Goal: Information Seeking & Learning: Find specific page/section

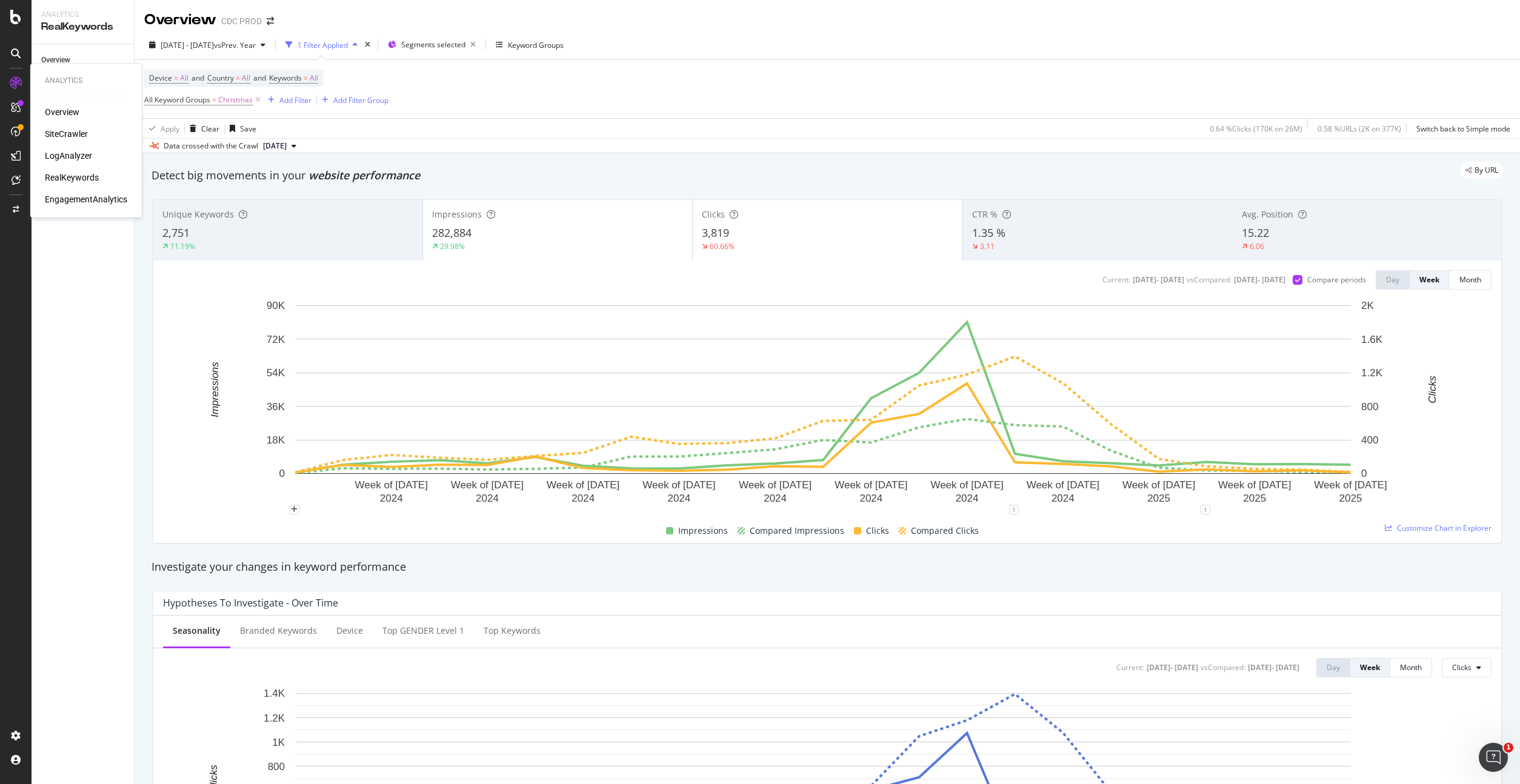
click at [70, 130] on div "SiteCrawler" at bounding box center [66, 134] width 43 height 12
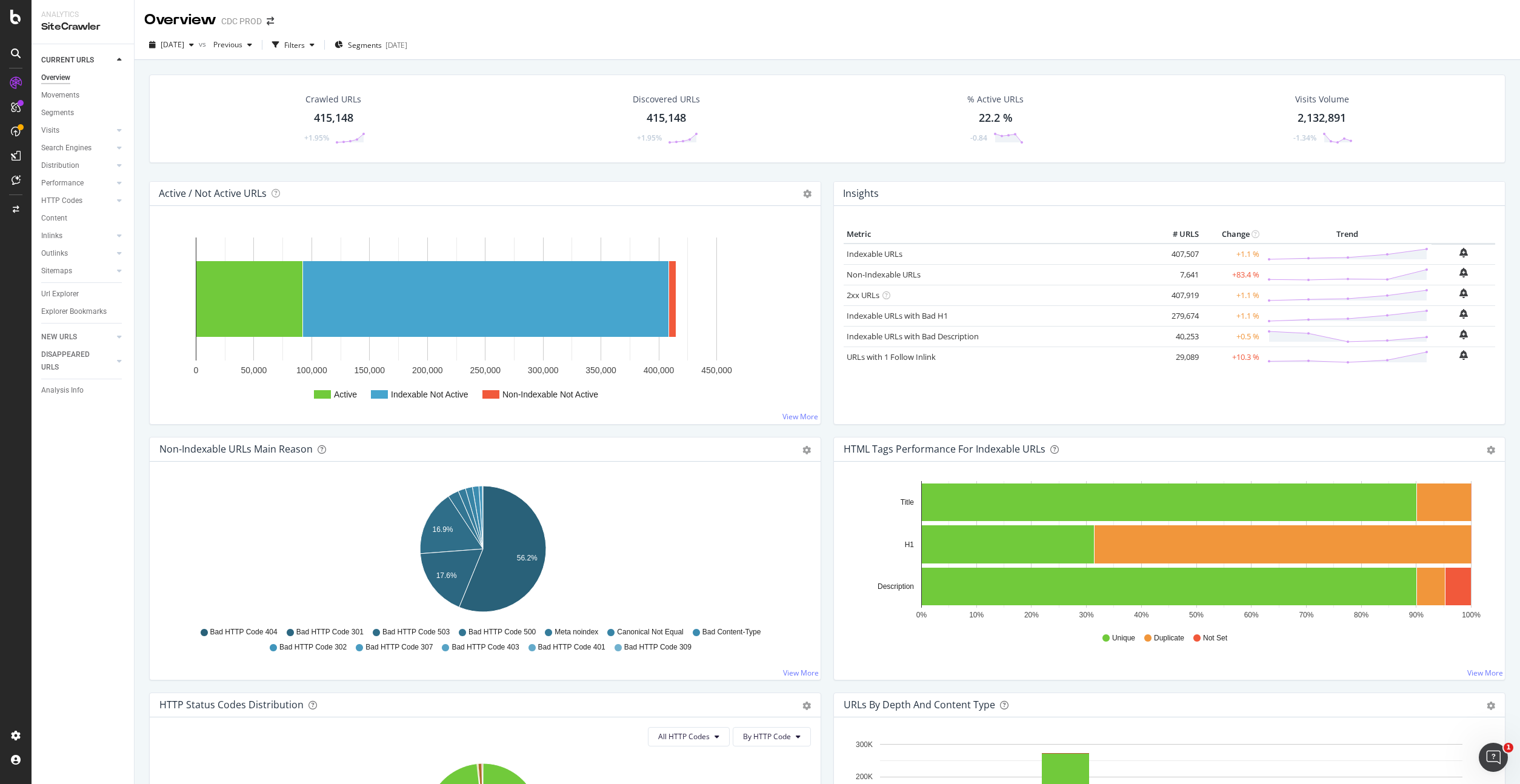
click at [67, 295] on div "Url Explorer" at bounding box center [60, 293] width 38 height 13
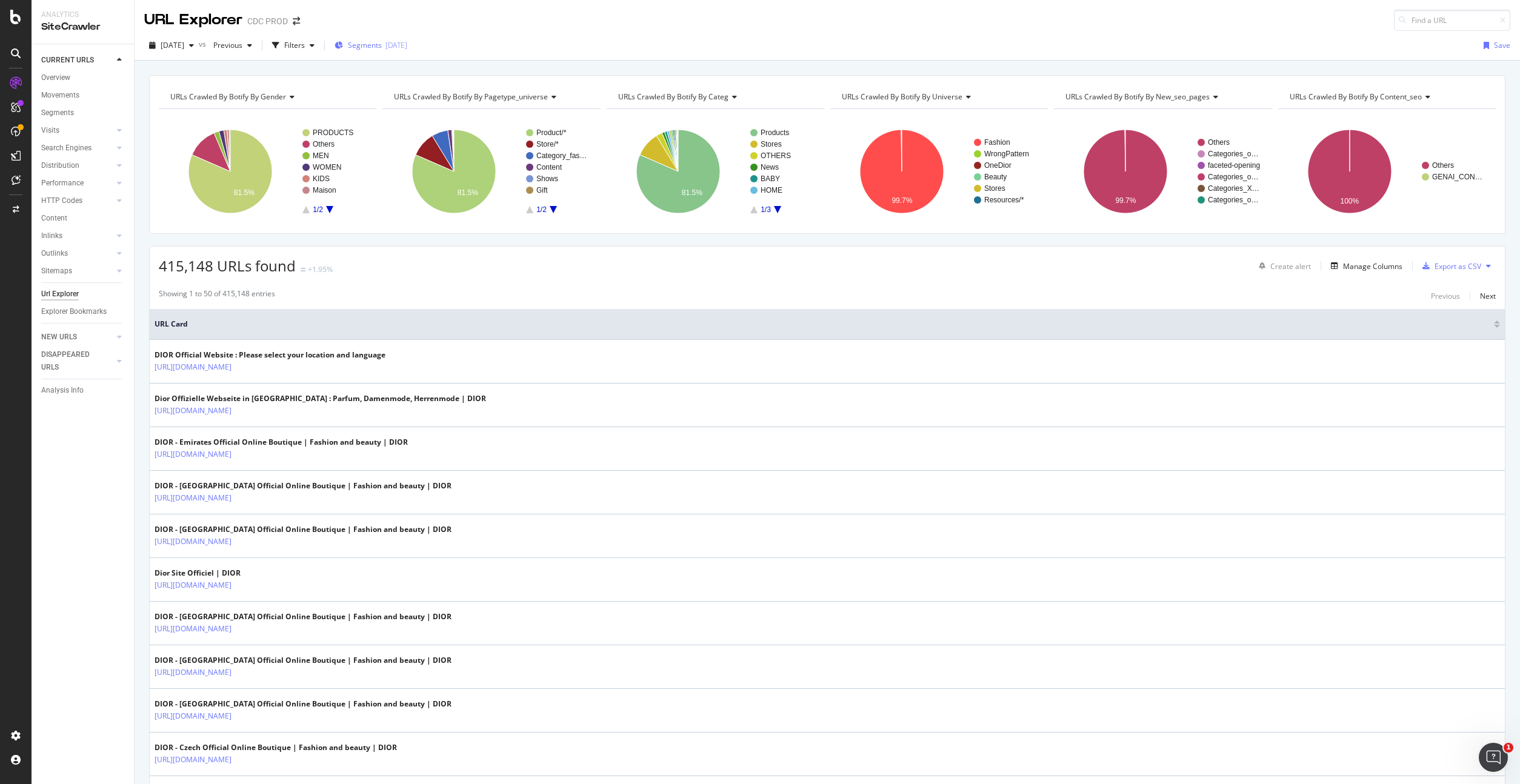
click at [382, 41] on span "Segments" at bounding box center [365, 45] width 34 height 10
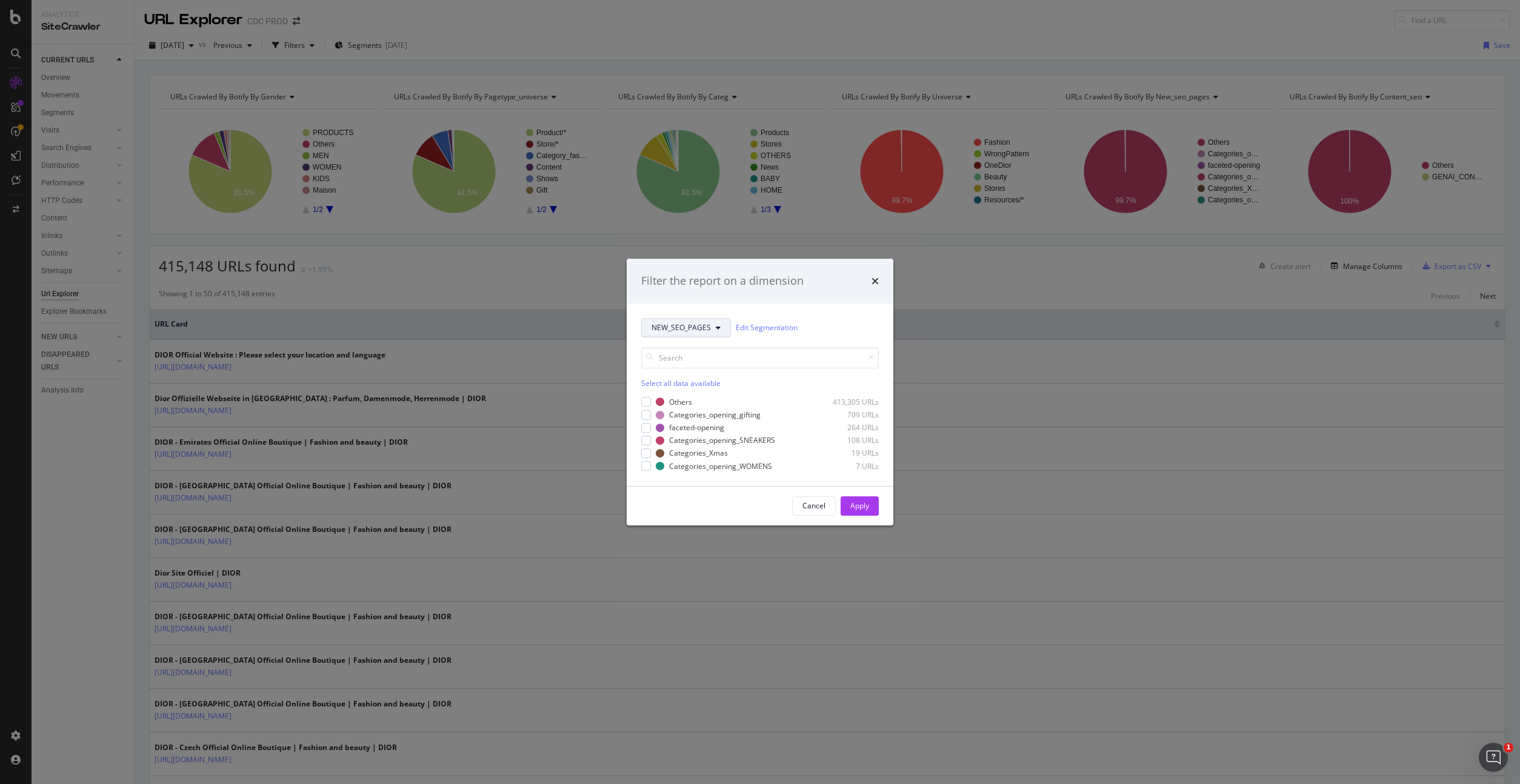
click at [704, 332] on span "NEW_SEO_PAGES" at bounding box center [681, 327] width 60 height 10
click at [858, 313] on div "NEW_SEO_PAGES Edit Segmentation Select all data available Others 413,305 URLs C…" at bounding box center [760, 395] width 267 height 182
click at [570, 41] on div "Filter the report on a dimension NEW_SEO_PAGES Edit Segmentation Select all dat…" at bounding box center [760, 392] width 1520 height 784
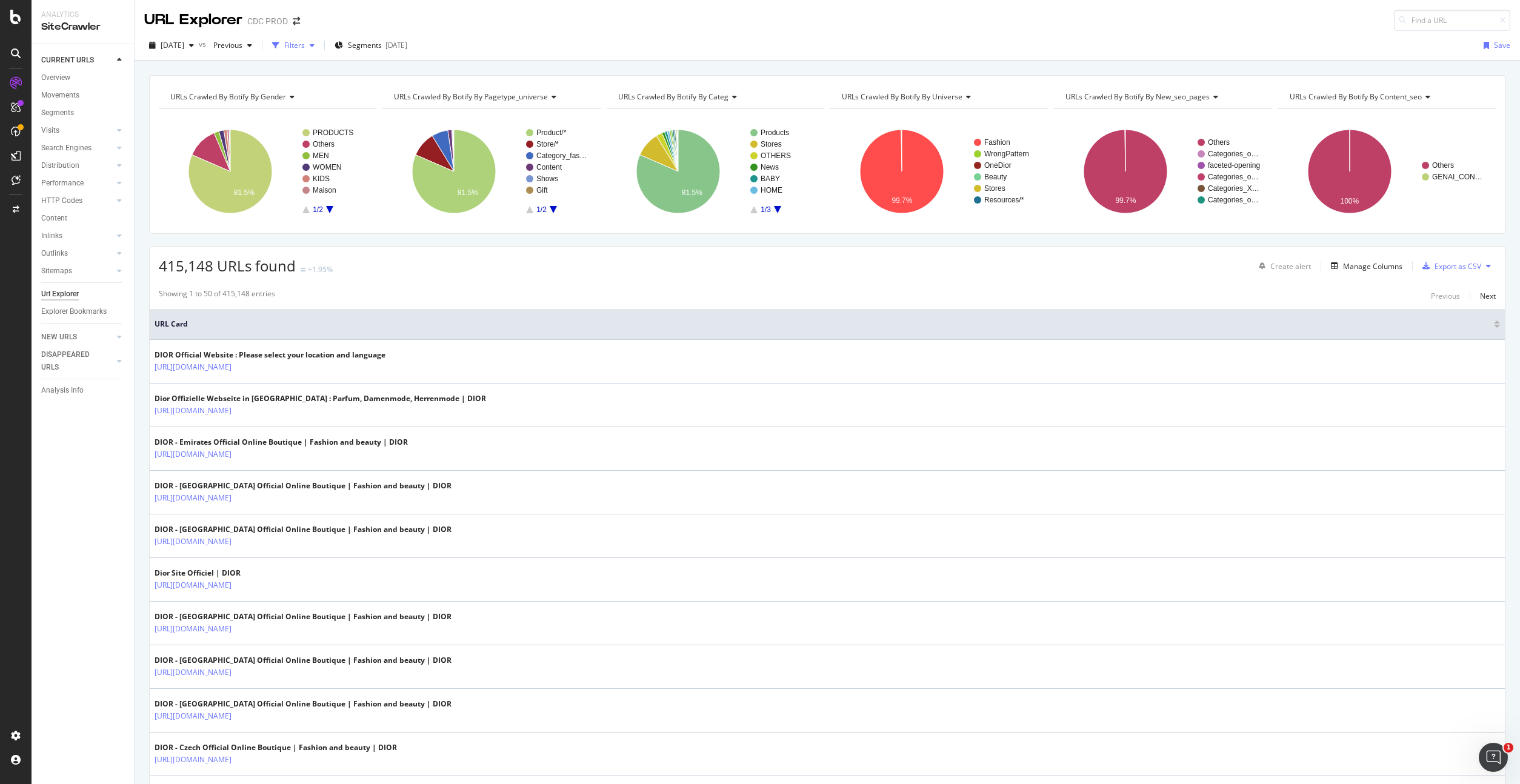
click at [305, 45] on div "Filters" at bounding box center [294, 45] width 21 height 10
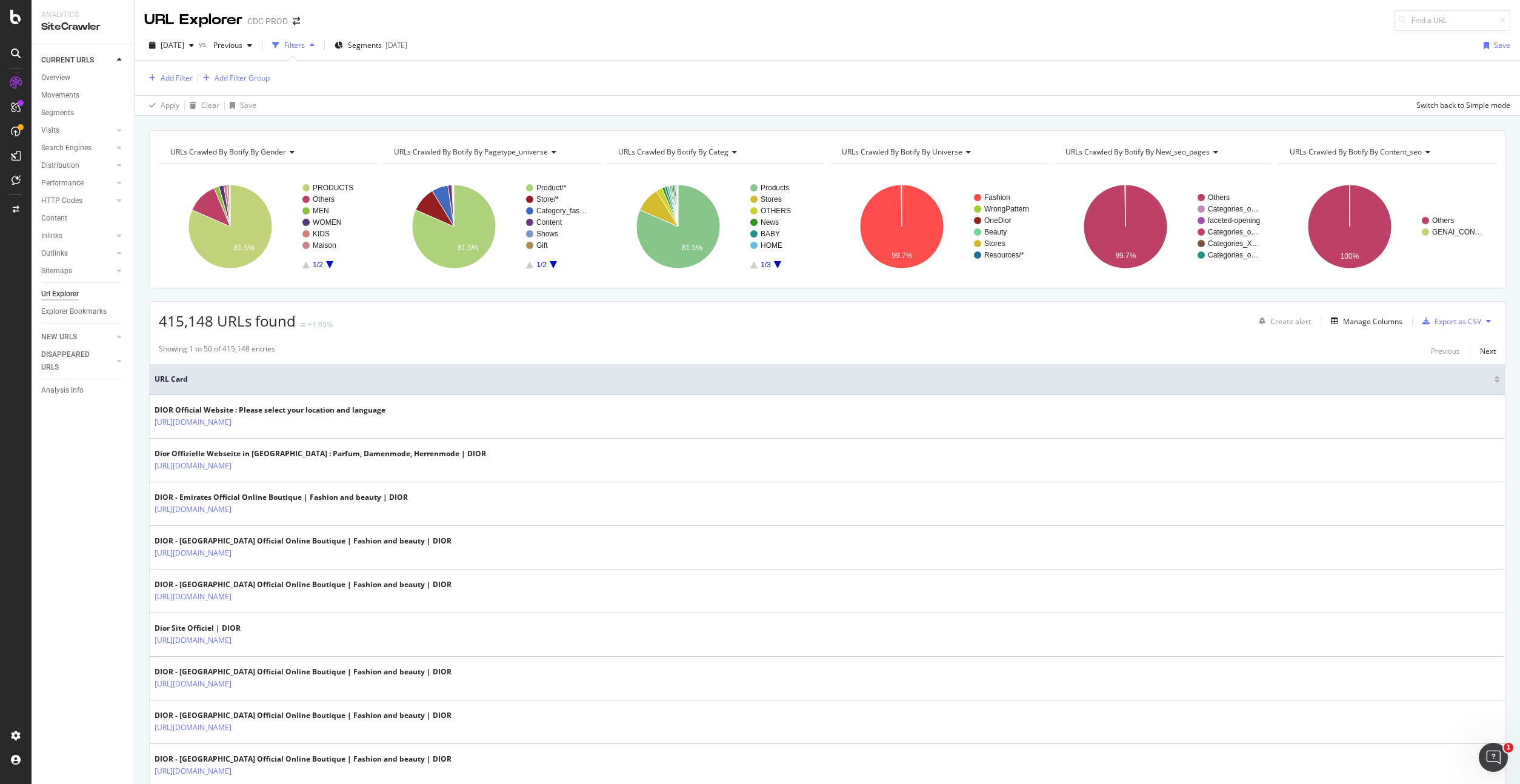
click at [305, 41] on div "Filters" at bounding box center [294, 45] width 21 height 10
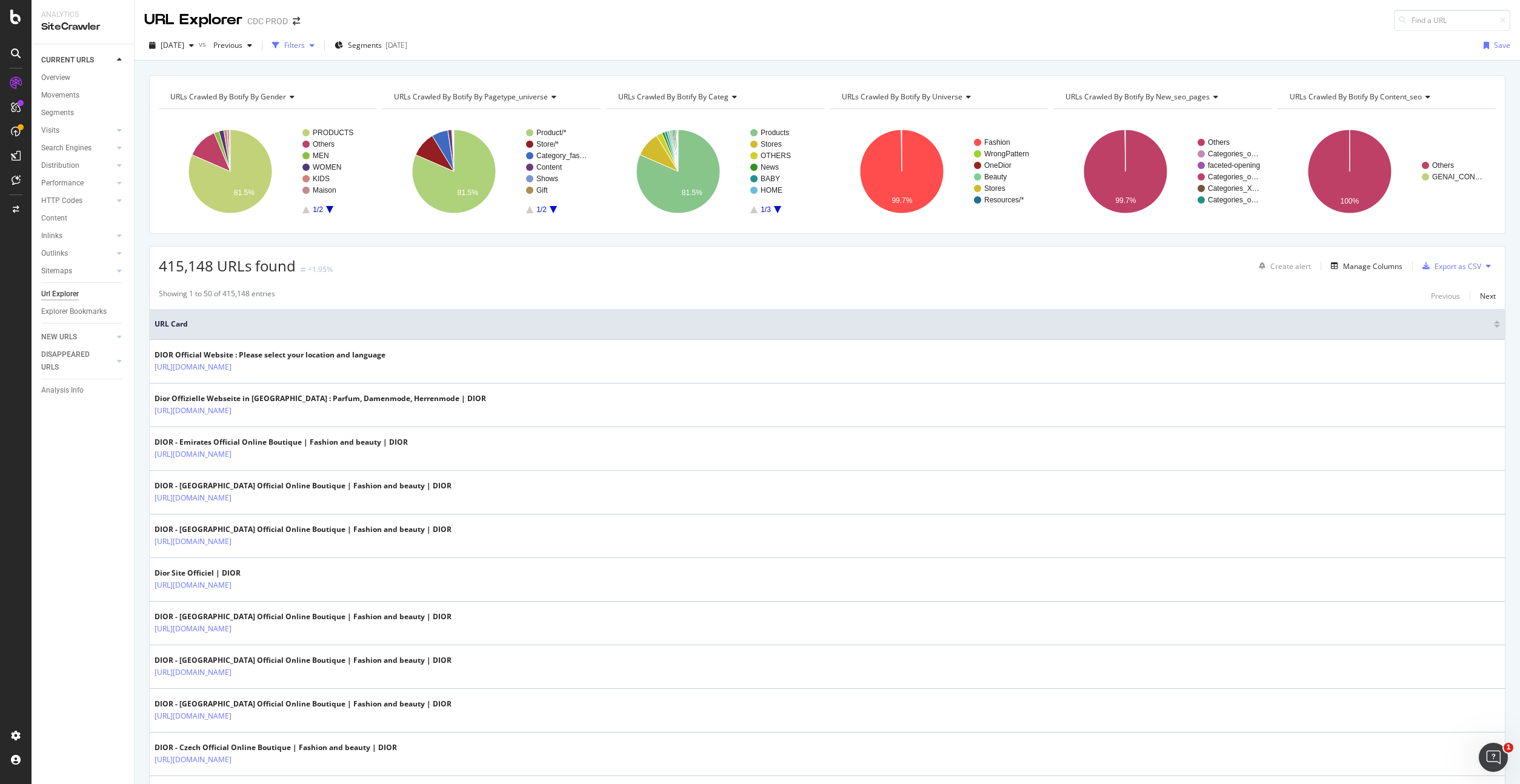
click at [305, 41] on div "Filters" at bounding box center [294, 45] width 21 height 10
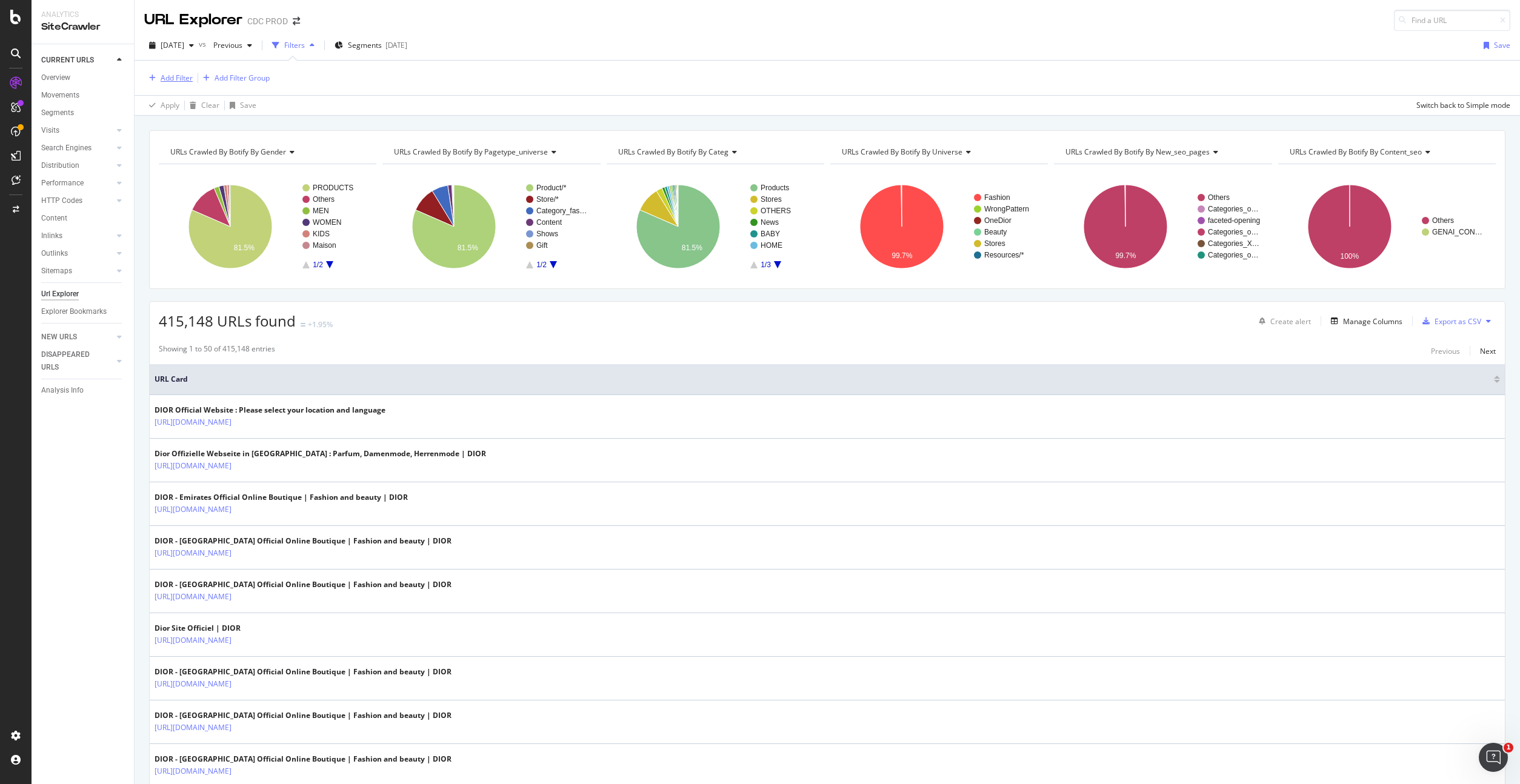
click at [184, 78] on div "Add Filter" at bounding box center [177, 77] width 32 height 10
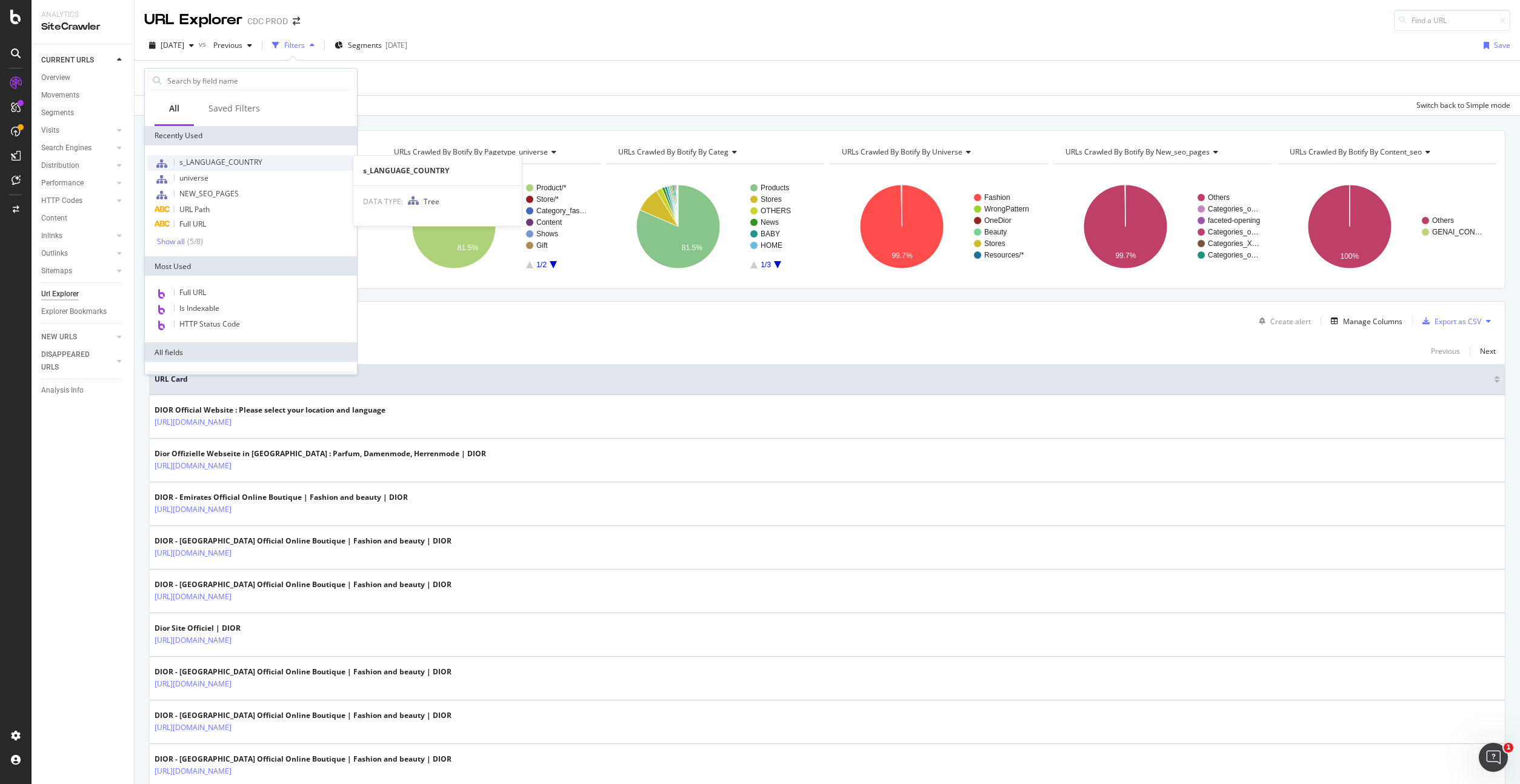
click at [241, 163] on span "s_LANGUAGE_COUNTRY" at bounding box center [221, 161] width 83 height 10
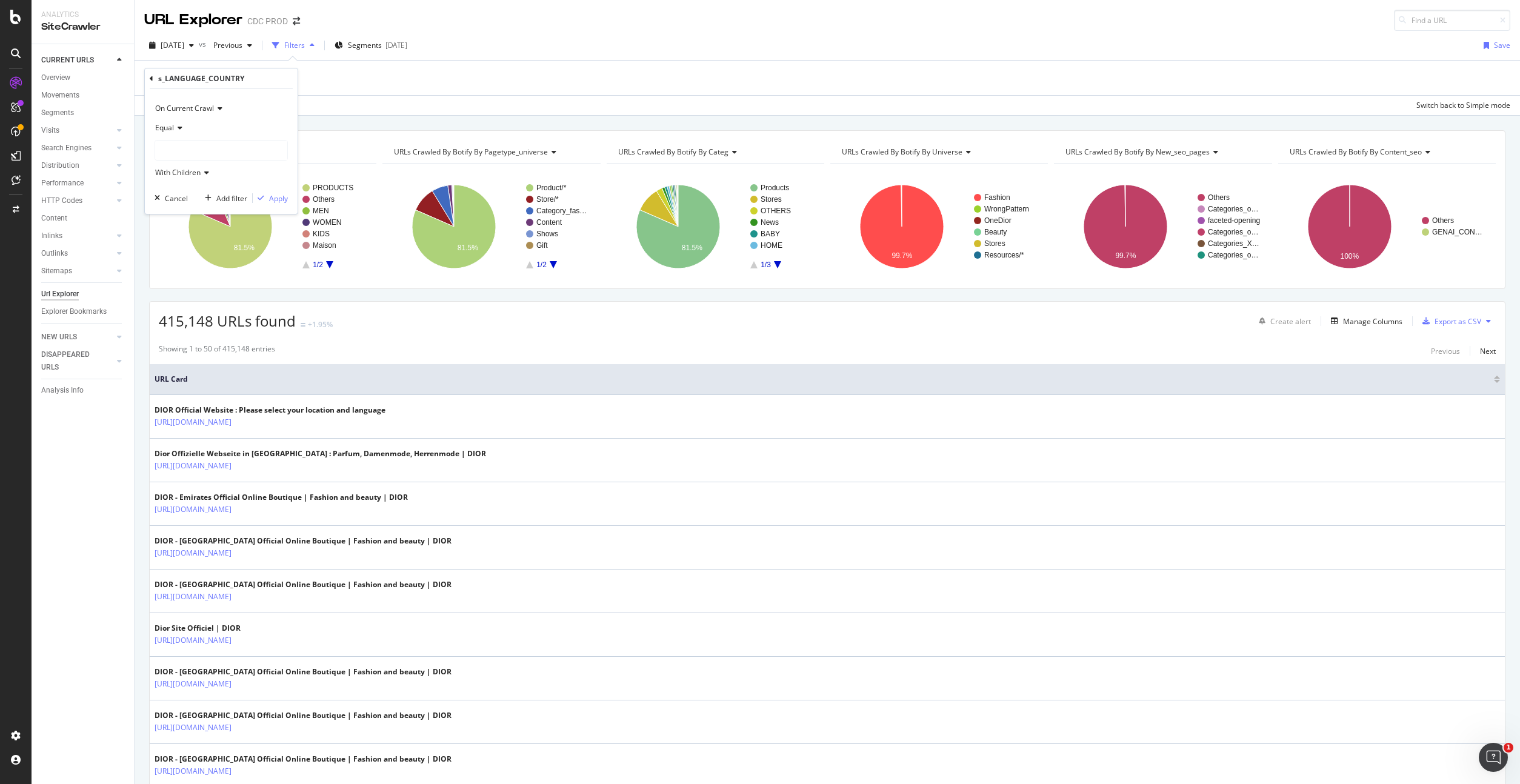
click at [180, 147] on div at bounding box center [220, 150] width 132 height 19
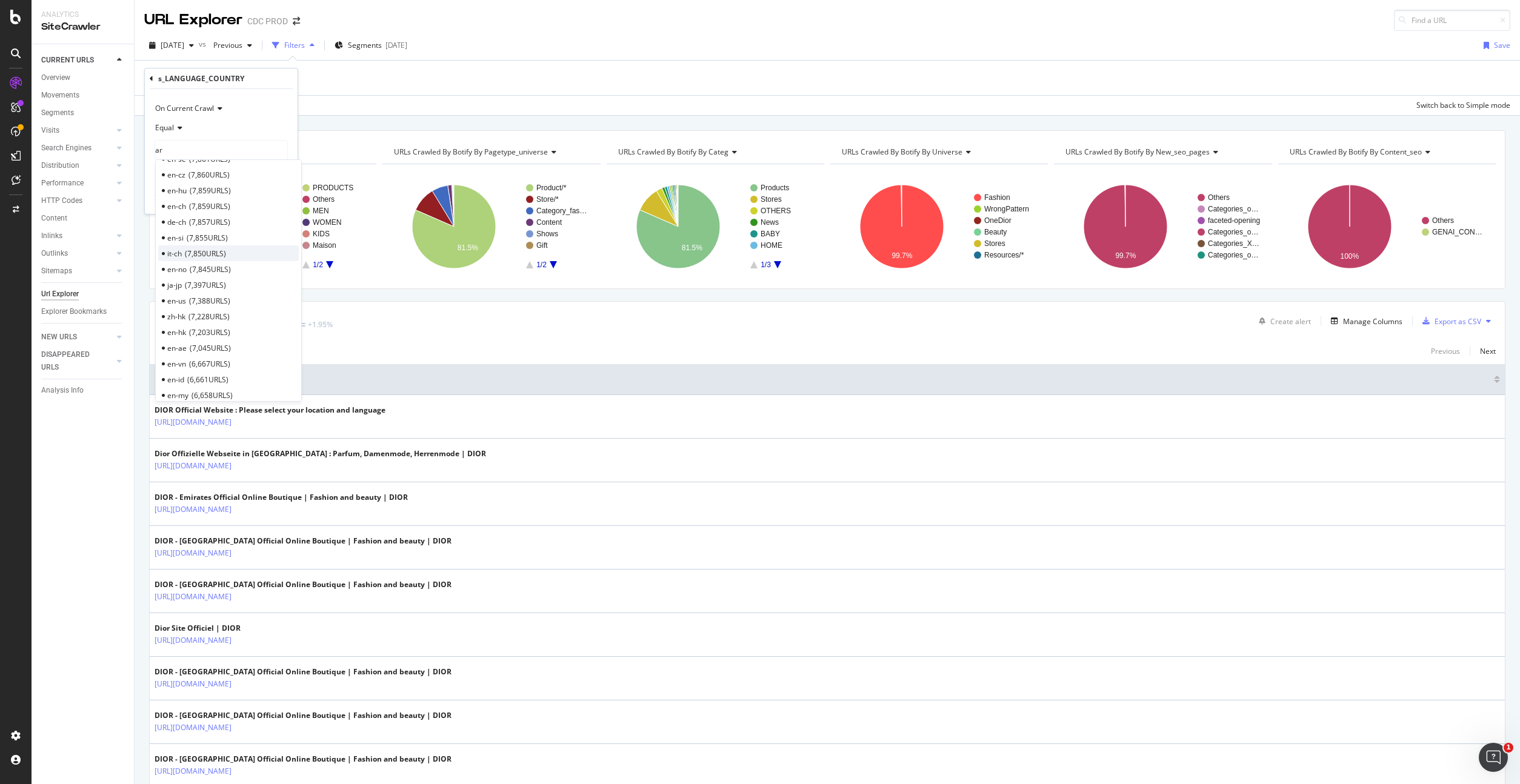
scroll to position [750, 0]
type input "ar"
click at [205, 261] on span "4,311 URLS" at bounding box center [208, 260] width 41 height 10
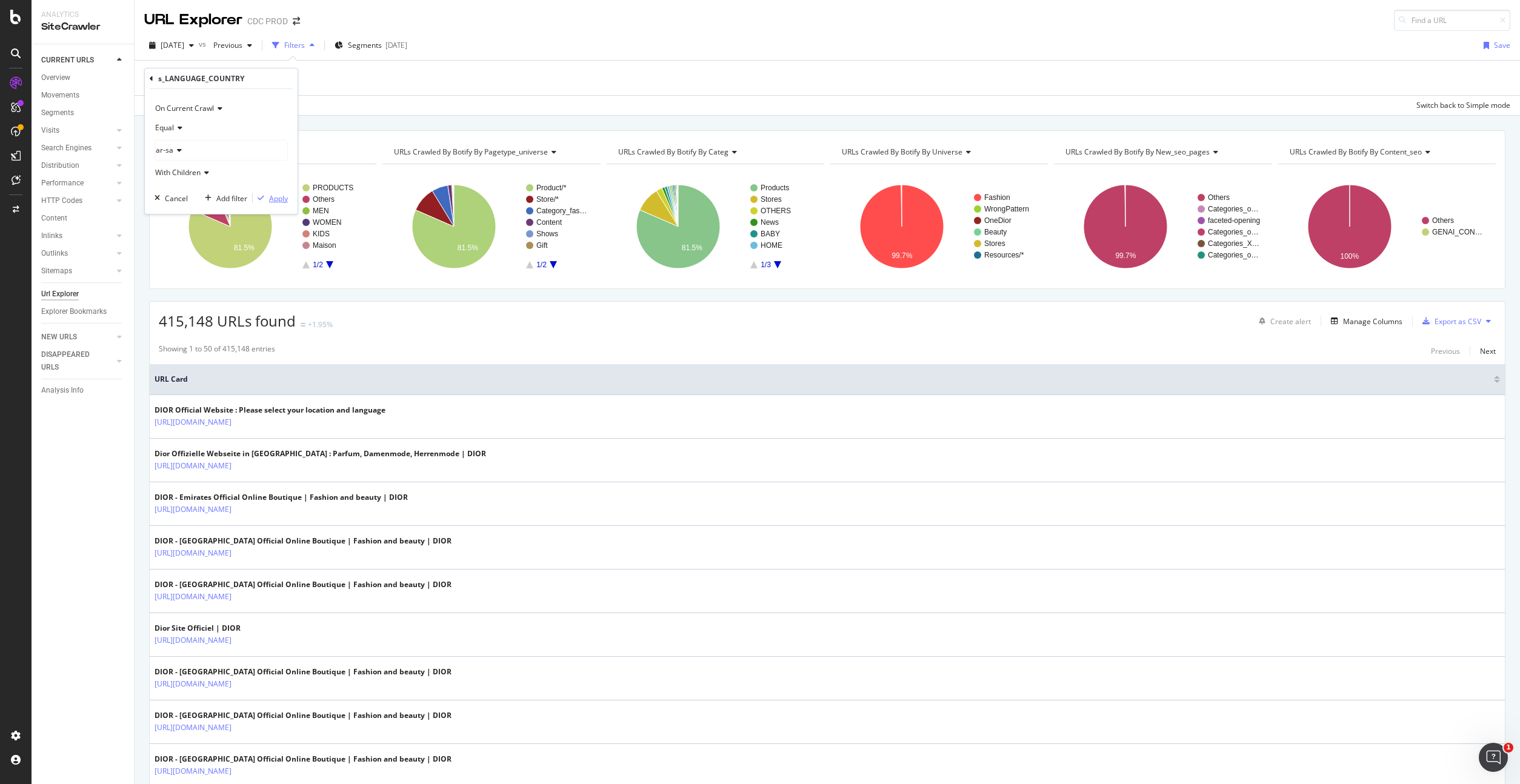
click at [278, 198] on div "Apply" at bounding box center [278, 198] width 19 height 10
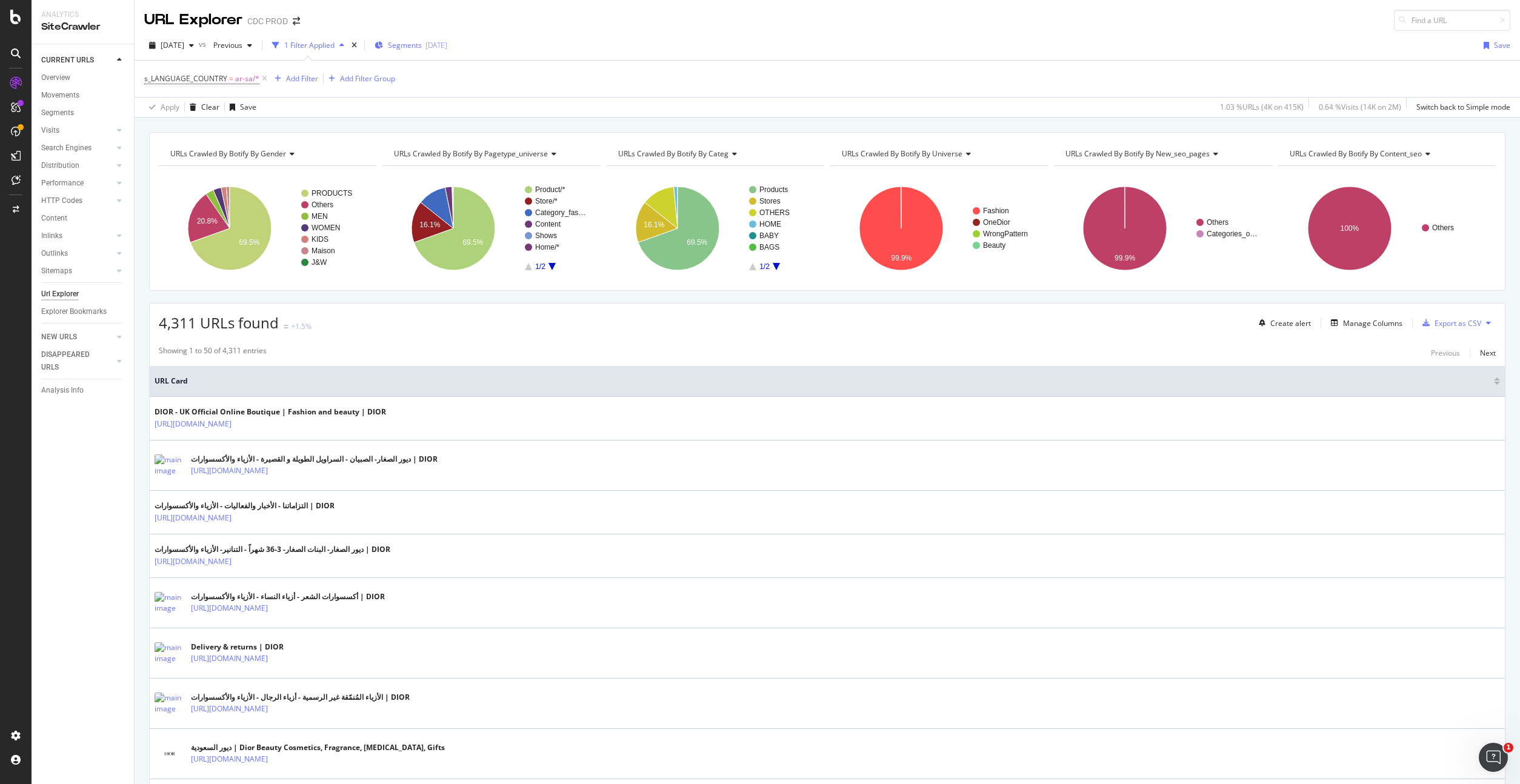
click at [437, 54] on div "Segments [DATE]" at bounding box center [411, 45] width 72 height 18
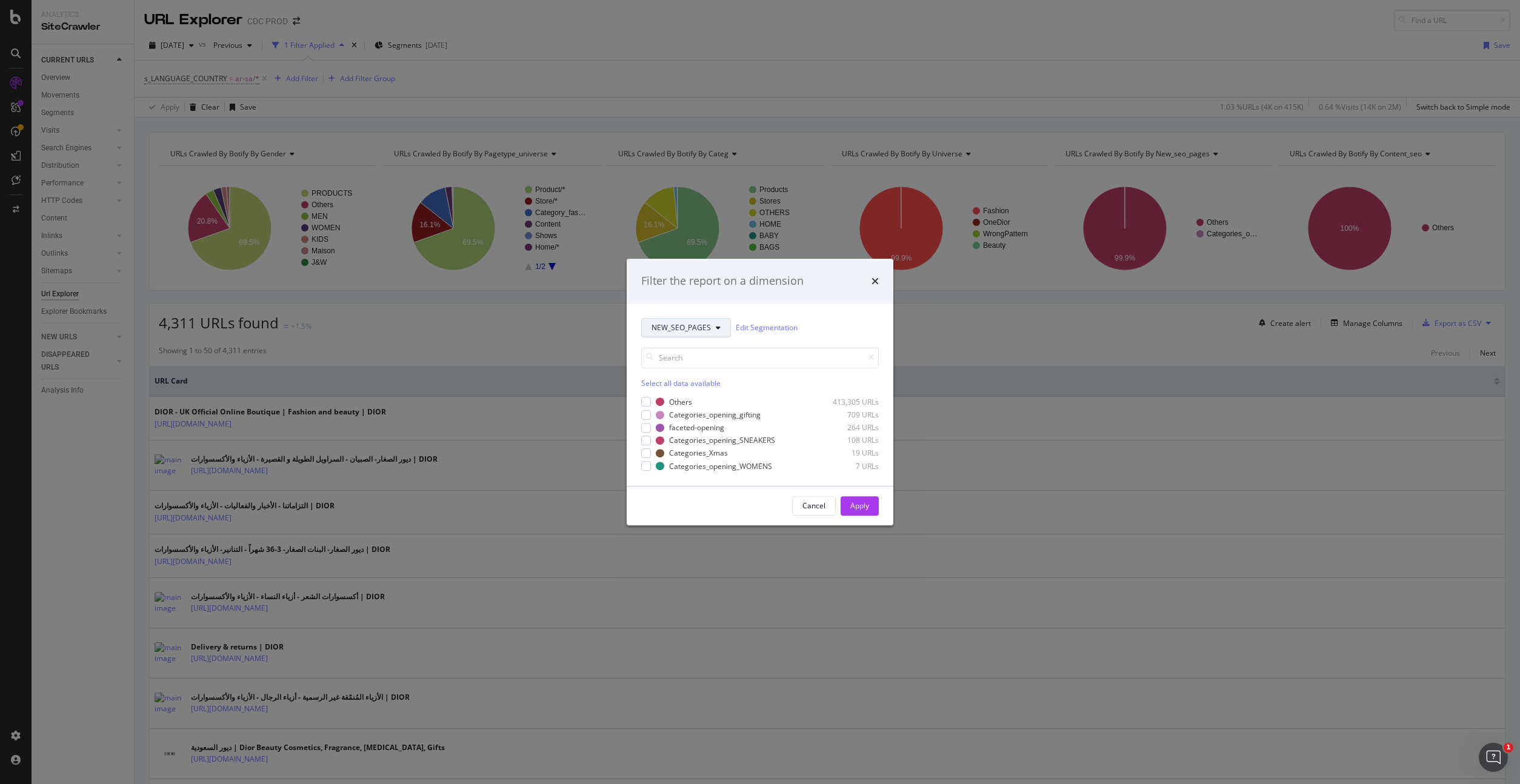
click at [706, 328] on span "NEW_SEO_PAGES" at bounding box center [681, 327] width 60 height 10
click at [683, 433] on span "universe" at bounding box center [693, 438] width 83 height 11
click at [693, 441] on div "Beauty" at bounding box center [688, 441] width 23 height 10
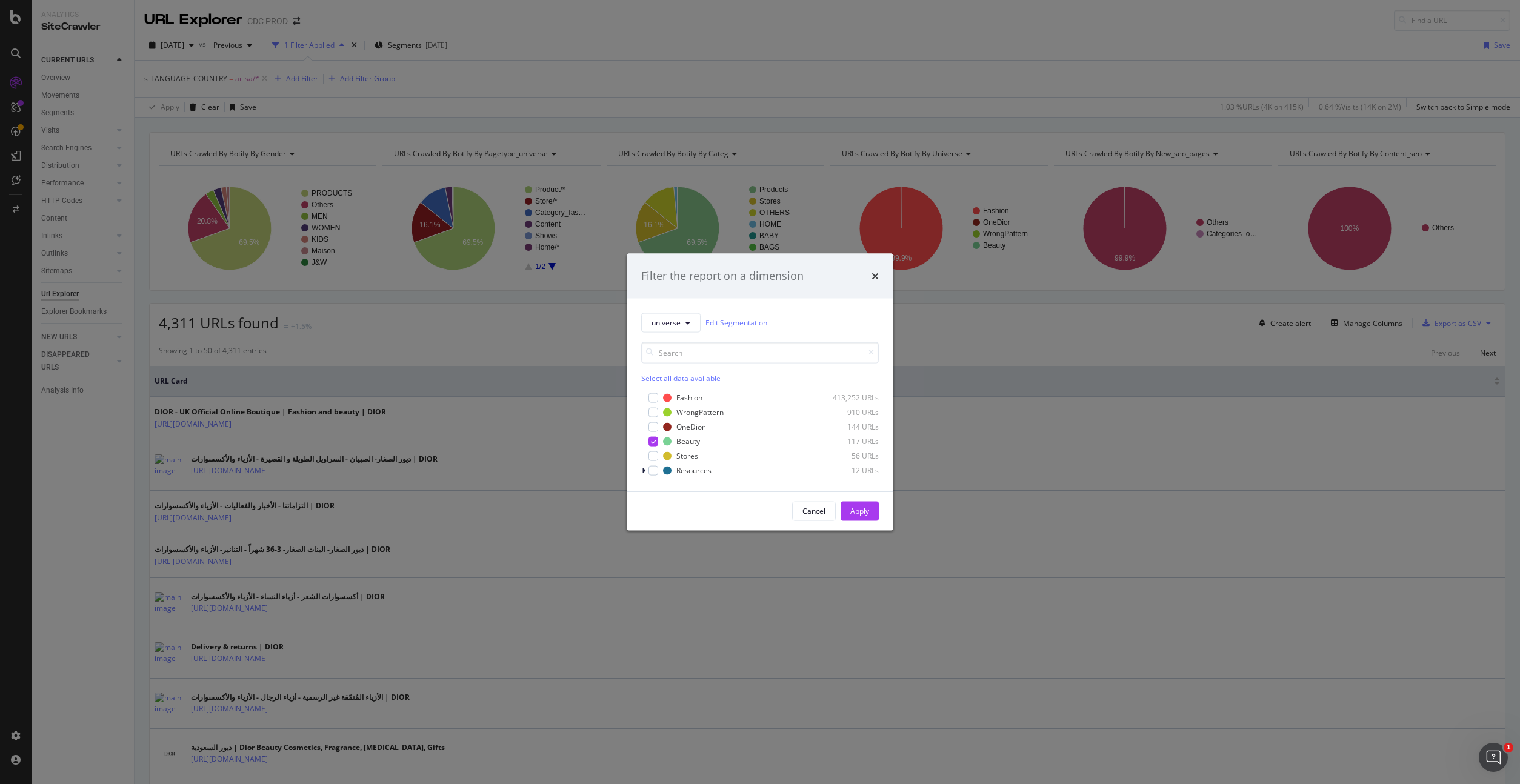
click at [858, 513] on div "Apply" at bounding box center [859, 511] width 19 height 10
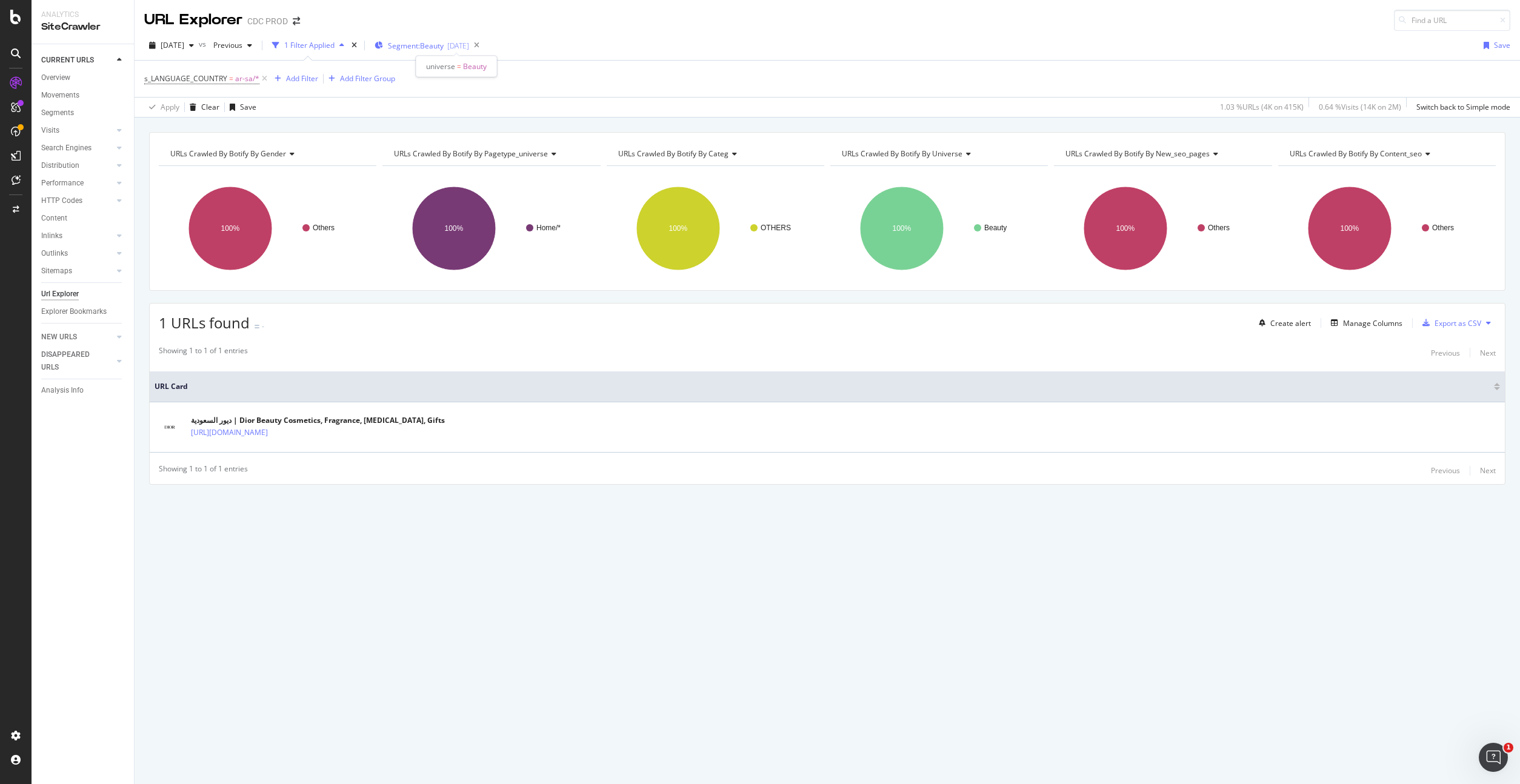
click at [444, 44] on span "Segment: Beauty" at bounding box center [416, 46] width 56 height 10
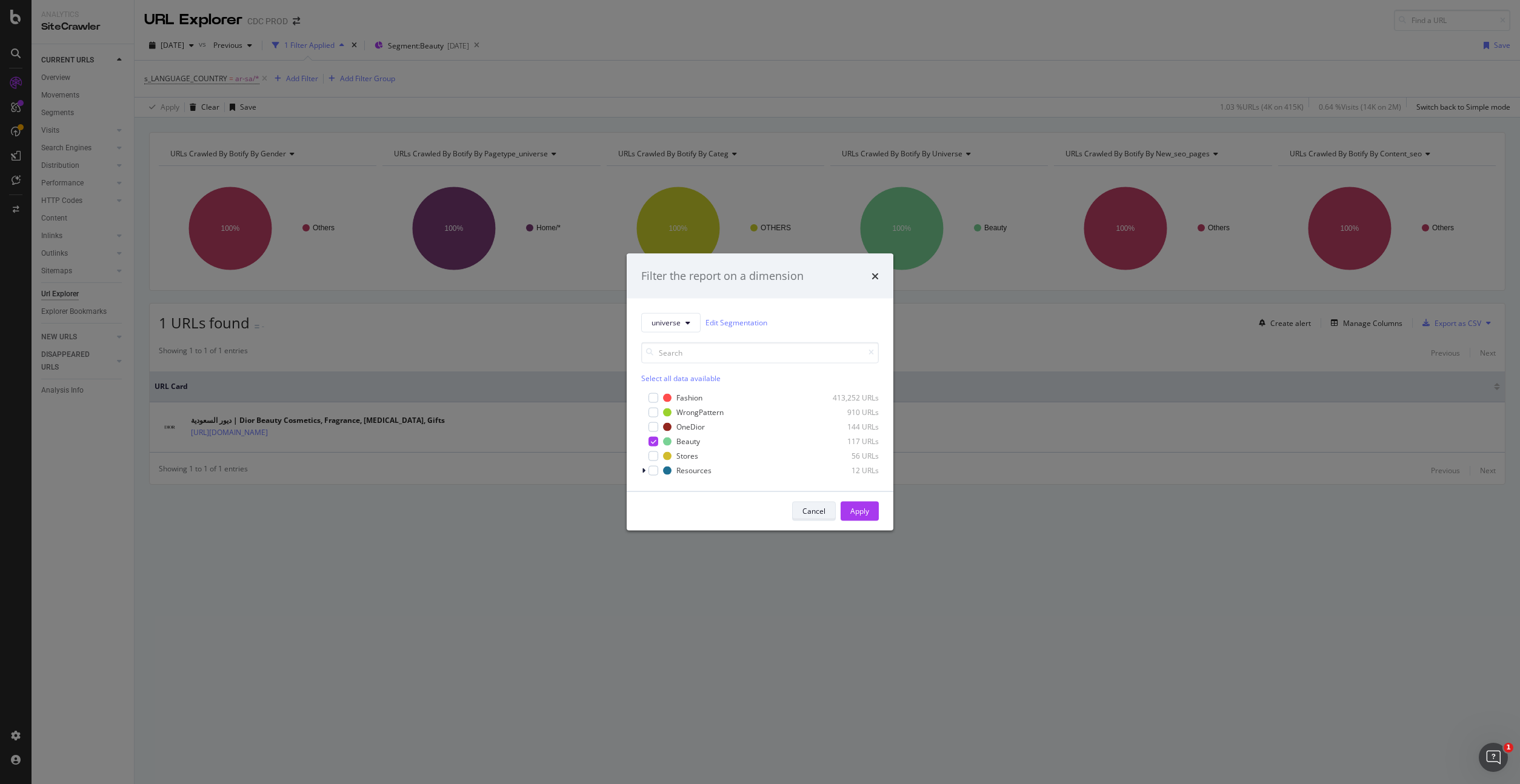
click at [816, 511] on div "Cancel" at bounding box center [814, 511] width 23 height 10
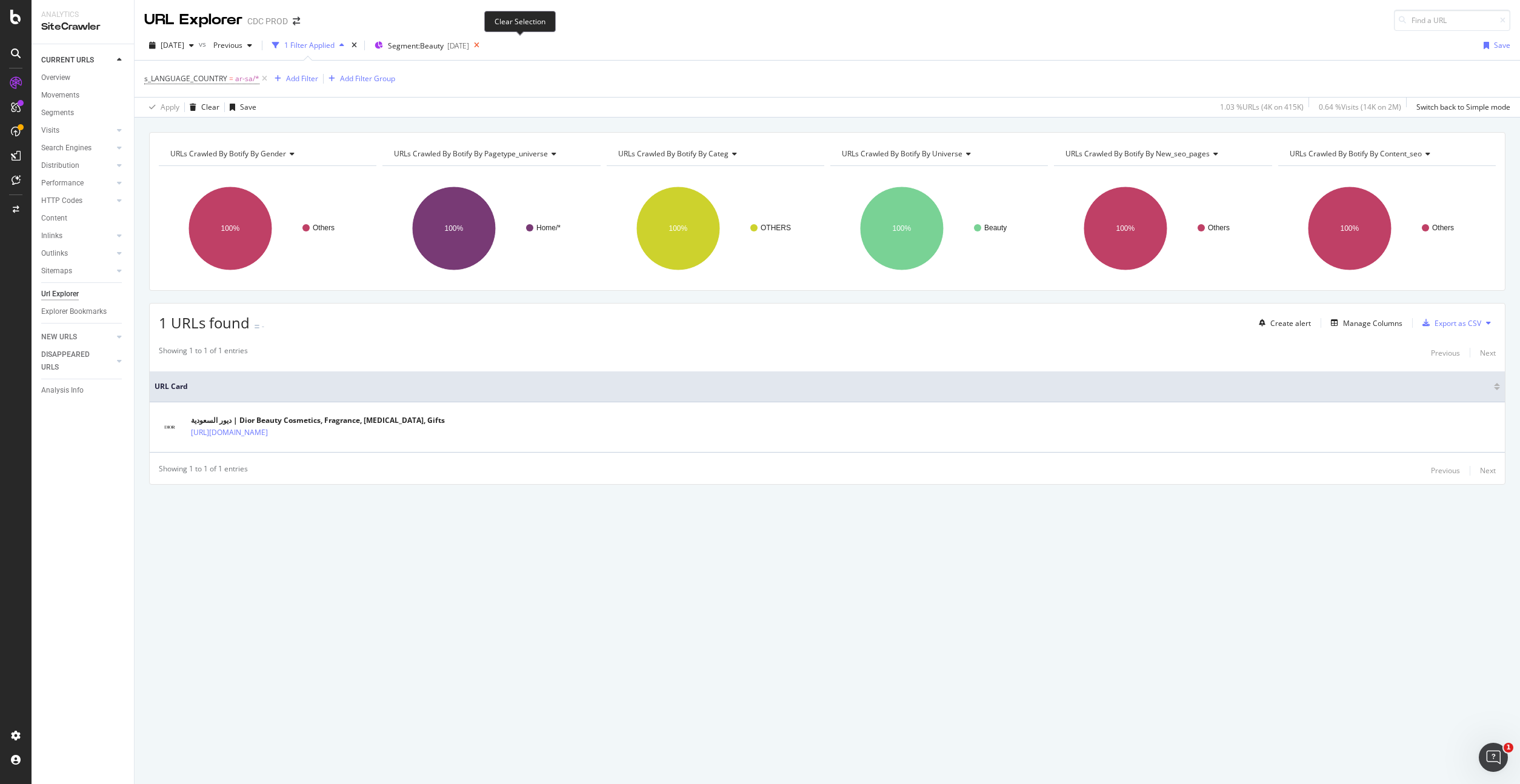
click at [484, 44] on icon at bounding box center [477, 45] width 15 height 17
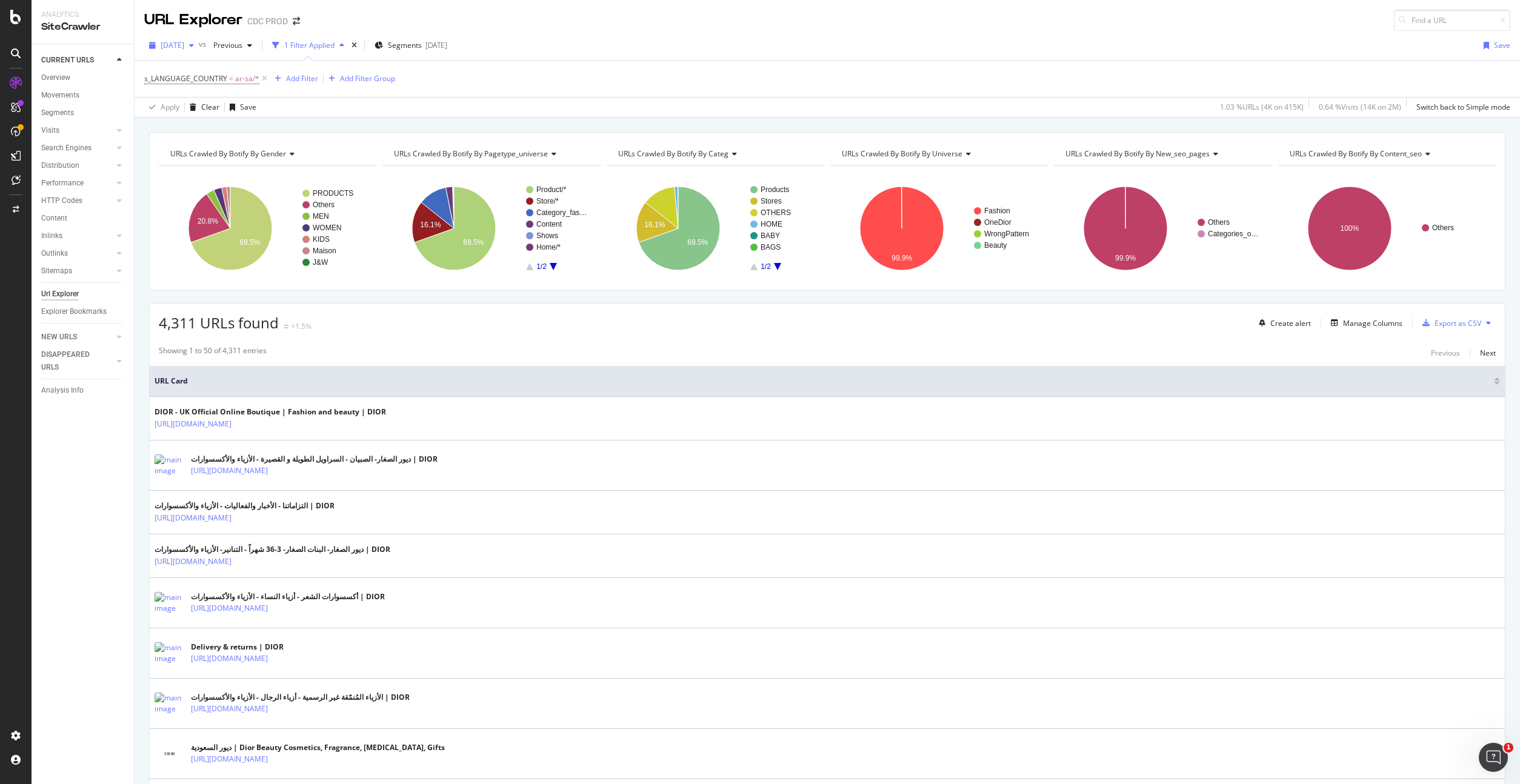
click at [184, 42] on span "[DATE]" at bounding box center [172, 45] width 23 height 10
click at [699, 45] on div "[DATE] vs Previous 1 Filter Applied Segments [DATE] Save" at bounding box center [827, 48] width 1385 height 24
click at [243, 41] on span "Previous" at bounding box center [225, 45] width 34 height 10
click at [281, 115] on div "[DATE]" at bounding box center [269, 117] width 65 height 11
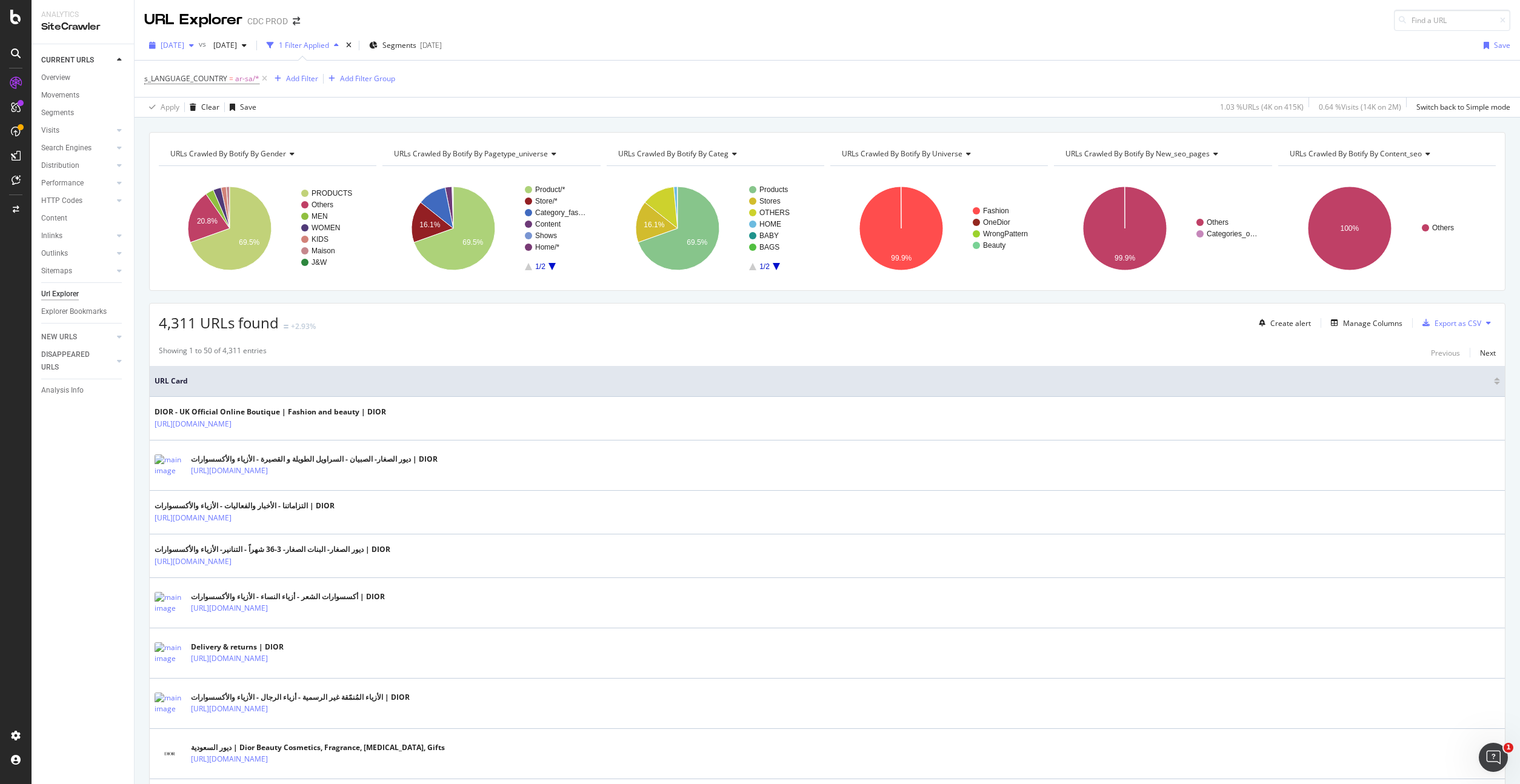
click at [184, 46] on span "[DATE]" at bounding box center [172, 45] width 23 height 10
drag, startPoint x: 569, startPoint y: 72, endPoint x: 397, endPoint y: 65, distance: 172.1
click at [569, 72] on div "s_LANGUAGE_COUNTRY = ar-sa/* Add Filter Add Filter Group" at bounding box center [827, 78] width 1366 height 36
click at [237, 48] on span "[DATE]" at bounding box center [223, 45] width 28 height 10
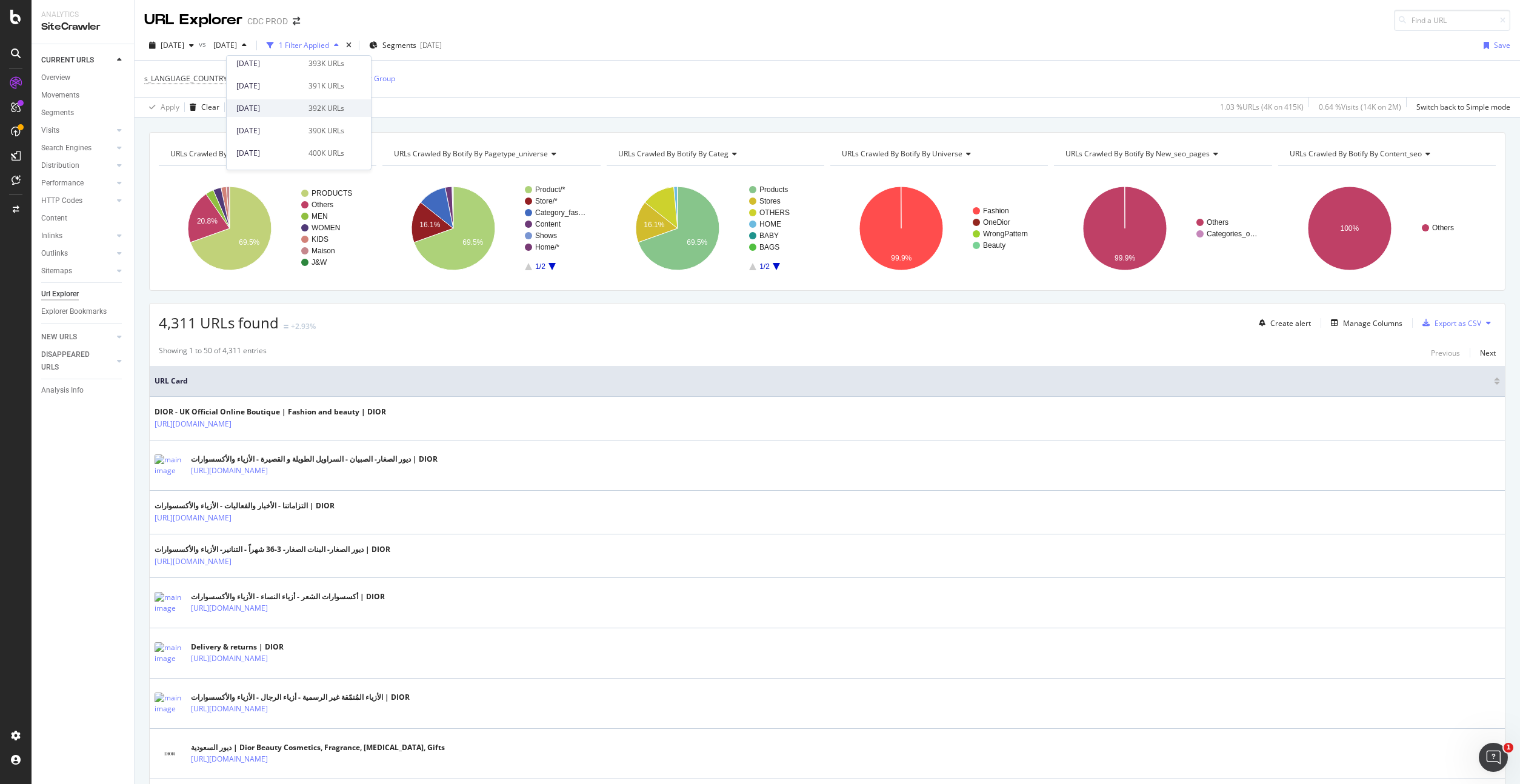
click at [308, 105] on div "392K URLs" at bounding box center [326, 109] width 36 height 11
click at [1366, 321] on div "Manage Columns" at bounding box center [1373, 323] width 60 height 10
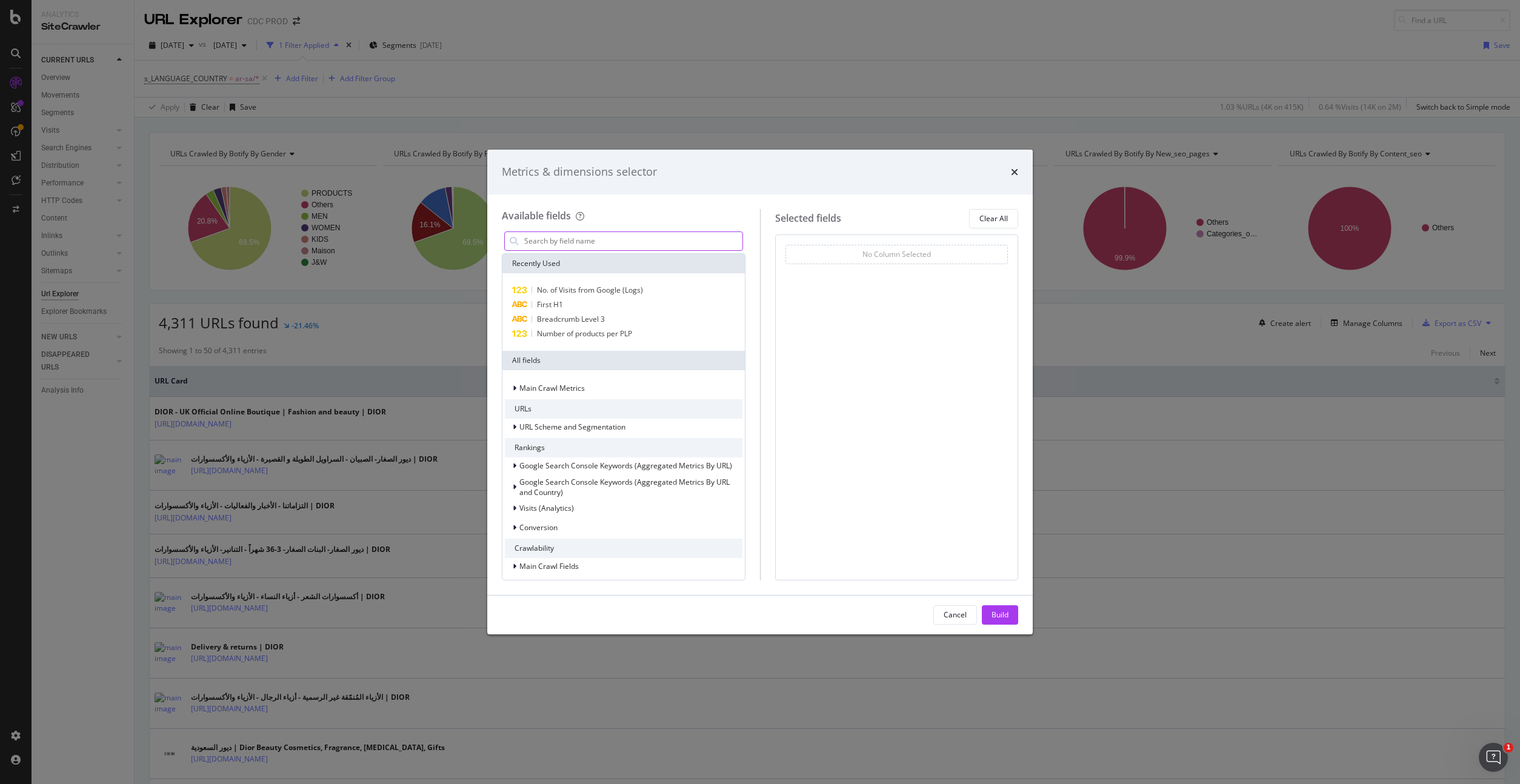
click at [627, 235] on input "modal" at bounding box center [632, 241] width 219 height 18
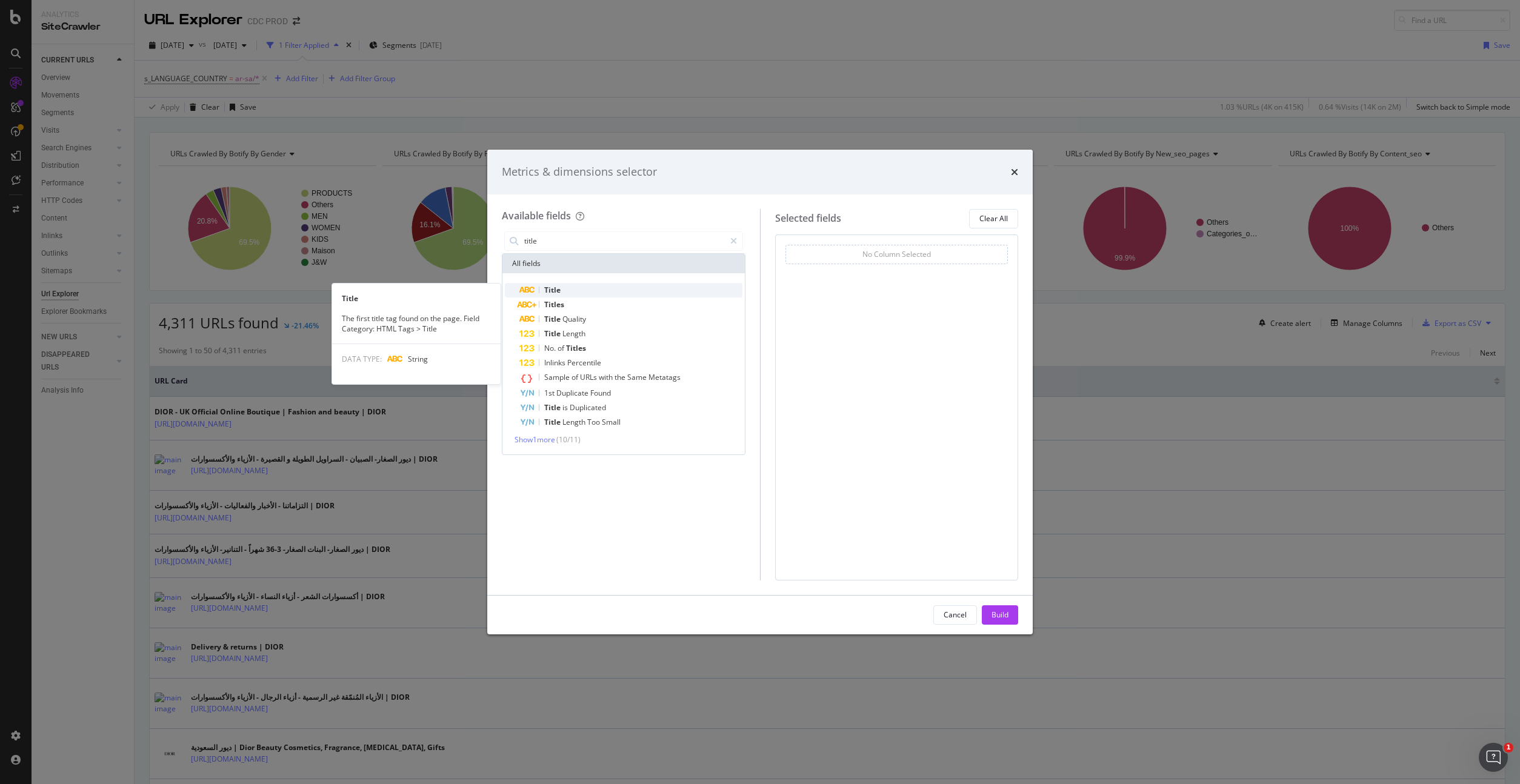
type input "title"
click at [572, 287] on div "Title" at bounding box center [631, 290] width 223 height 15
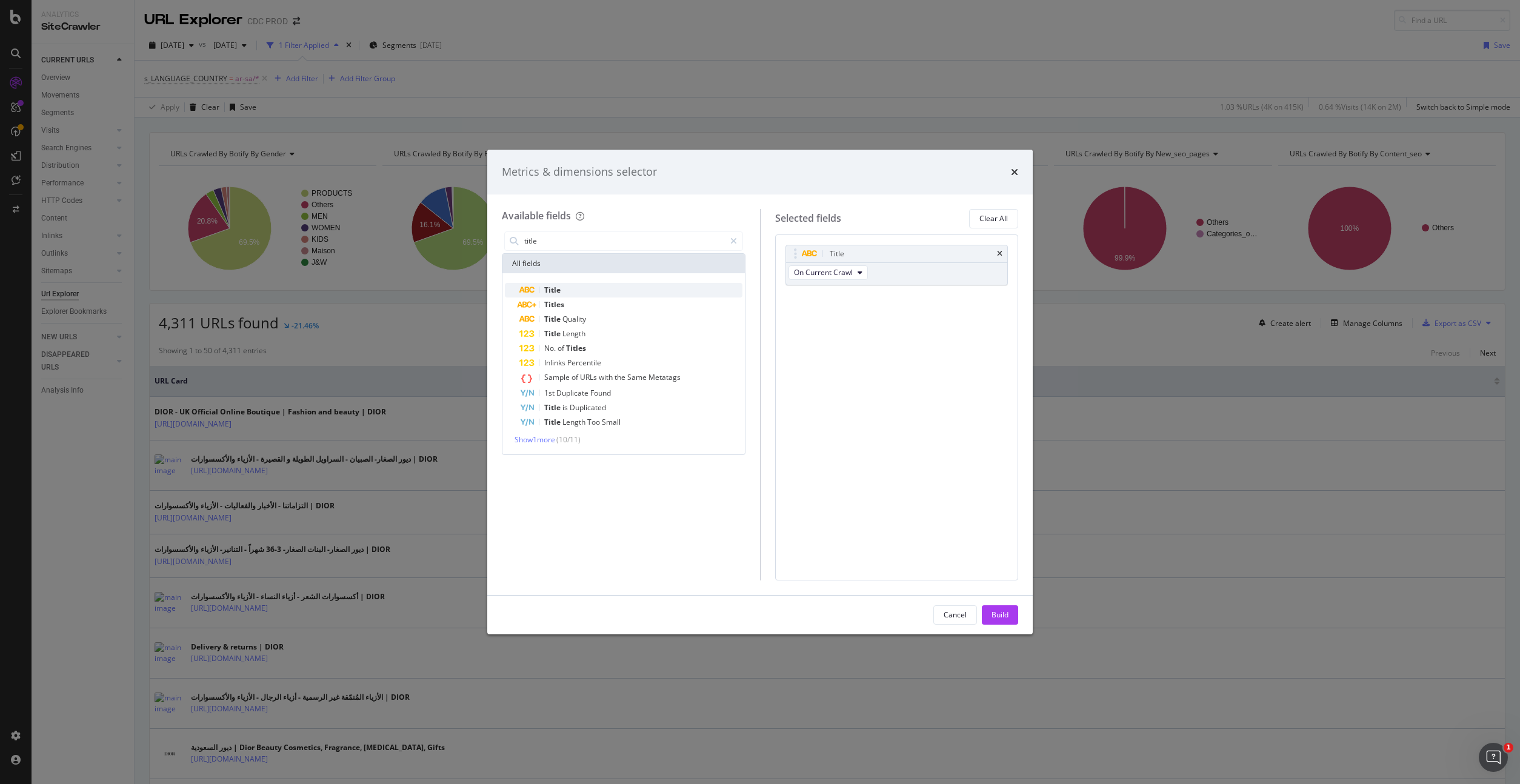
click at [565, 291] on div "Title" at bounding box center [631, 290] width 223 height 15
click at [865, 319] on button "On Compared Crawl" at bounding box center [832, 318] width 89 height 15
click at [859, 361] on span "On Compared Crawl" at bounding box center [834, 363] width 70 height 11
click at [954, 399] on div "Title On Current Crawl Previous Title On Compared Crawl You can use this field …" at bounding box center [896, 407] width 243 height 346
click at [1005, 616] on div "Build" at bounding box center [999, 614] width 17 height 10
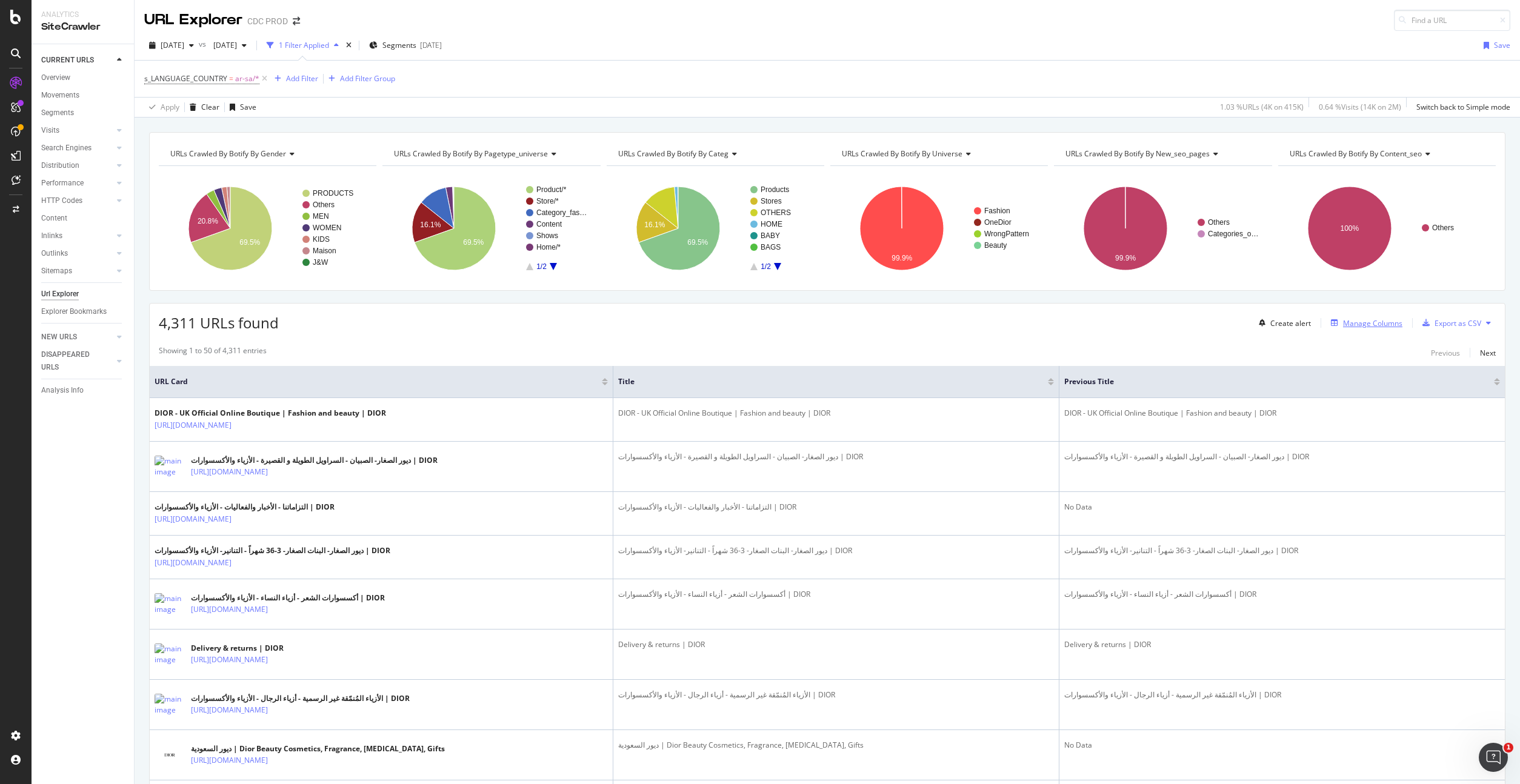
click at [1350, 325] on div "Manage Columns" at bounding box center [1373, 323] width 60 height 10
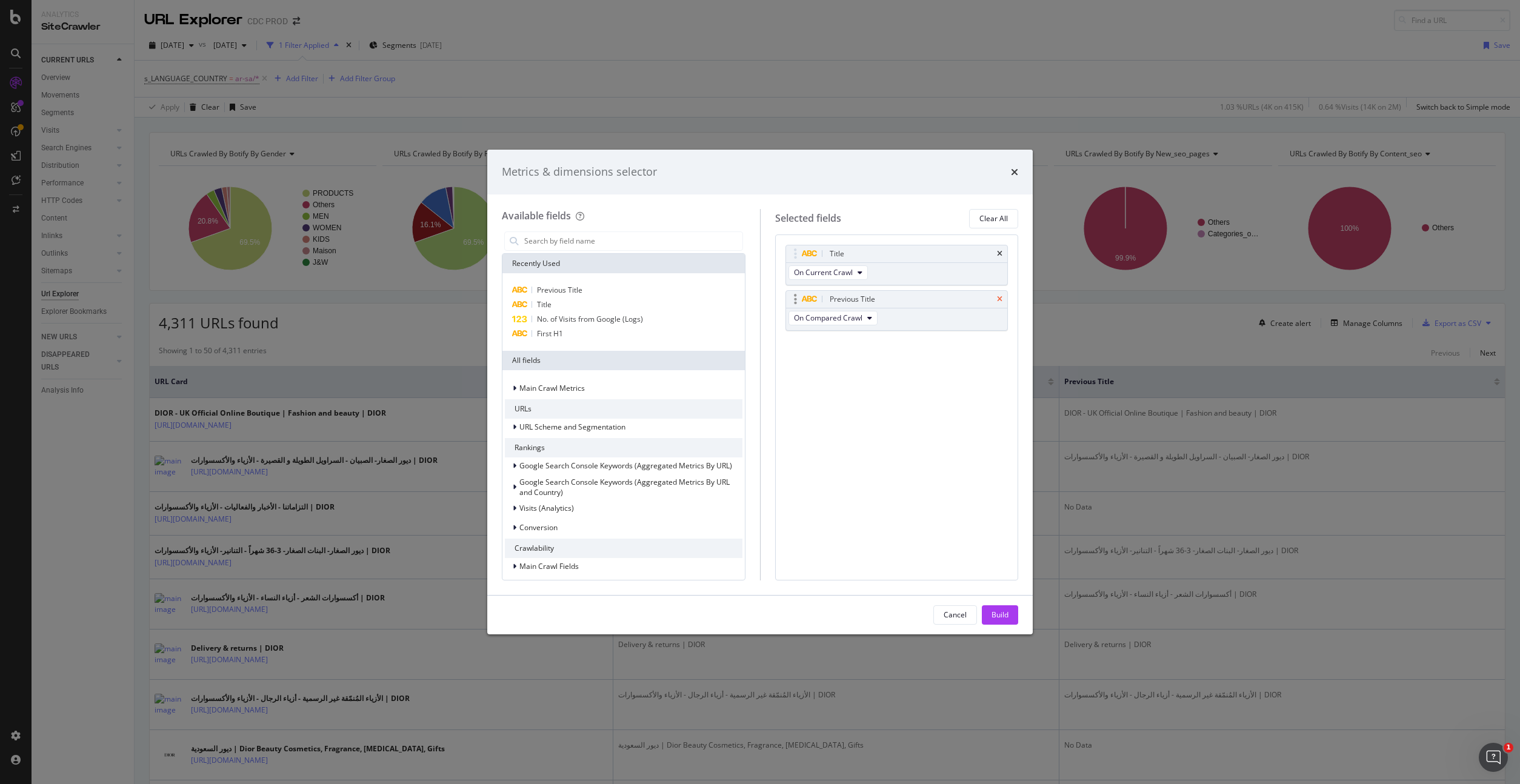
click at [997, 298] on icon "times" at bounding box center [999, 299] width 5 height 7
click at [604, 246] on input "modal" at bounding box center [632, 241] width 219 height 18
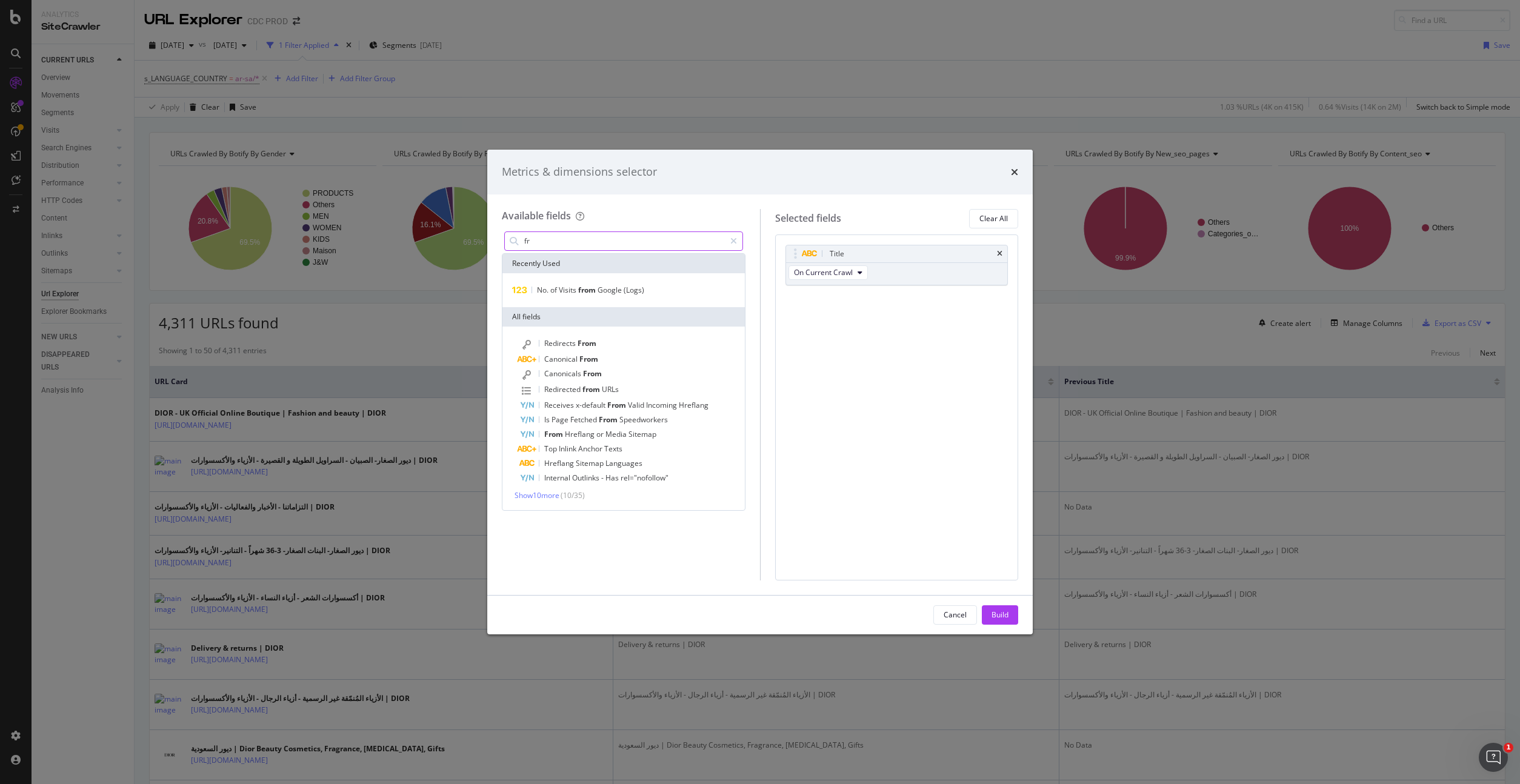
type input "f"
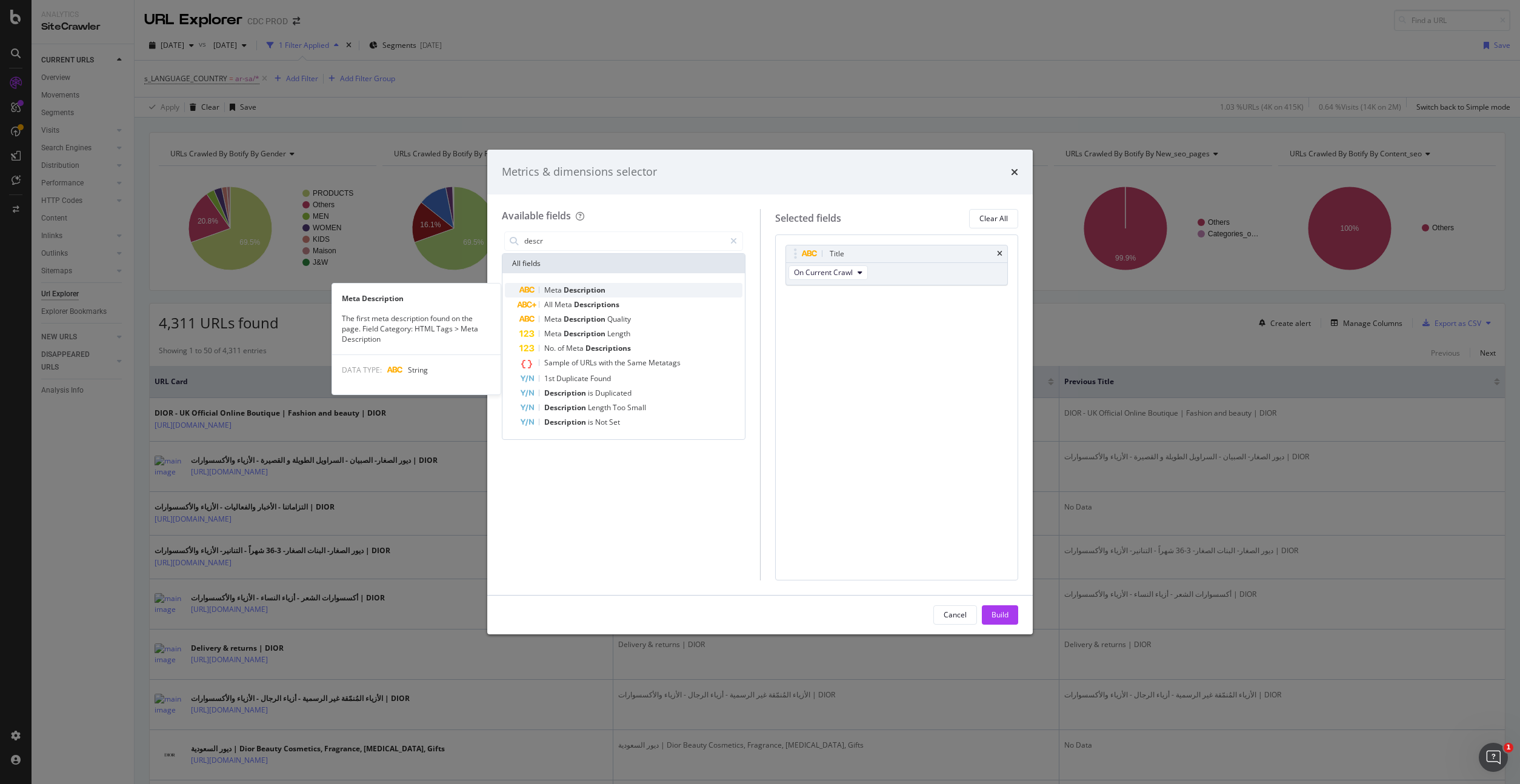
click at [597, 287] on span "Description" at bounding box center [584, 289] width 42 height 10
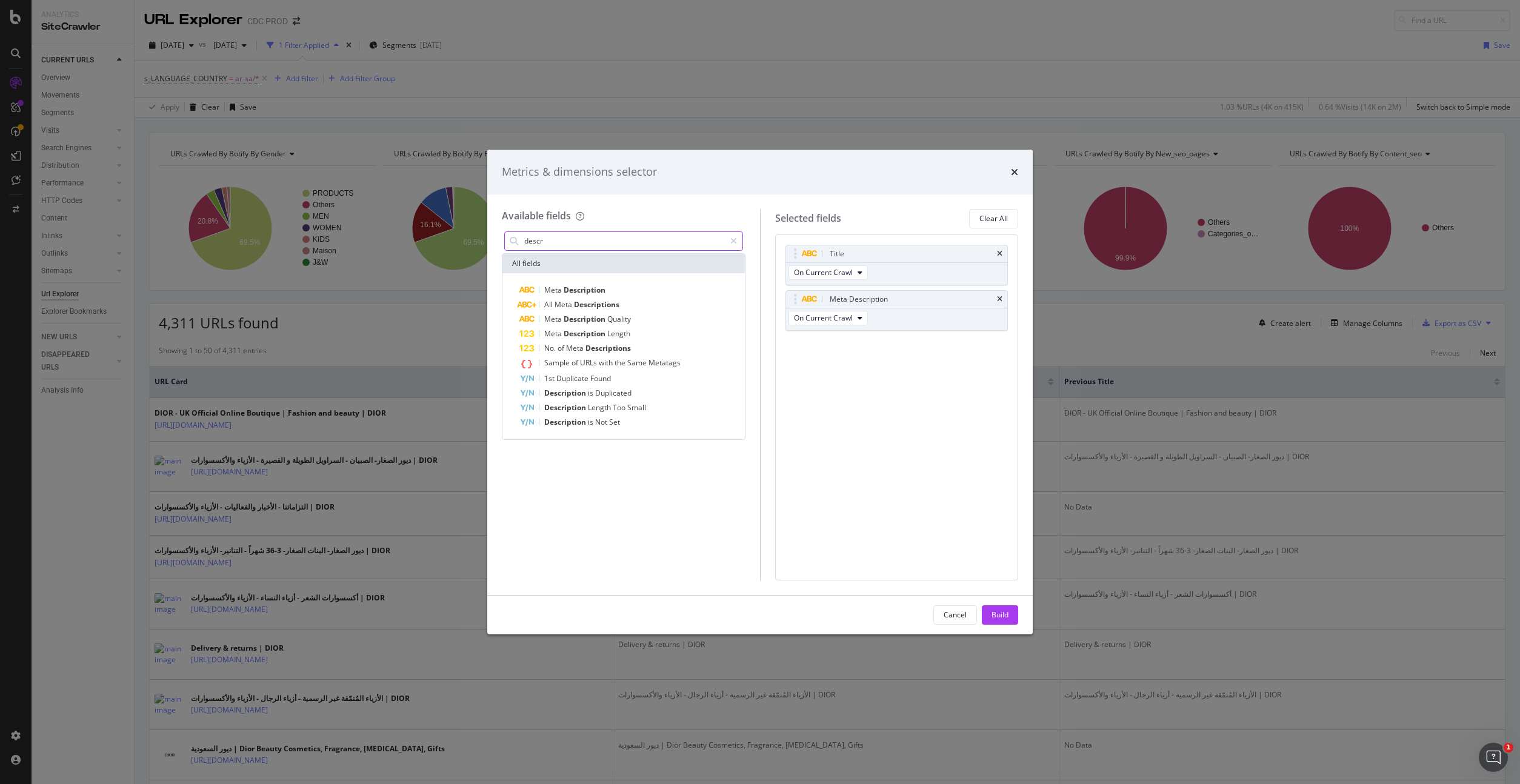
click at [574, 239] on input "descr" at bounding box center [623, 241] width 202 height 18
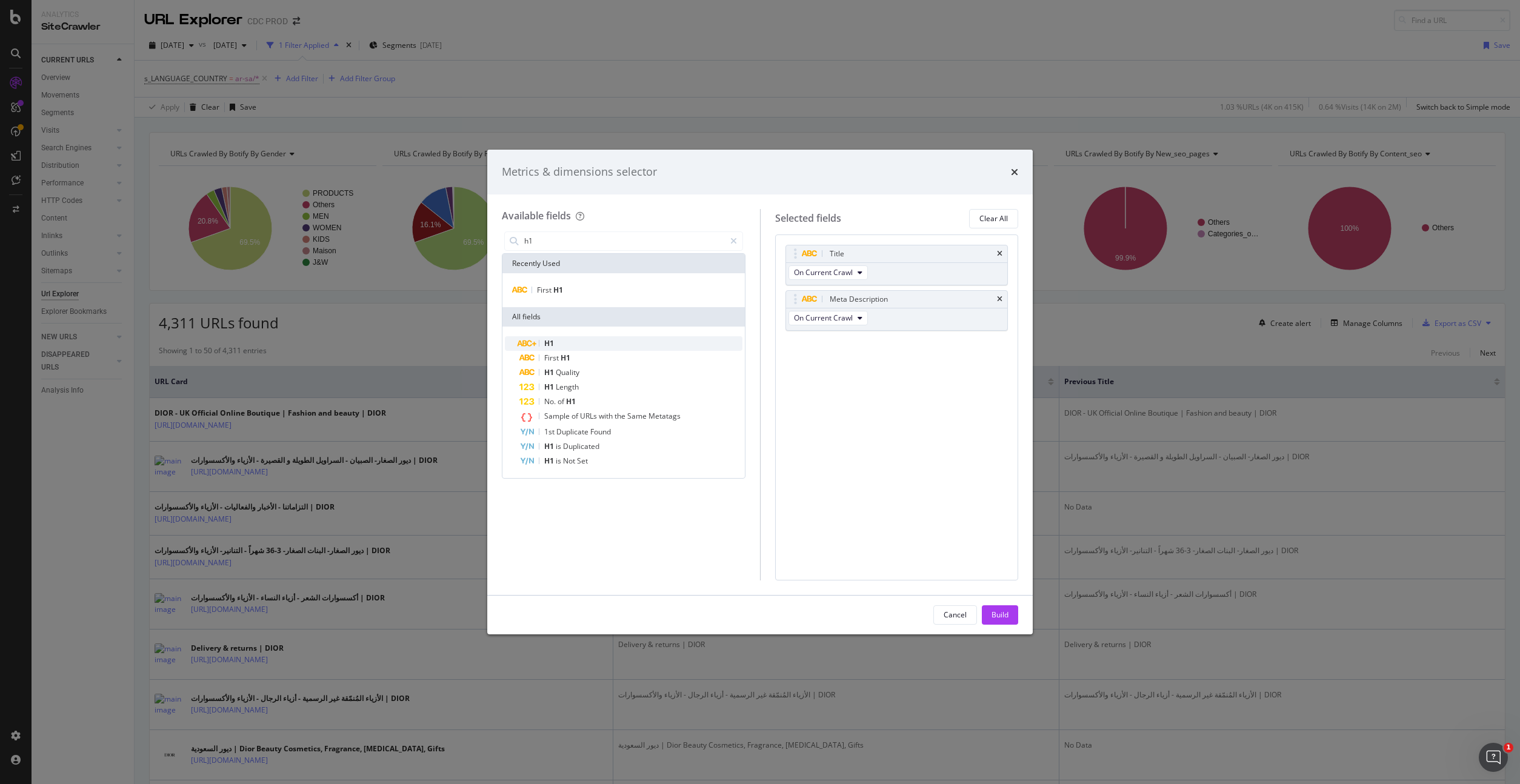
click at [565, 338] on div "H1" at bounding box center [631, 344] width 223 height 15
click at [572, 239] on input "h1" at bounding box center [623, 241] width 202 height 18
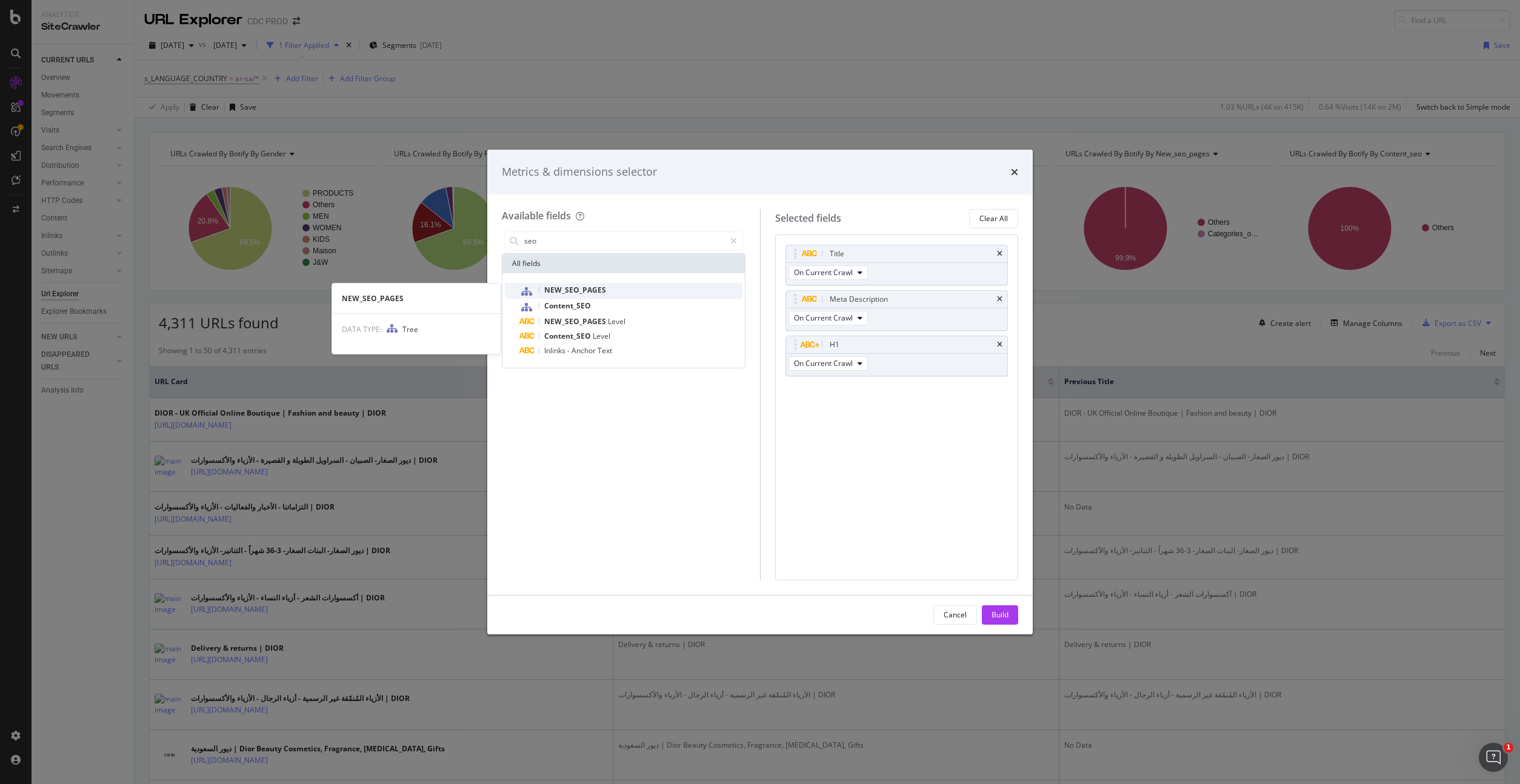
click at [597, 287] on span "NEW_SEO_PAGES" at bounding box center [575, 289] width 62 height 10
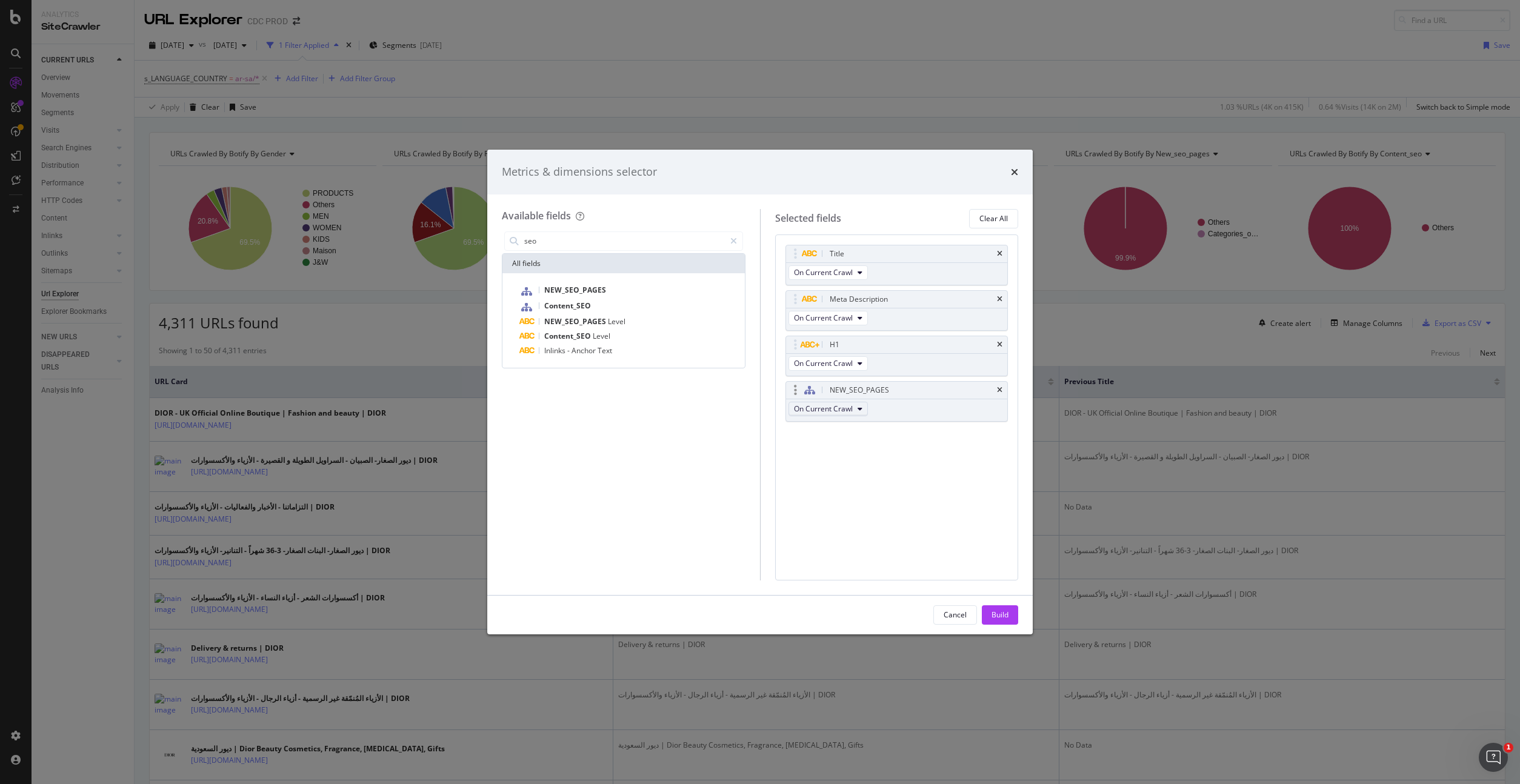
click at [857, 411] on icon "modal" at bounding box center [859, 409] width 5 height 7
click at [997, 388] on icon "times" at bounding box center [999, 390] width 5 height 7
click at [566, 244] on input "seo" at bounding box center [623, 241] width 202 height 18
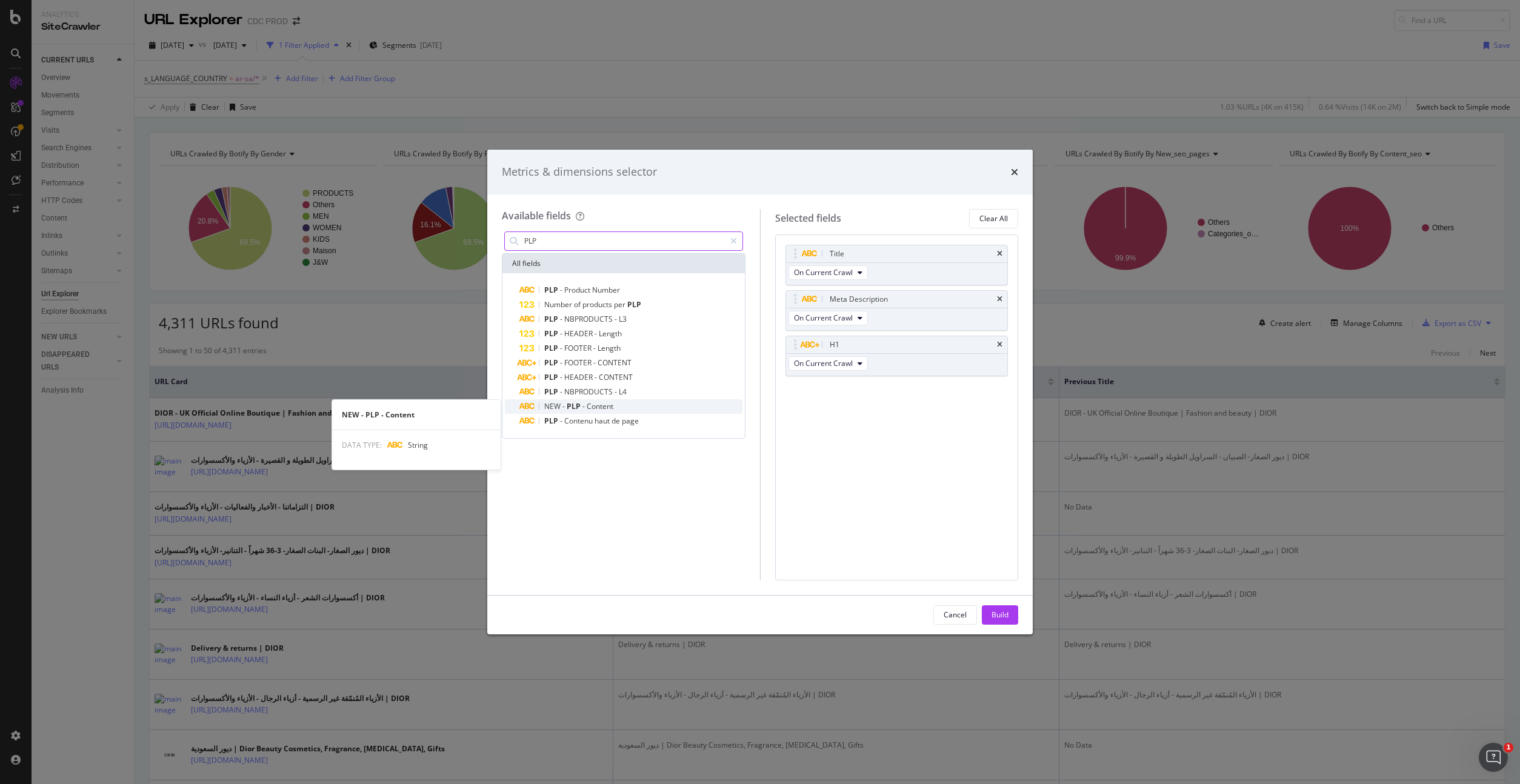
type input "PLP"
click at [576, 409] on span "PLP" at bounding box center [574, 406] width 16 height 10
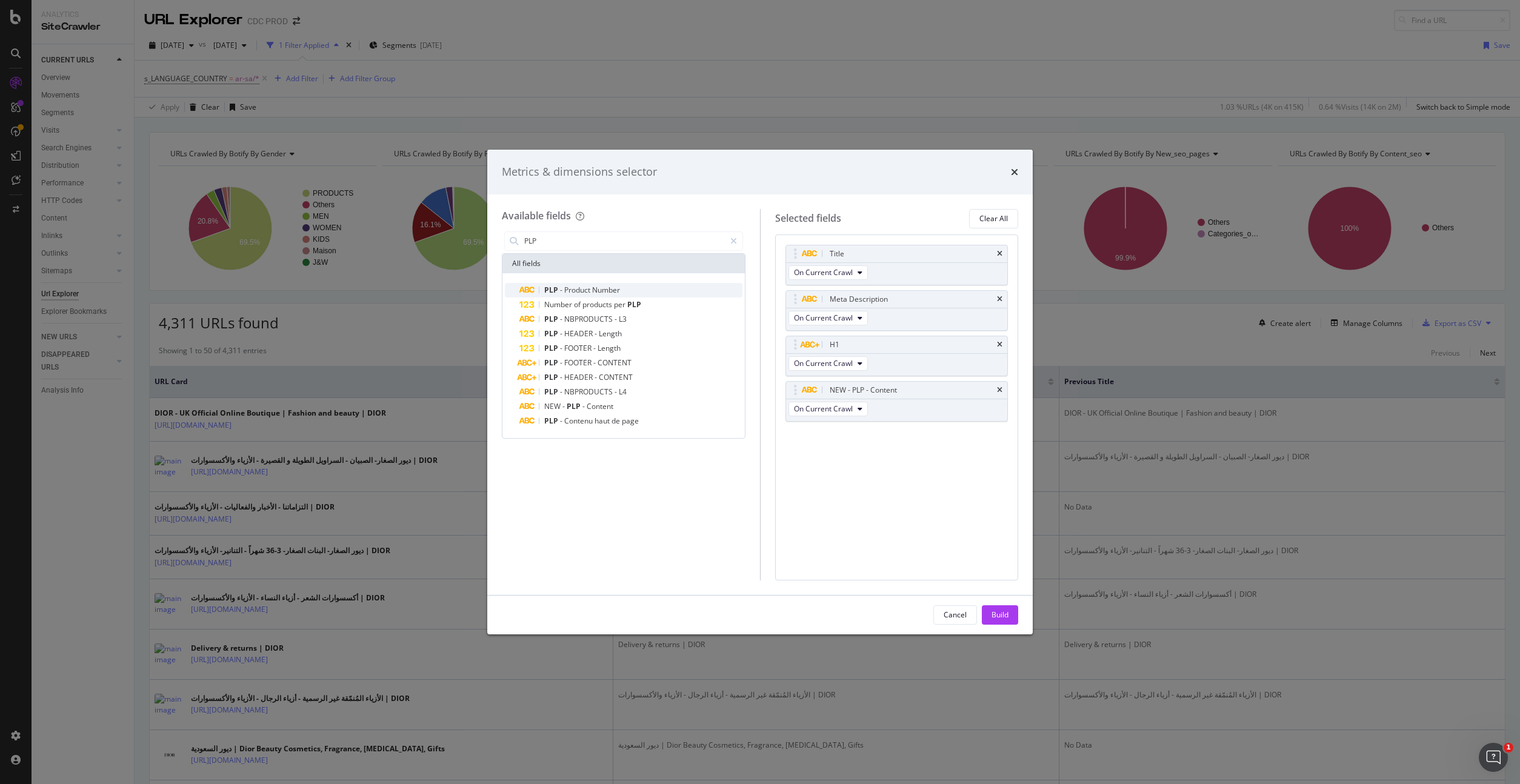
click at [635, 289] on div "PLP - Product Number" at bounding box center [631, 290] width 223 height 15
click at [1002, 618] on div "Build" at bounding box center [999, 614] width 17 height 10
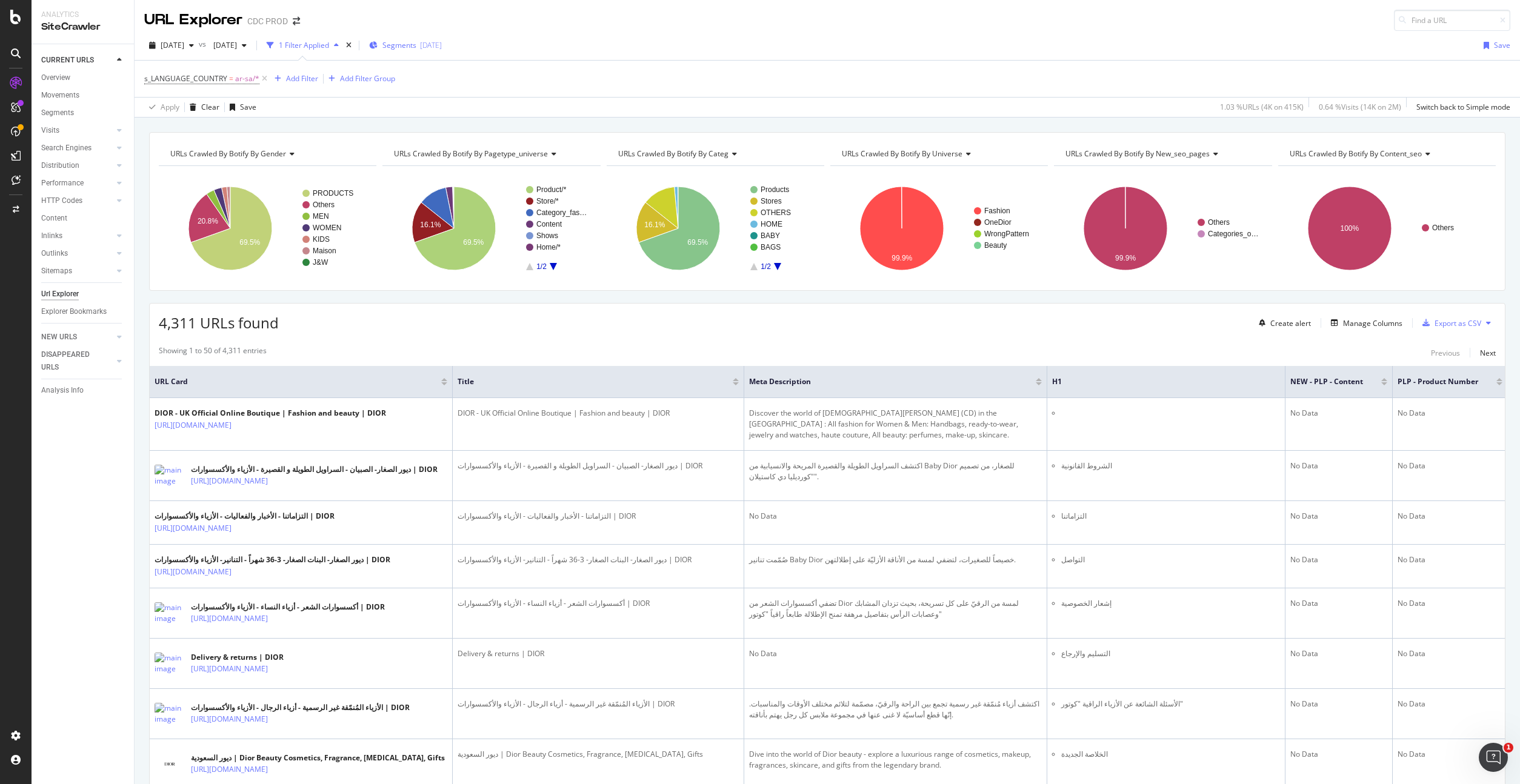
click at [416, 48] on span "Segments" at bounding box center [399, 45] width 34 height 10
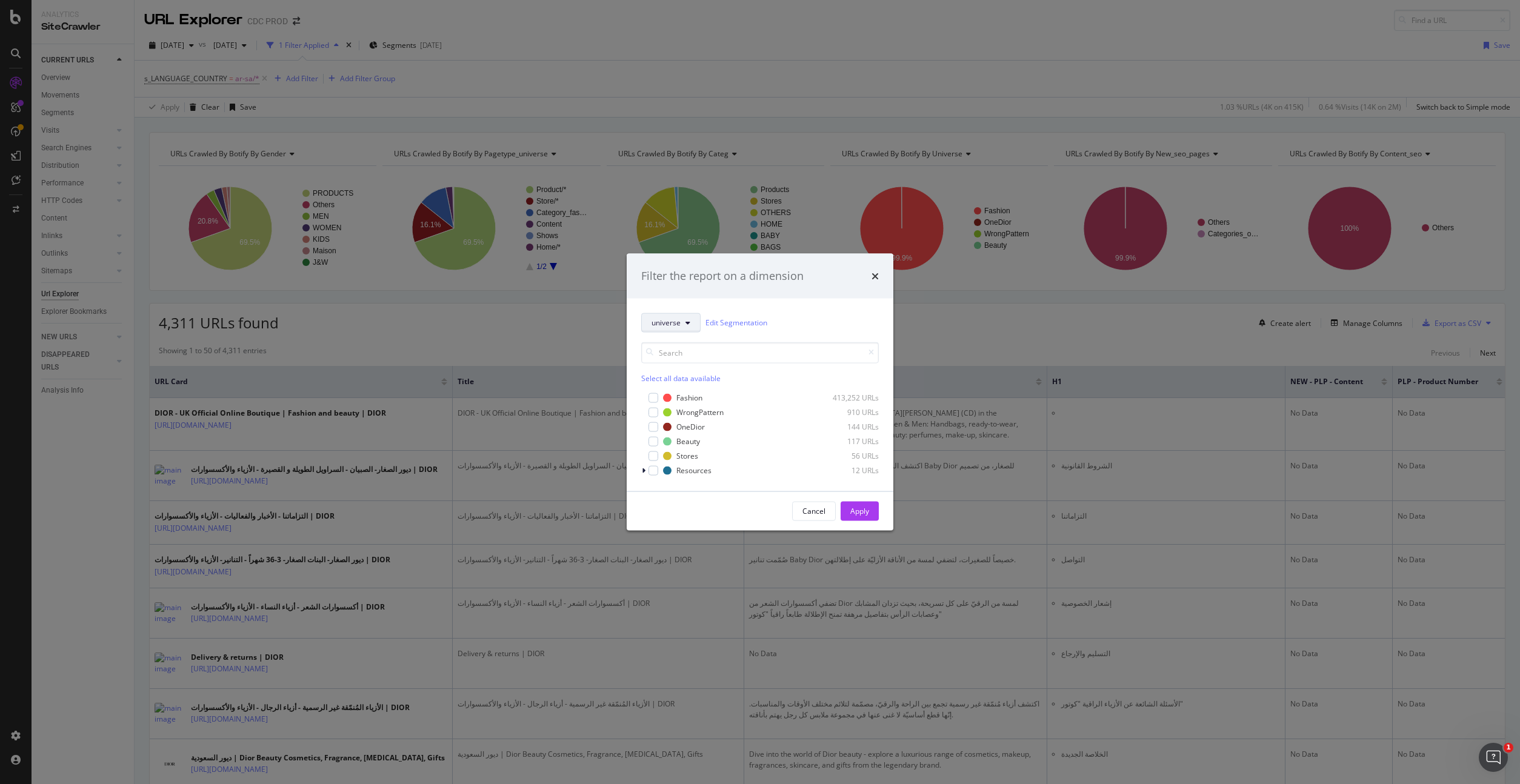
click at [674, 326] on span "universe" at bounding box center [666, 322] width 29 height 10
click at [699, 385] on span "pagetype&universe" at bounding box center [693, 388] width 83 height 11
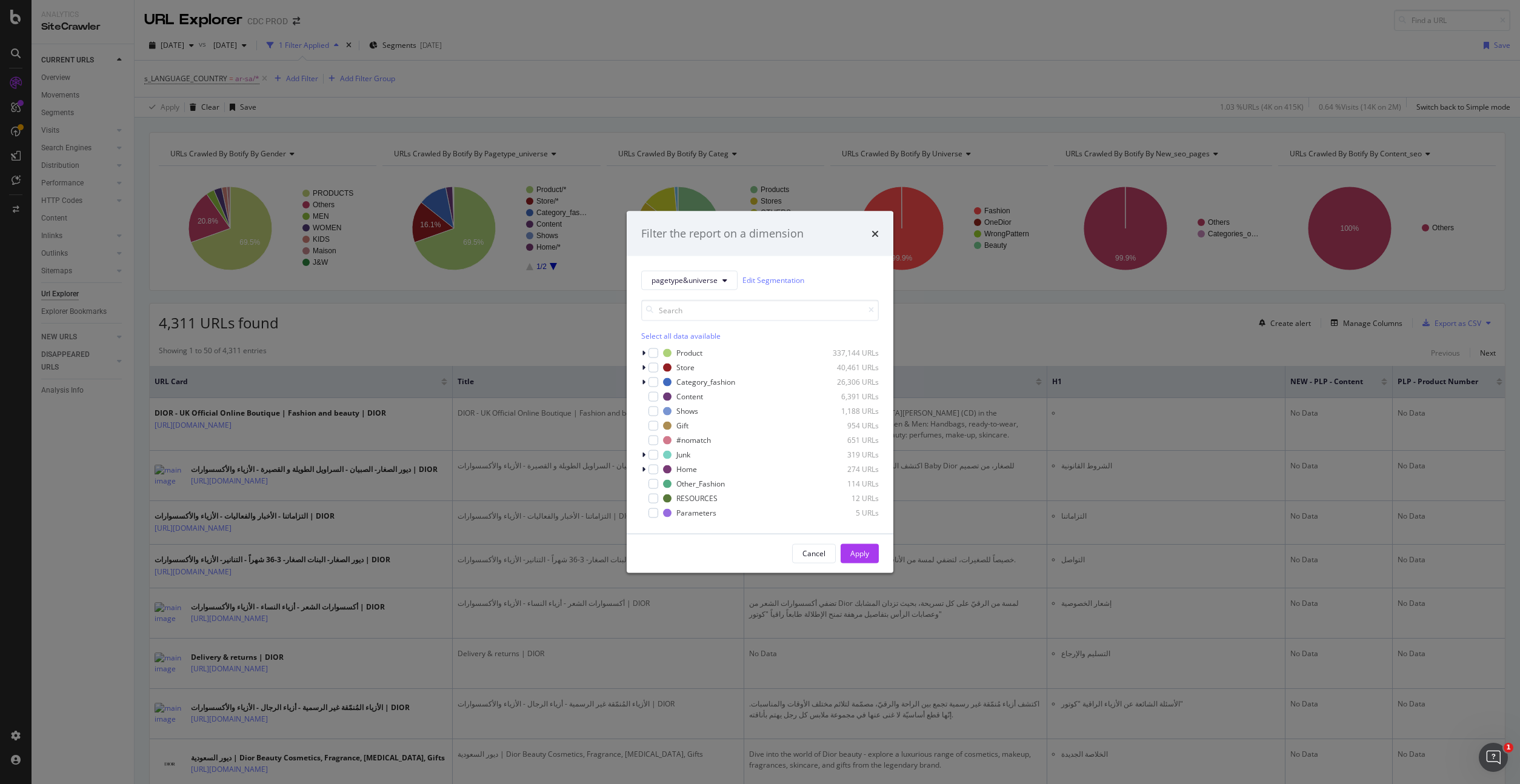
click at [677, 335] on div "Select all data available" at bounding box center [760, 335] width 237 height 10
click at [655, 354] on icon "modal" at bounding box center [653, 352] width 5 height 6
click at [869, 555] on button "Apply" at bounding box center [859, 553] width 38 height 19
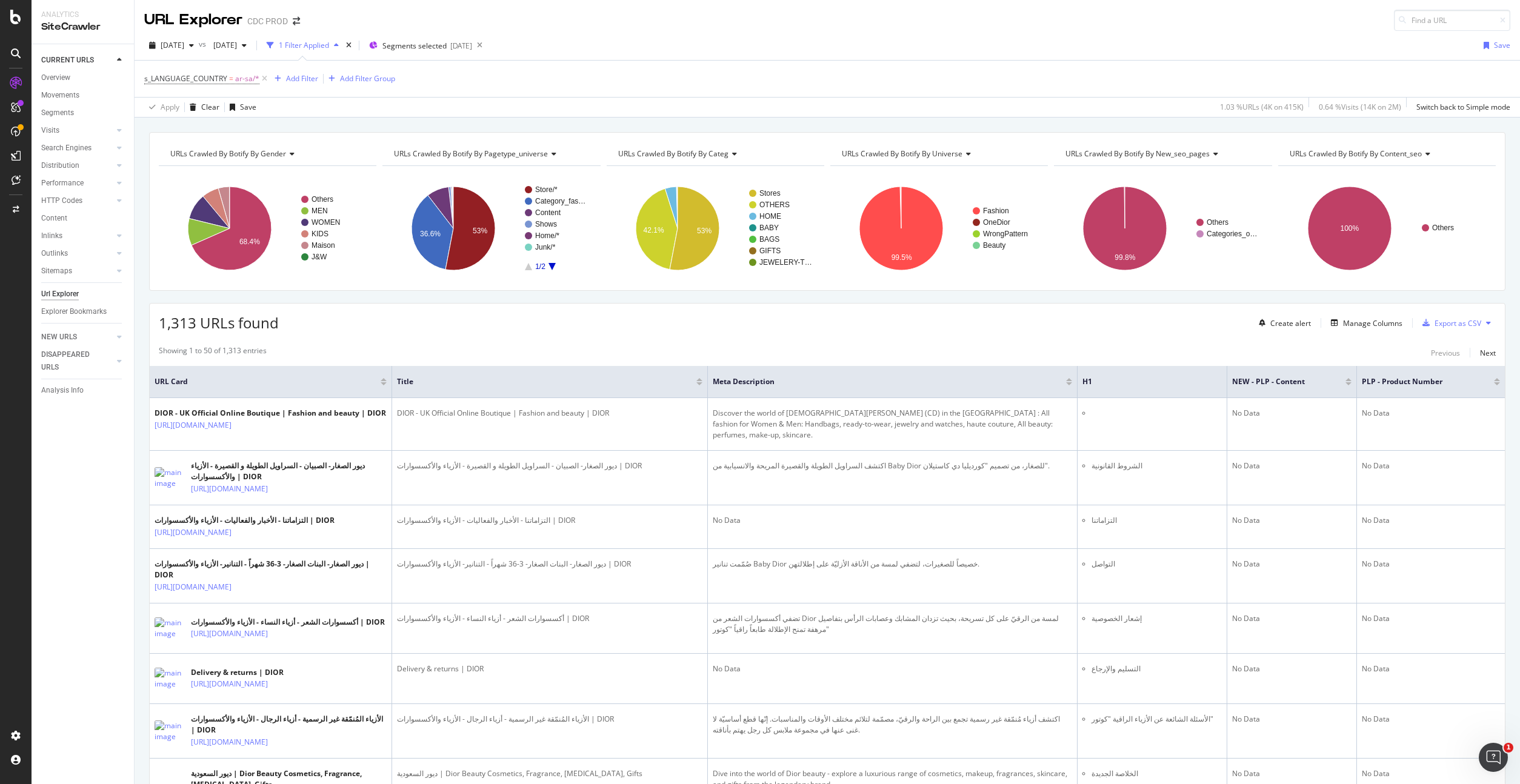
drag, startPoint x: 1395, startPoint y: 381, endPoint x: 1601, endPoint y: 385, distance: 206.0
click at [1519, 385] on html "Analytics SiteCrawler CURRENT URLS Overview Movements Segments Visits Analysis …" at bounding box center [760, 392] width 1520 height 784
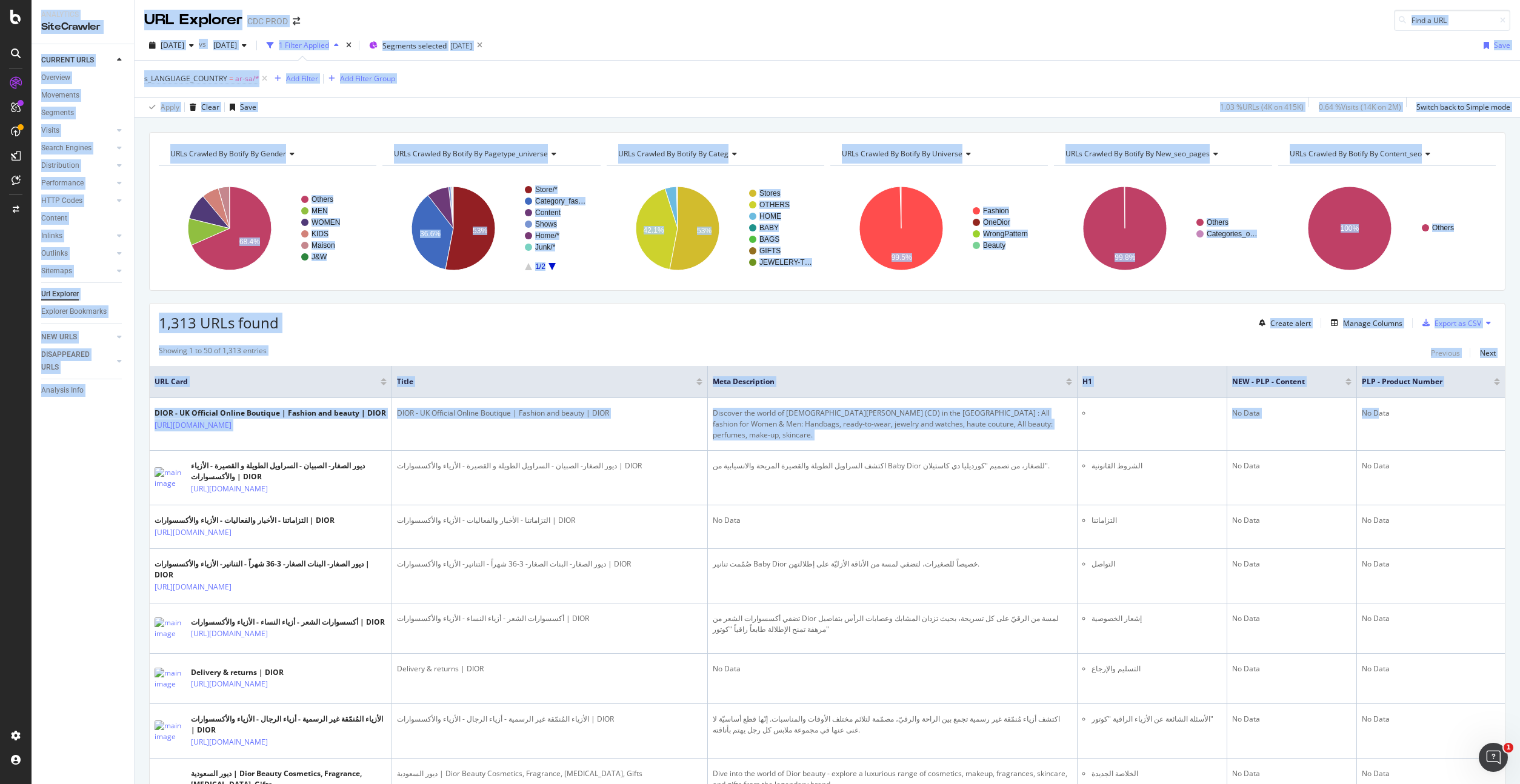
drag, startPoint x: 1379, startPoint y: 415, endPoint x: 1663, endPoint y: 415, distance: 284.0
click at [1519, 415] on html "Analytics SiteCrawler CURRENT URLS Overview Movements Segments Visits Analysis …" at bounding box center [760, 392] width 1520 height 784
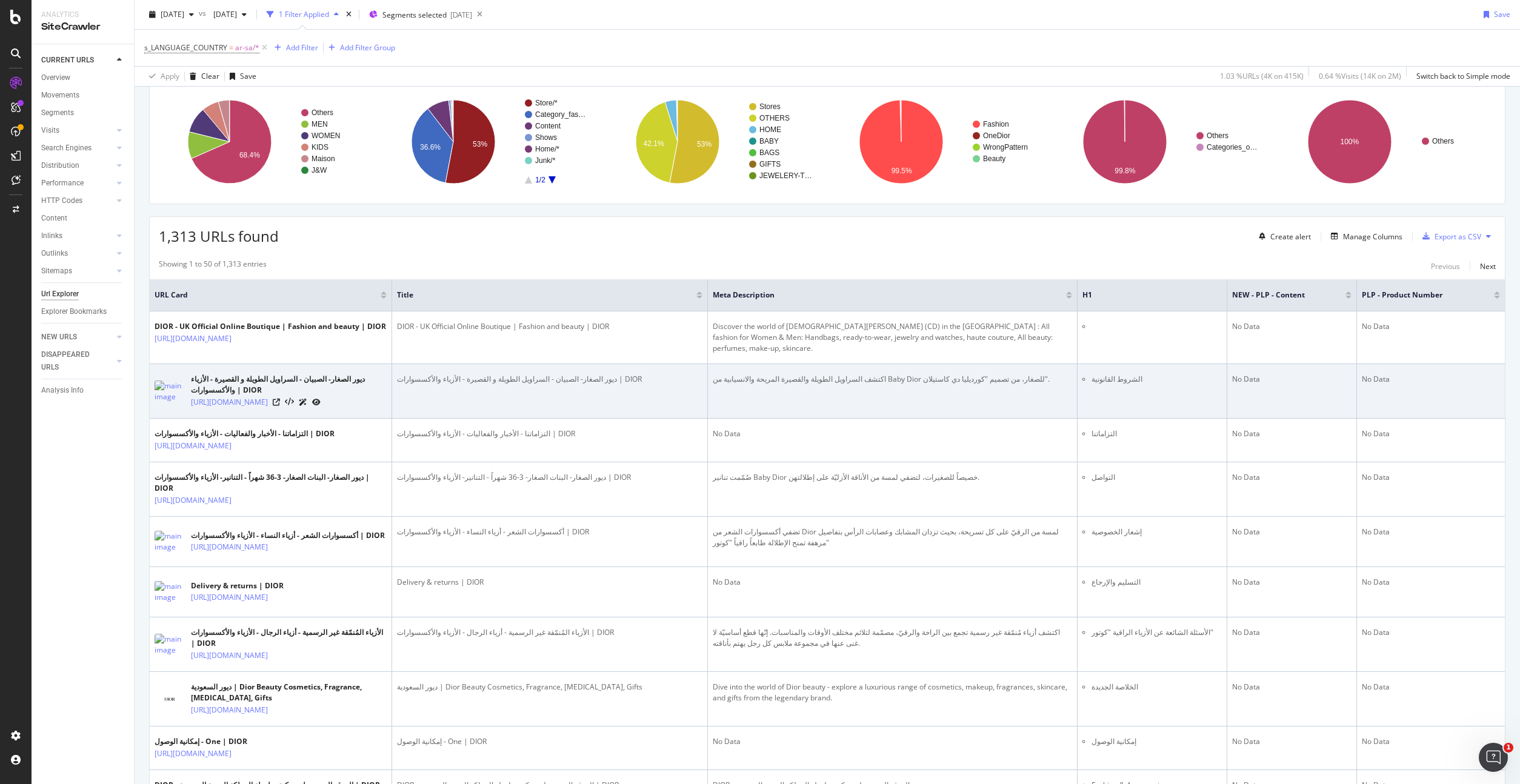
scroll to position [86, 0]
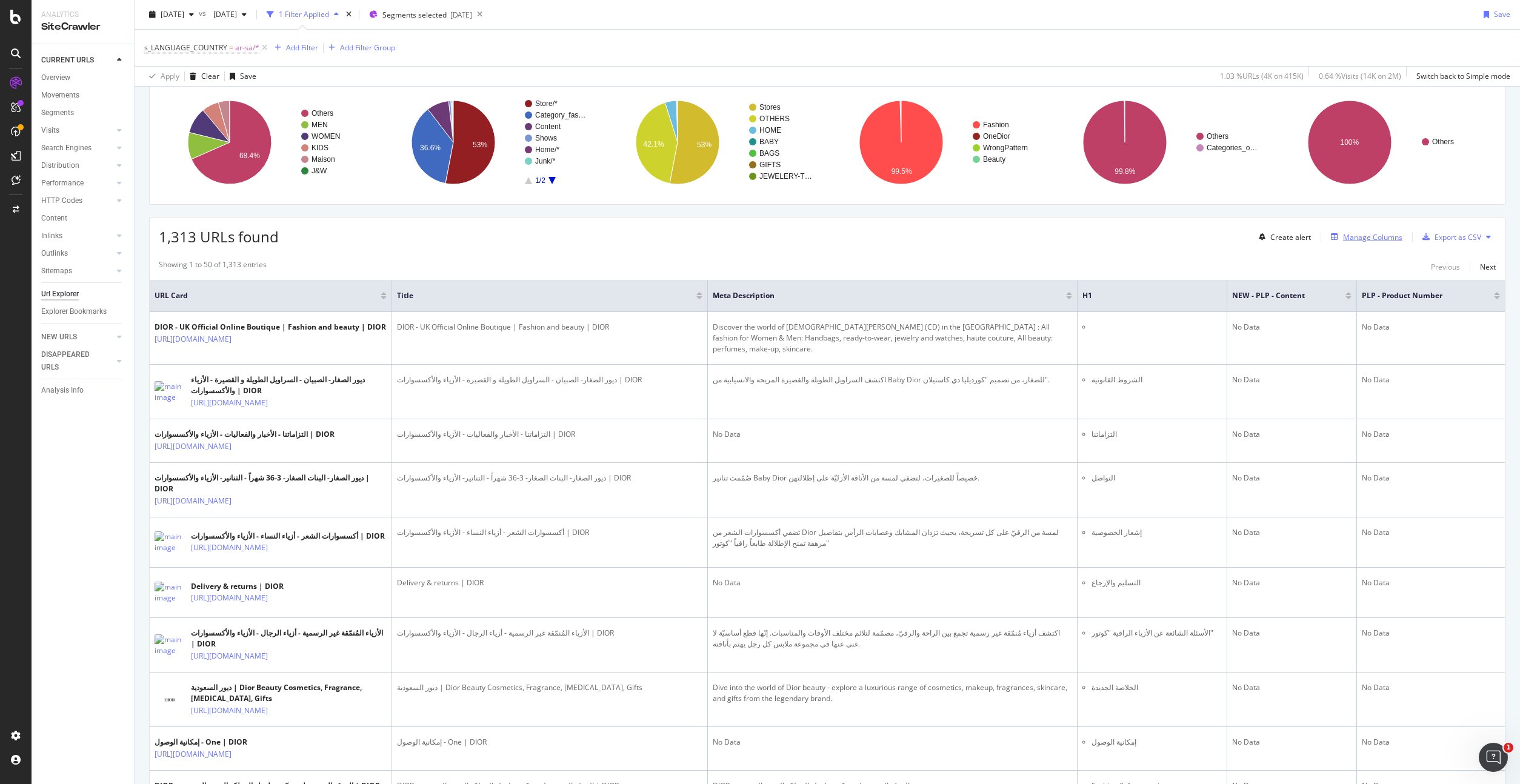
click at [1368, 240] on div "Manage Columns" at bounding box center [1373, 237] width 60 height 10
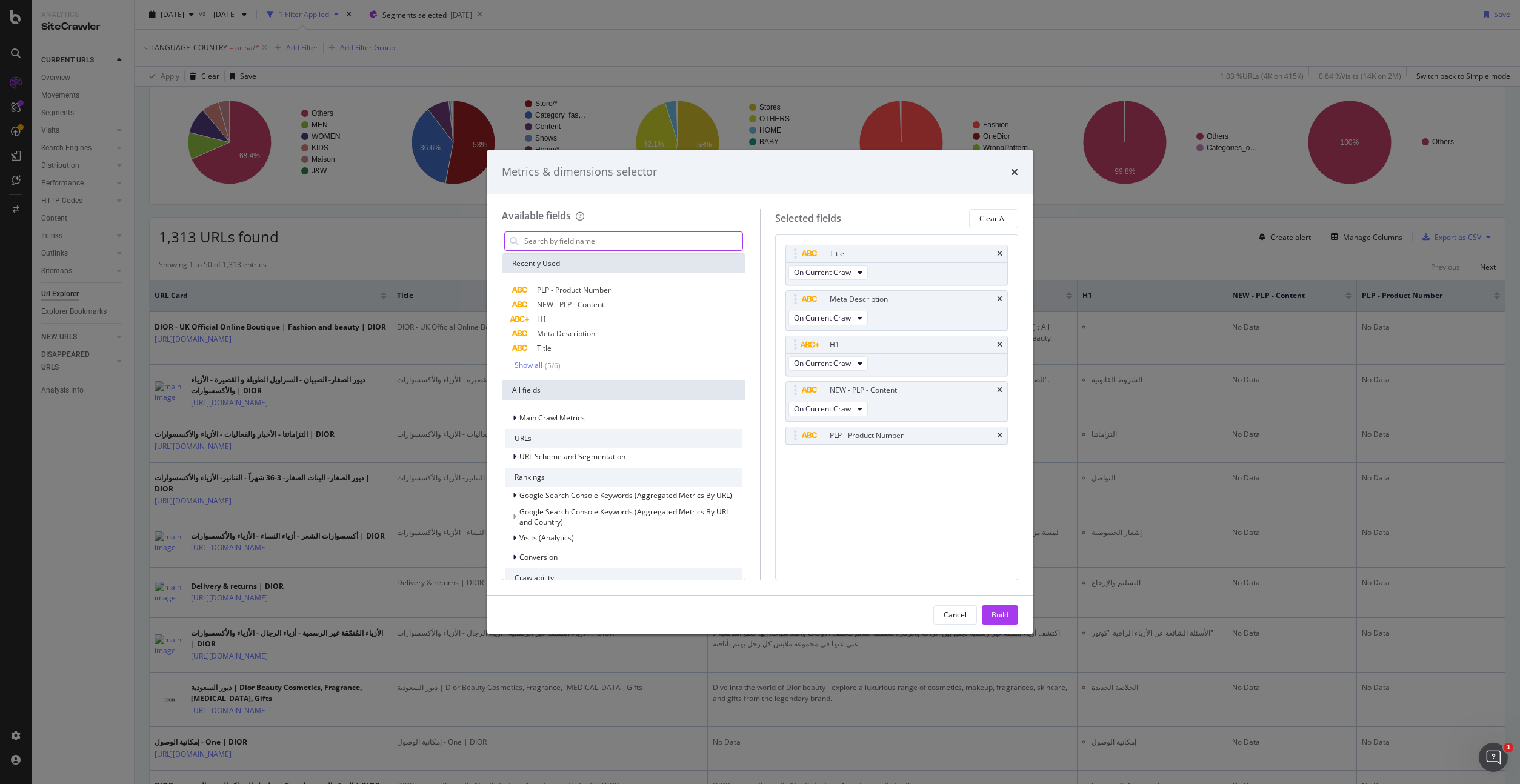
click at [615, 238] on input "modal" at bounding box center [632, 241] width 219 height 18
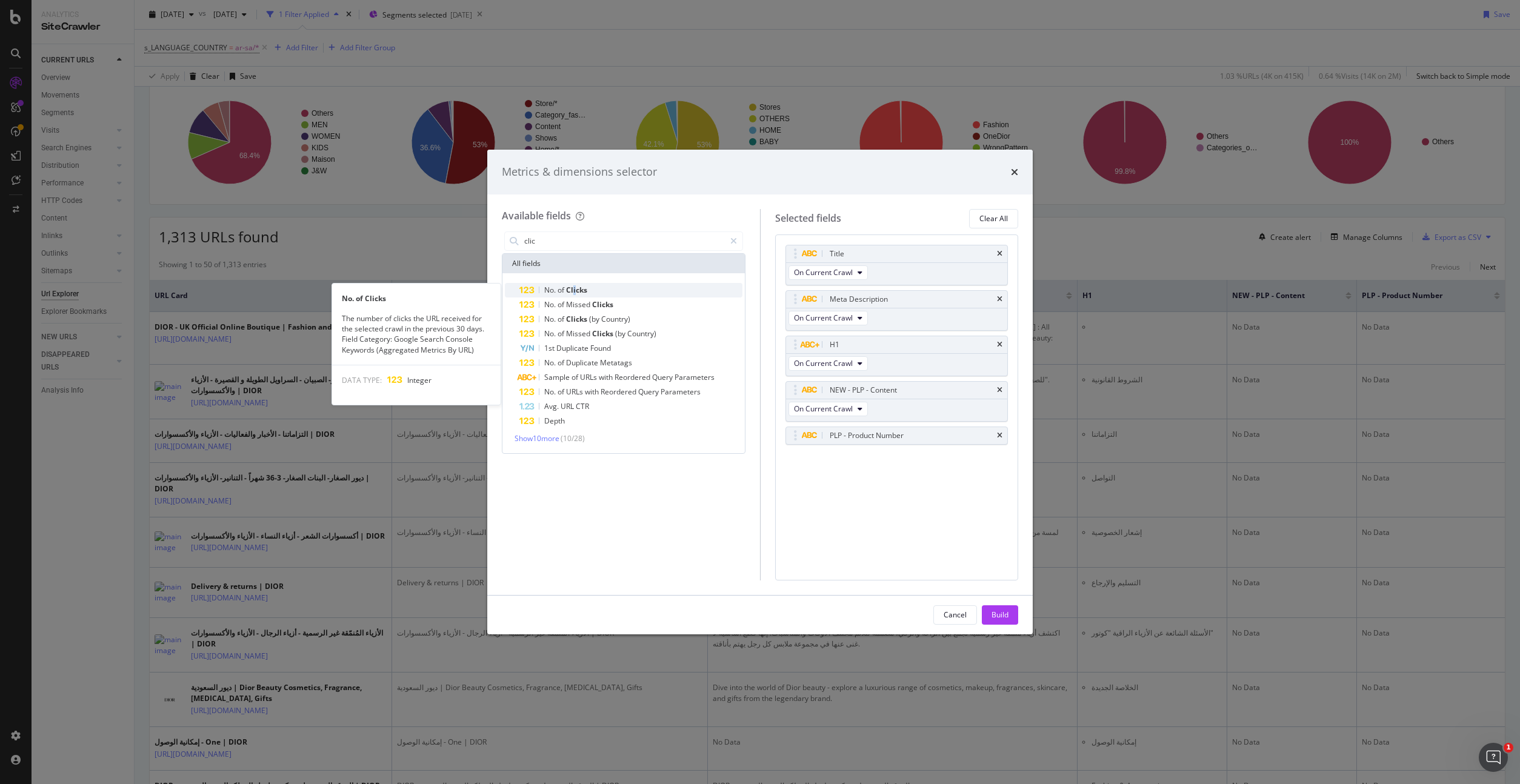
click at [574, 289] on span "Clicks" at bounding box center [576, 289] width 21 height 10
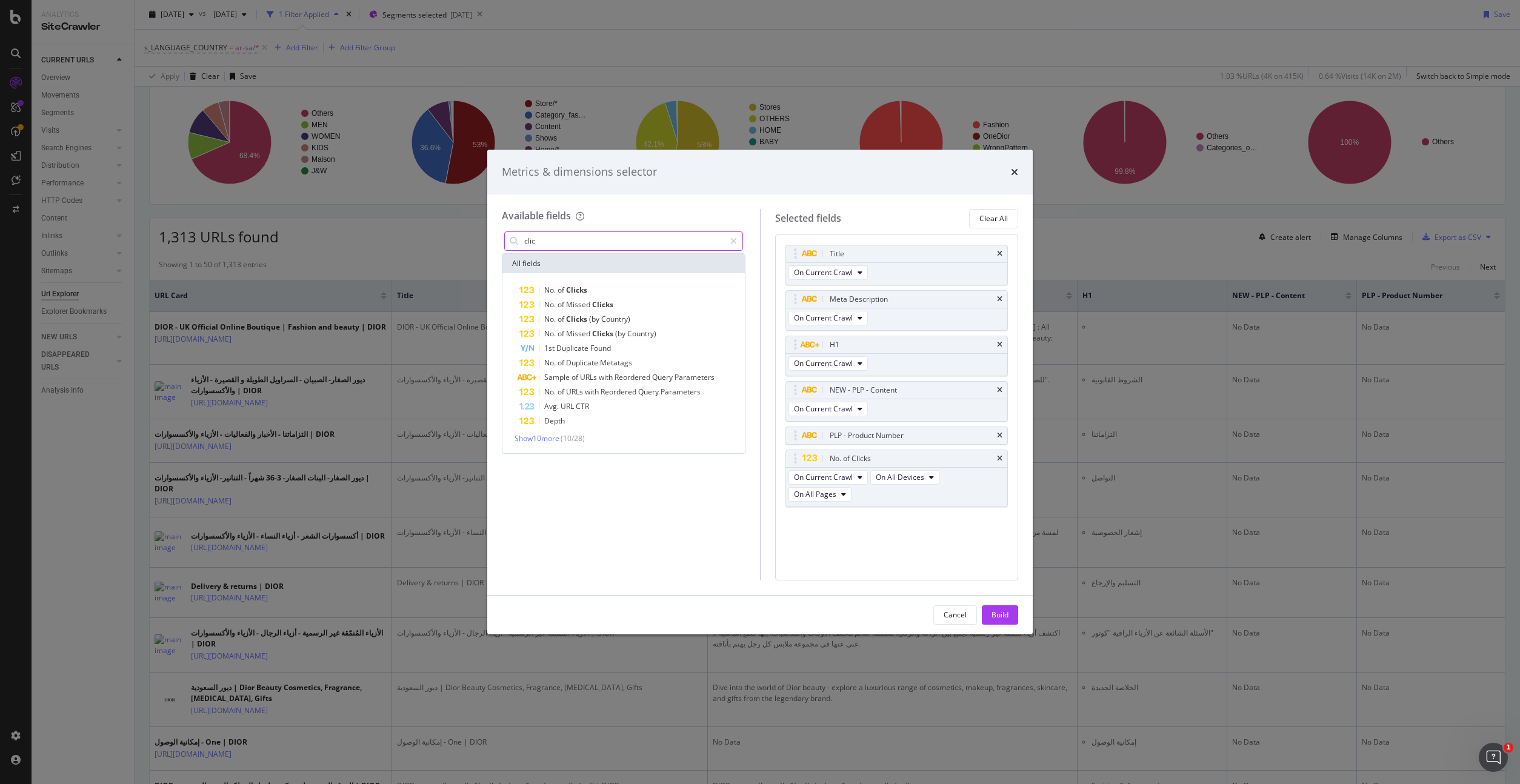
click at [610, 237] on input "clic" at bounding box center [623, 241] width 202 height 18
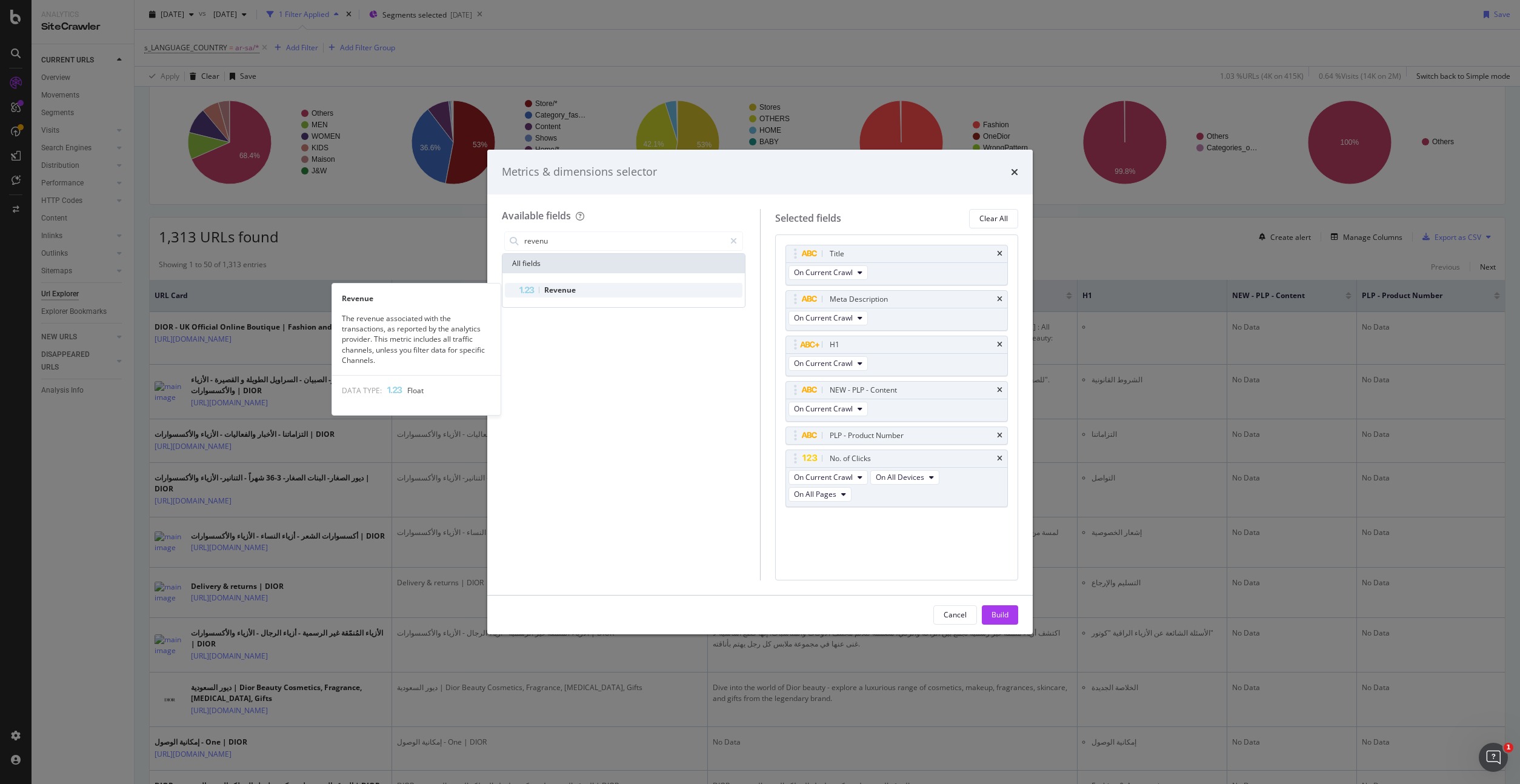
click at [570, 285] on span "Revenue" at bounding box center [560, 289] width 31 height 10
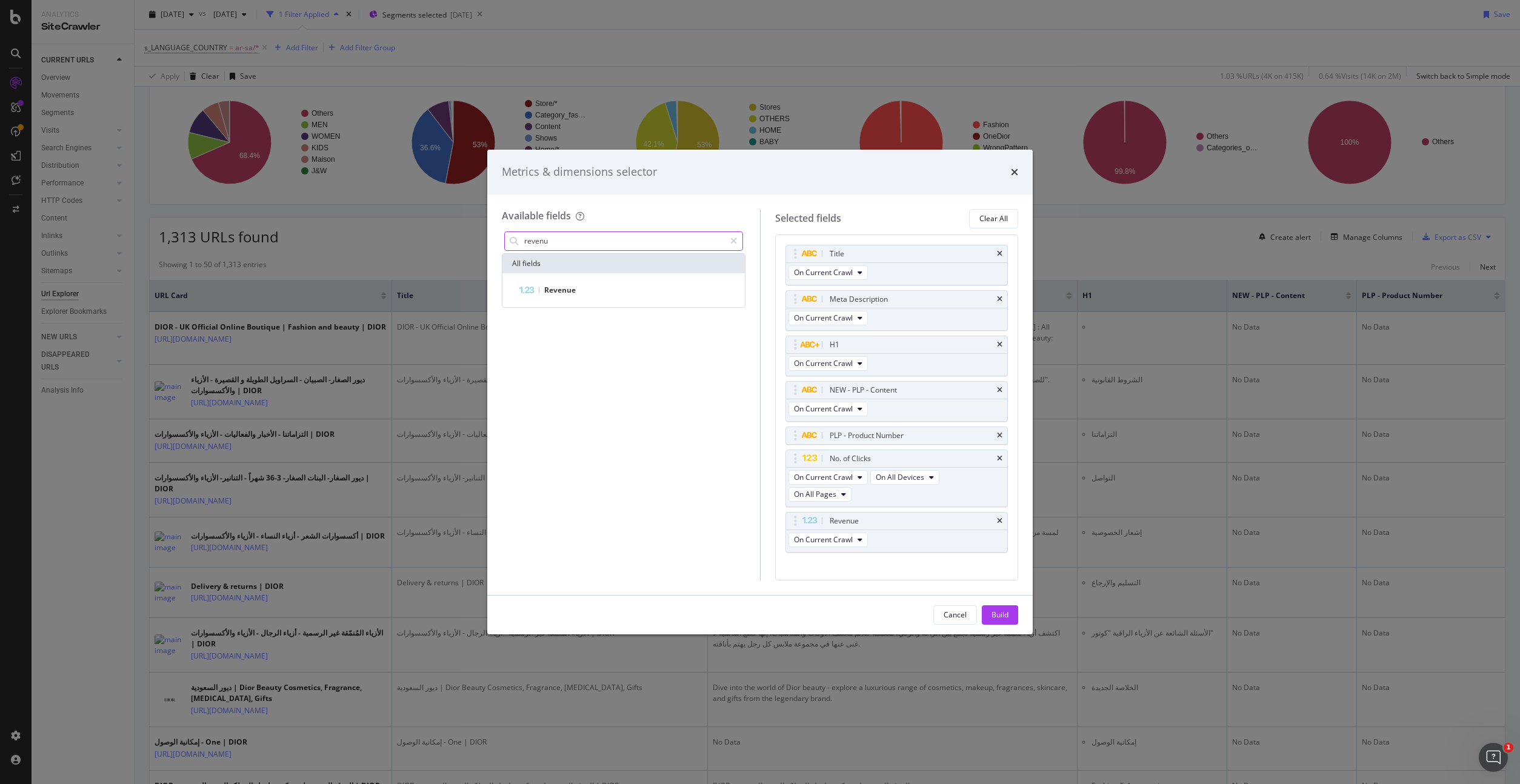
click at [588, 243] on input "revenu" at bounding box center [623, 241] width 202 height 18
drag, startPoint x: 552, startPoint y: 245, endPoint x: 464, endPoint y: 224, distance: 90.5
click at [464, 224] on div "Metrics & dimensions selector Available fields sessi All fields Avg. Session Du…" at bounding box center [760, 392] width 1520 height 784
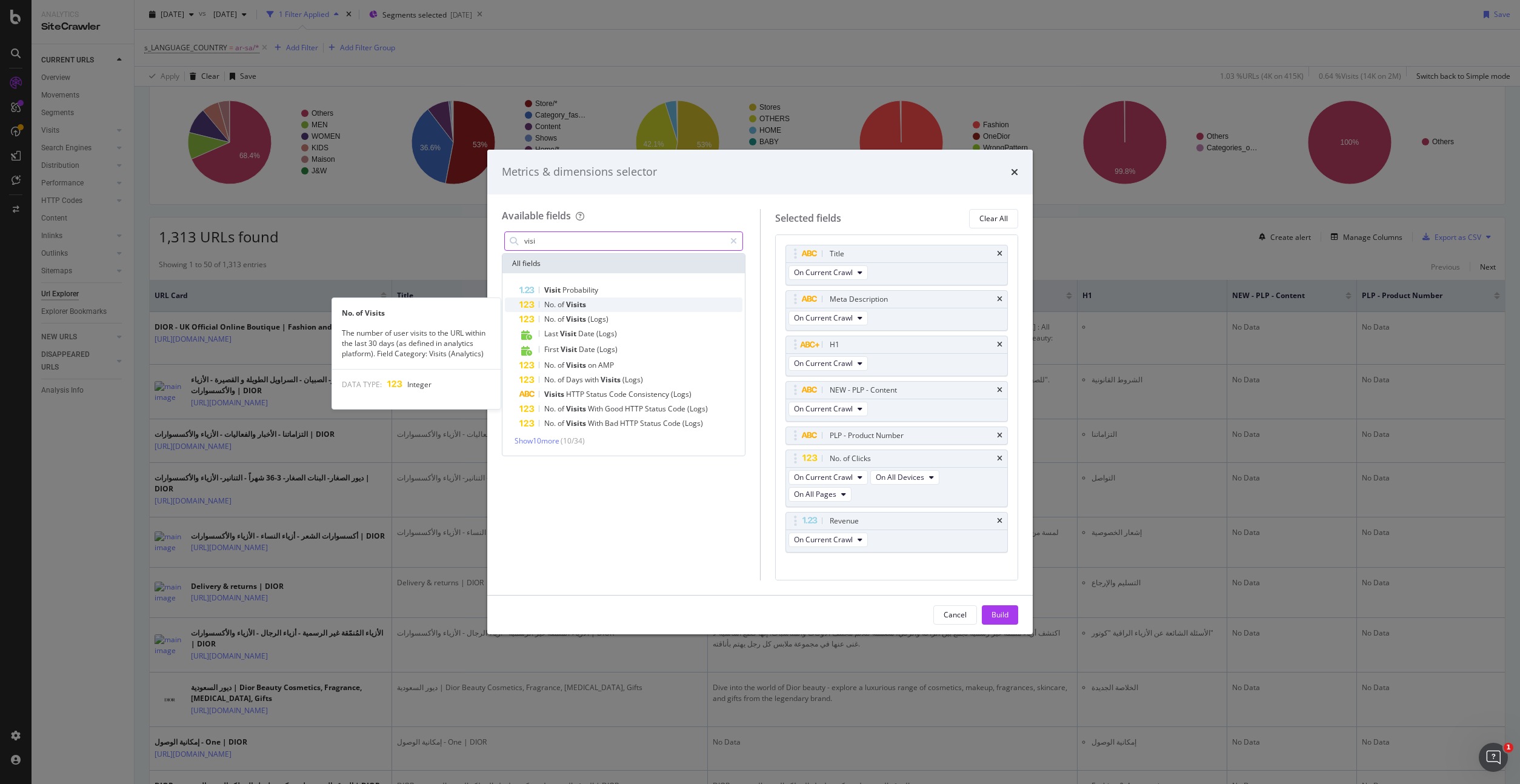
type input "visi"
click at [597, 303] on div "No. of Visits" at bounding box center [631, 305] width 223 height 15
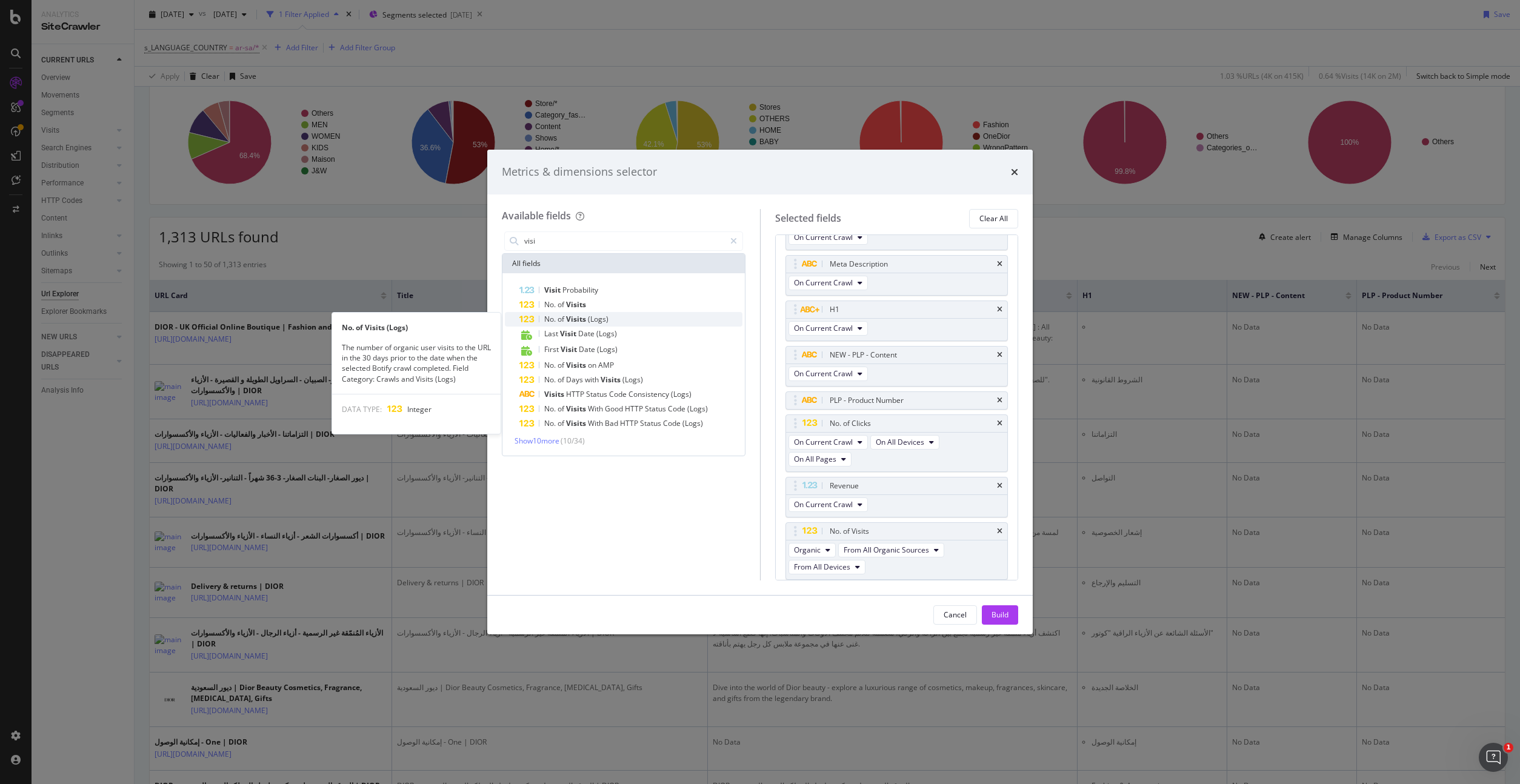
click at [610, 320] on div "No. of Visits (Logs)" at bounding box center [631, 320] width 223 height 15
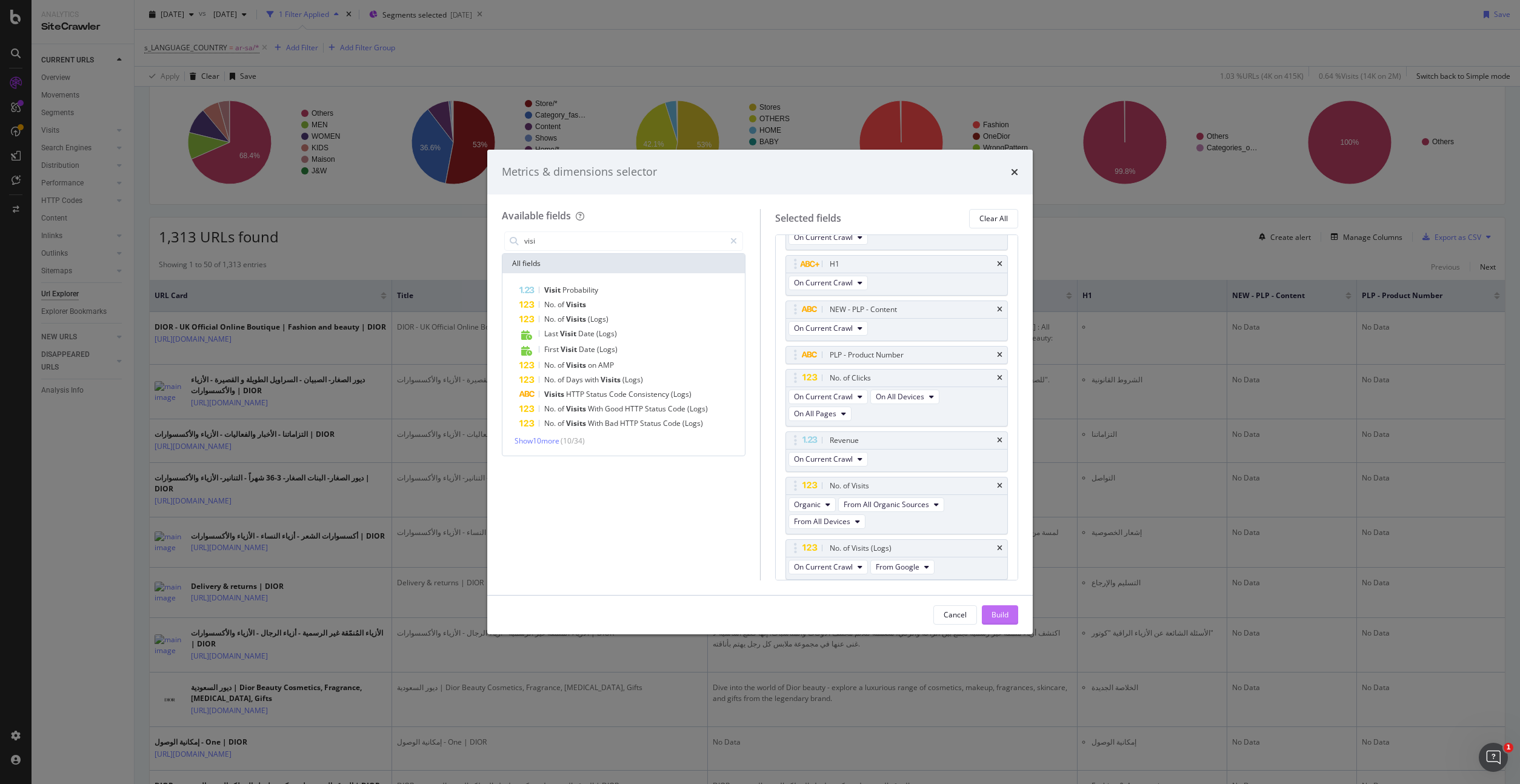
click at [995, 610] on div "Build" at bounding box center [999, 614] width 17 height 10
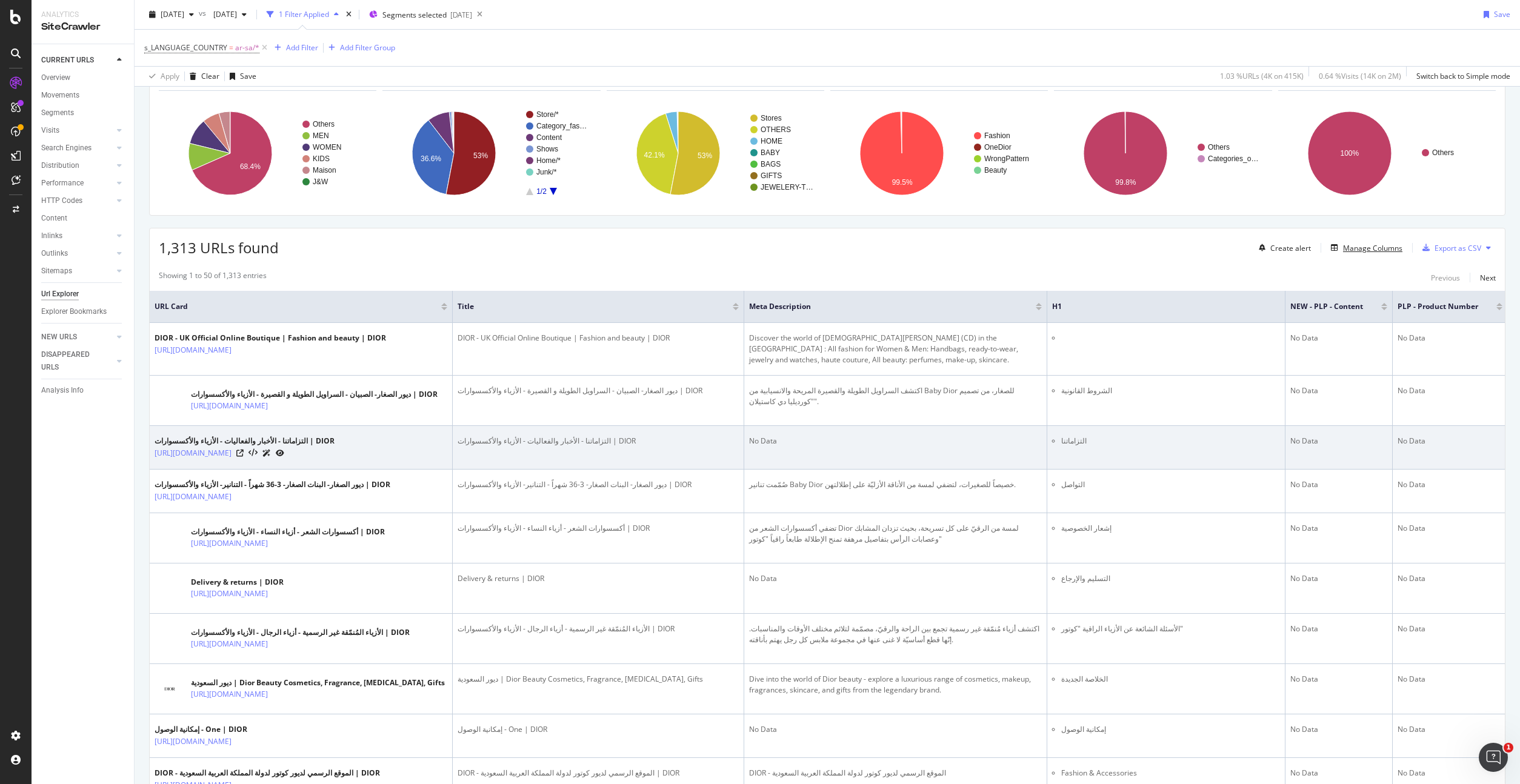
scroll to position [76, 0]
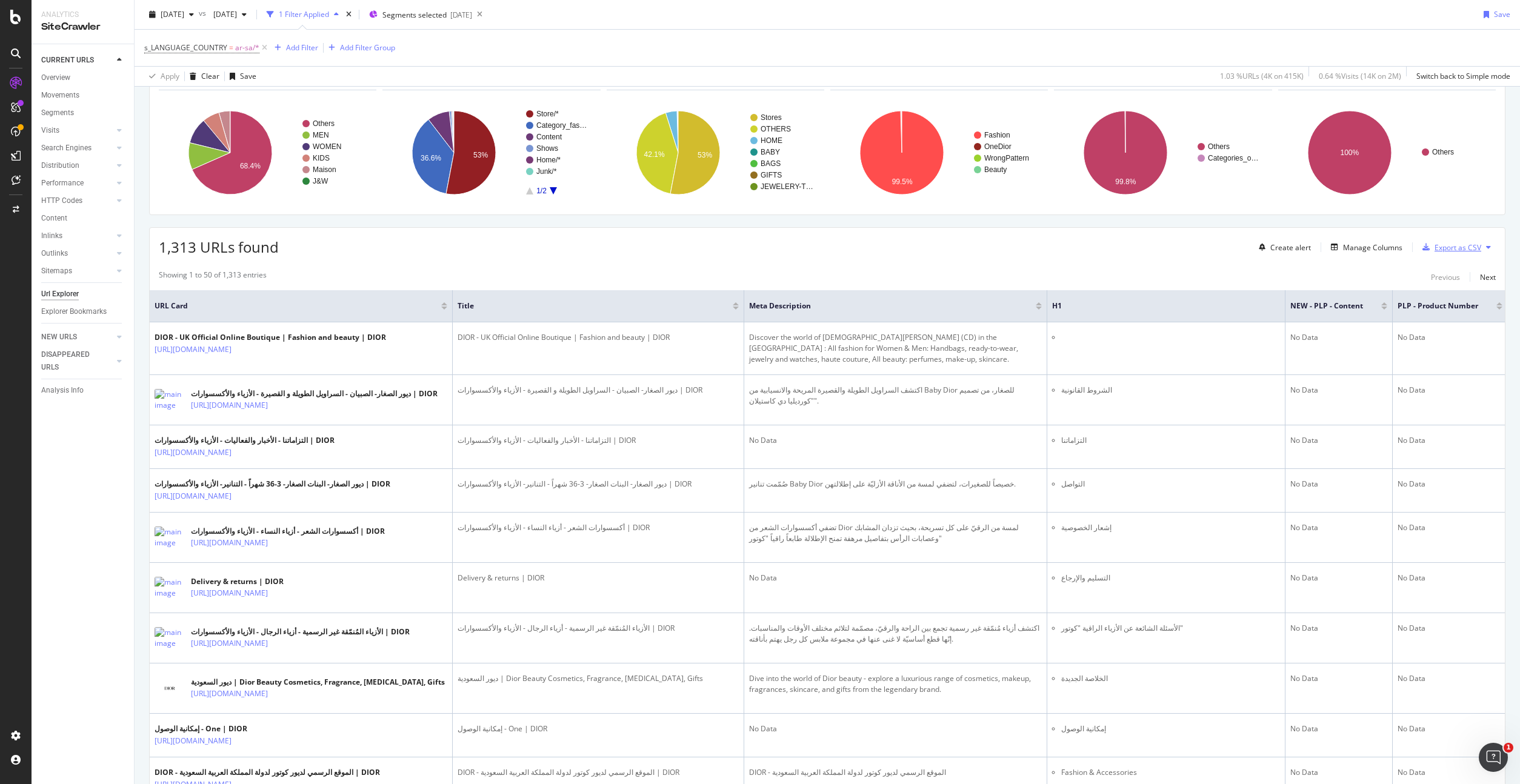
click at [1450, 249] on div "Export as CSV" at bounding box center [1458, 247] width 47 height 10
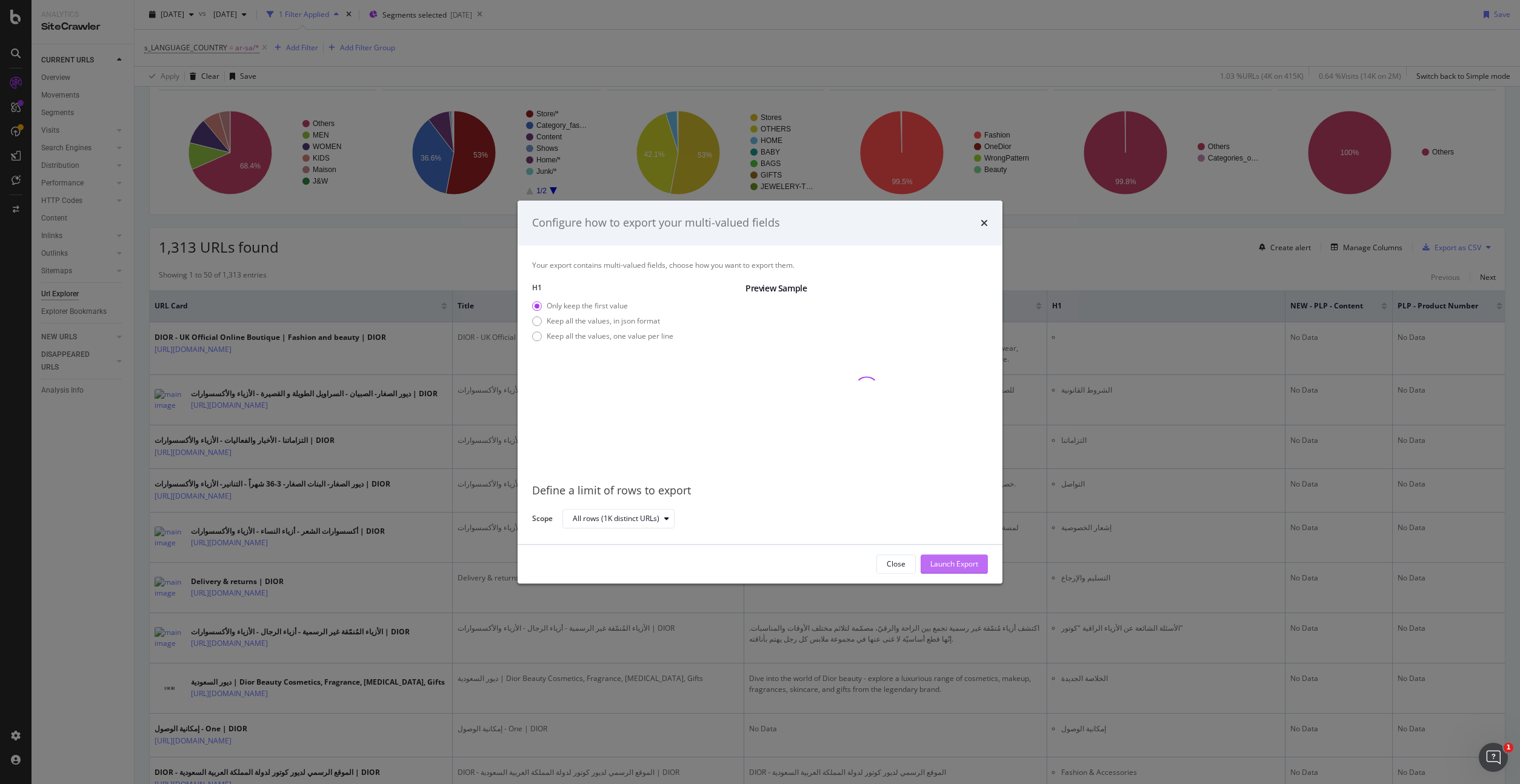
click at [935, 570] on div "Launch Export" at bounding box center [954, 564] width 48 height 18
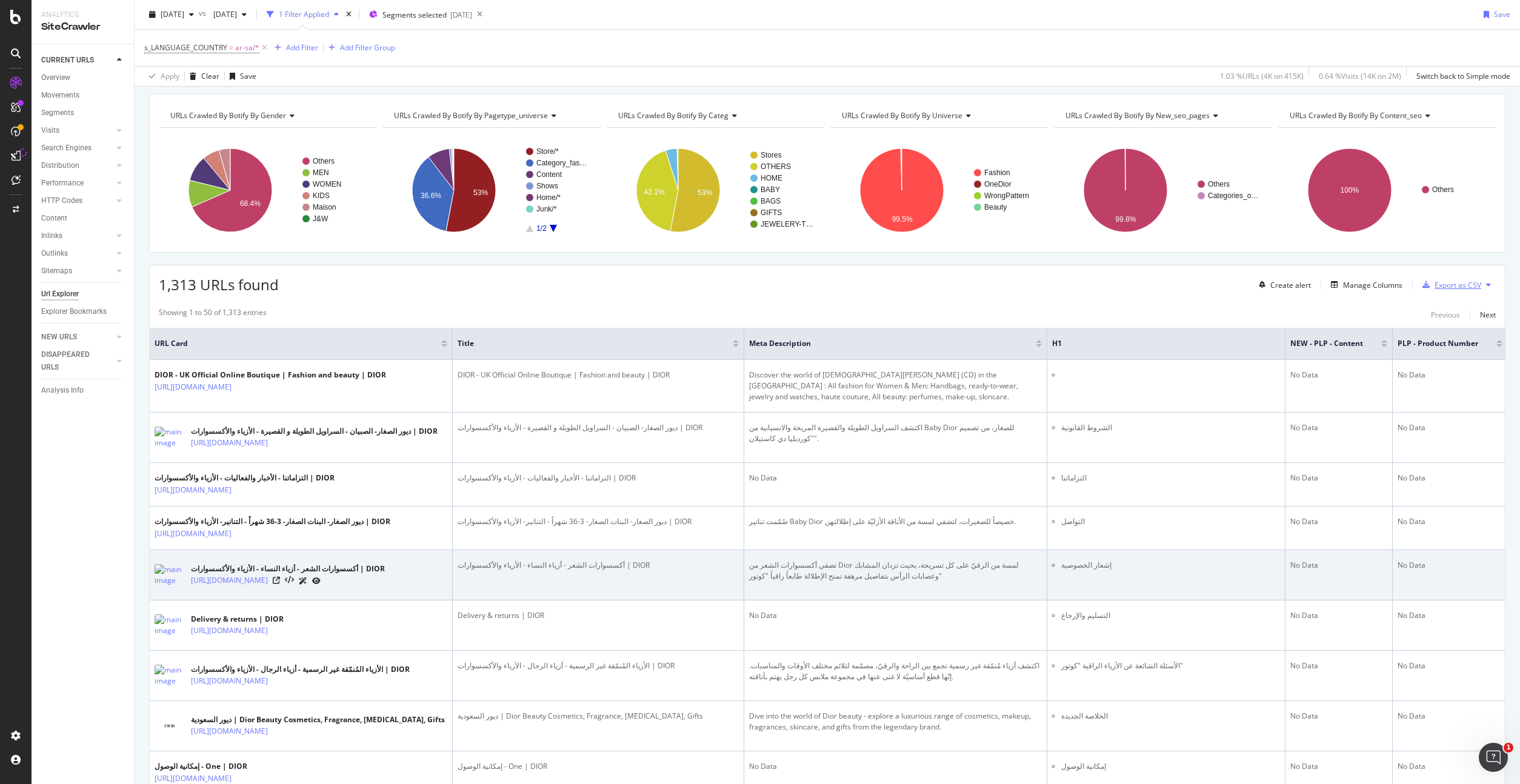
scroll to position [0, 0]
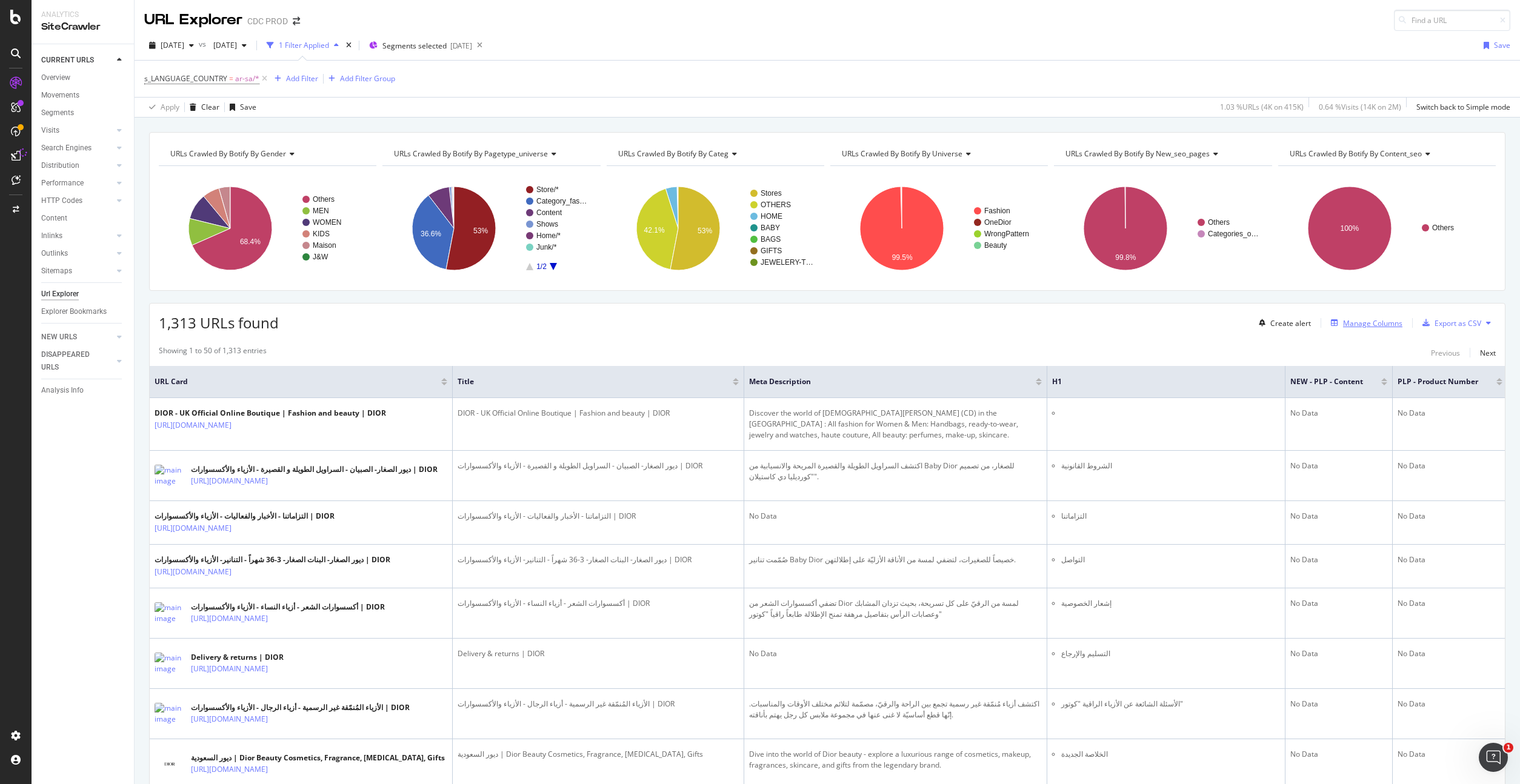
click at [1367, 325] on div "Manage Columns" at bounding box center [1373, 323] width 60 height 10
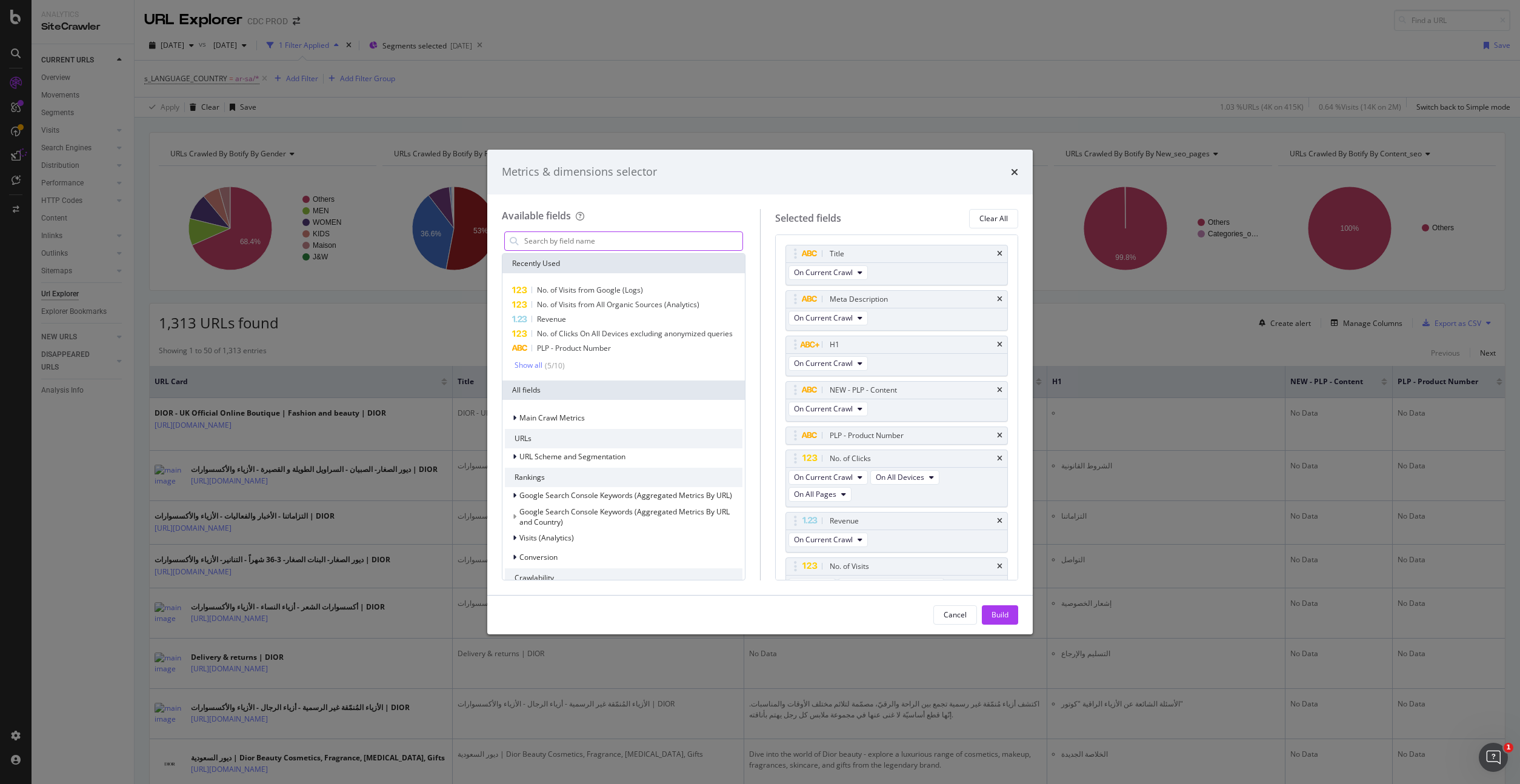
click at [555, 243] on input "modal" at bounding box center [632, 241] width 219 height 18
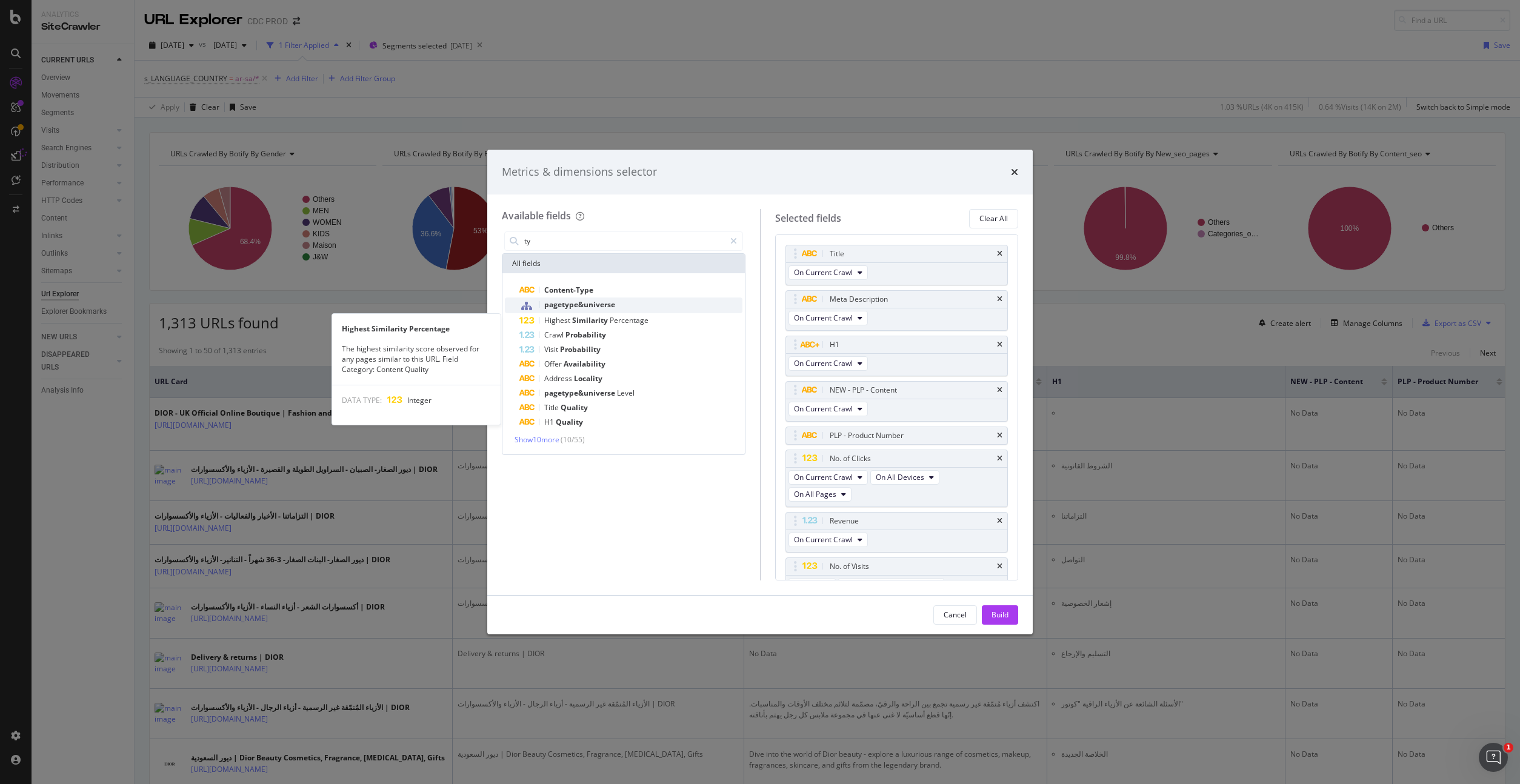
type input "ty"
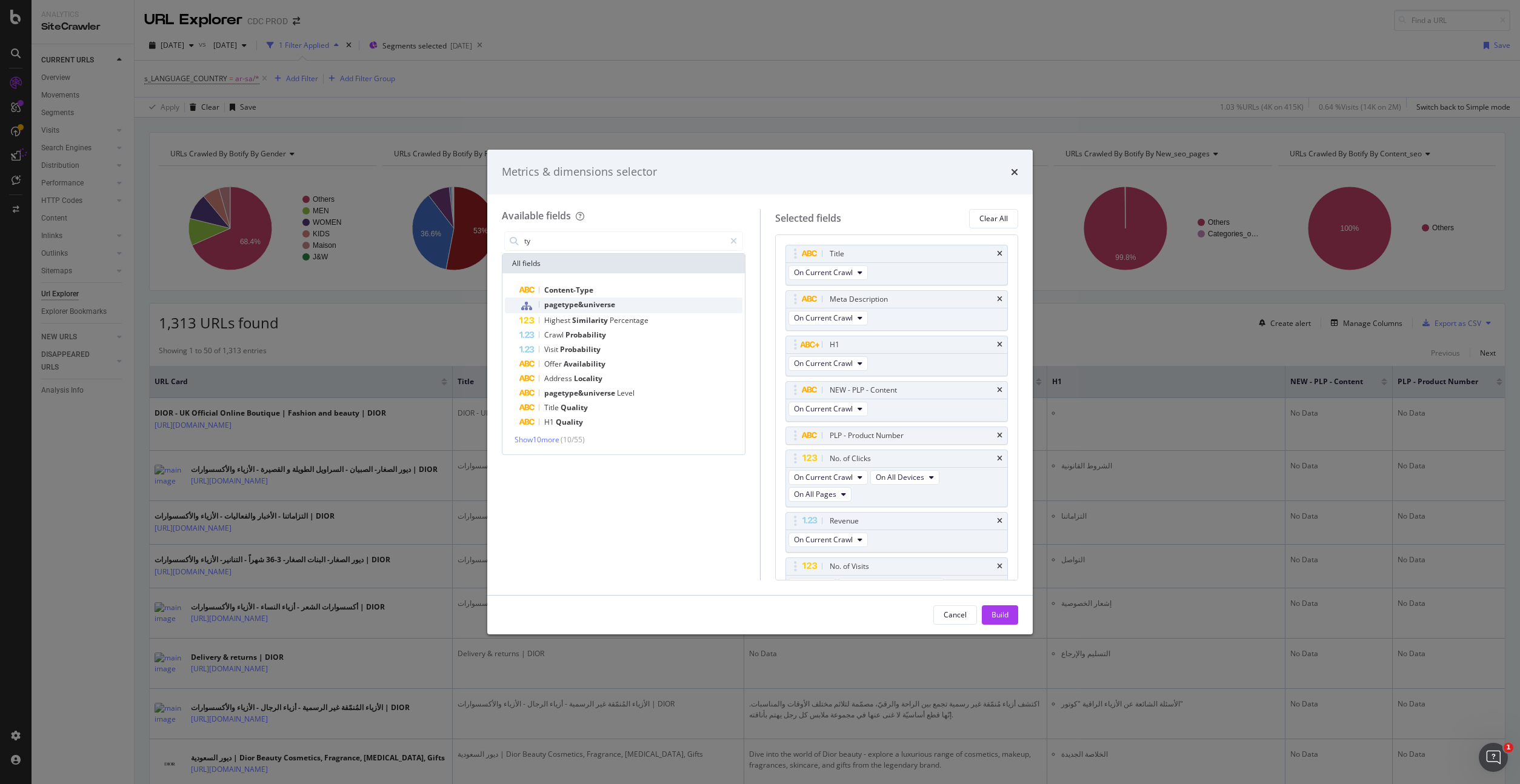
click at [604, 298] on div "pagetype&universe" at bounding box center [631, 306] width 223 height 16
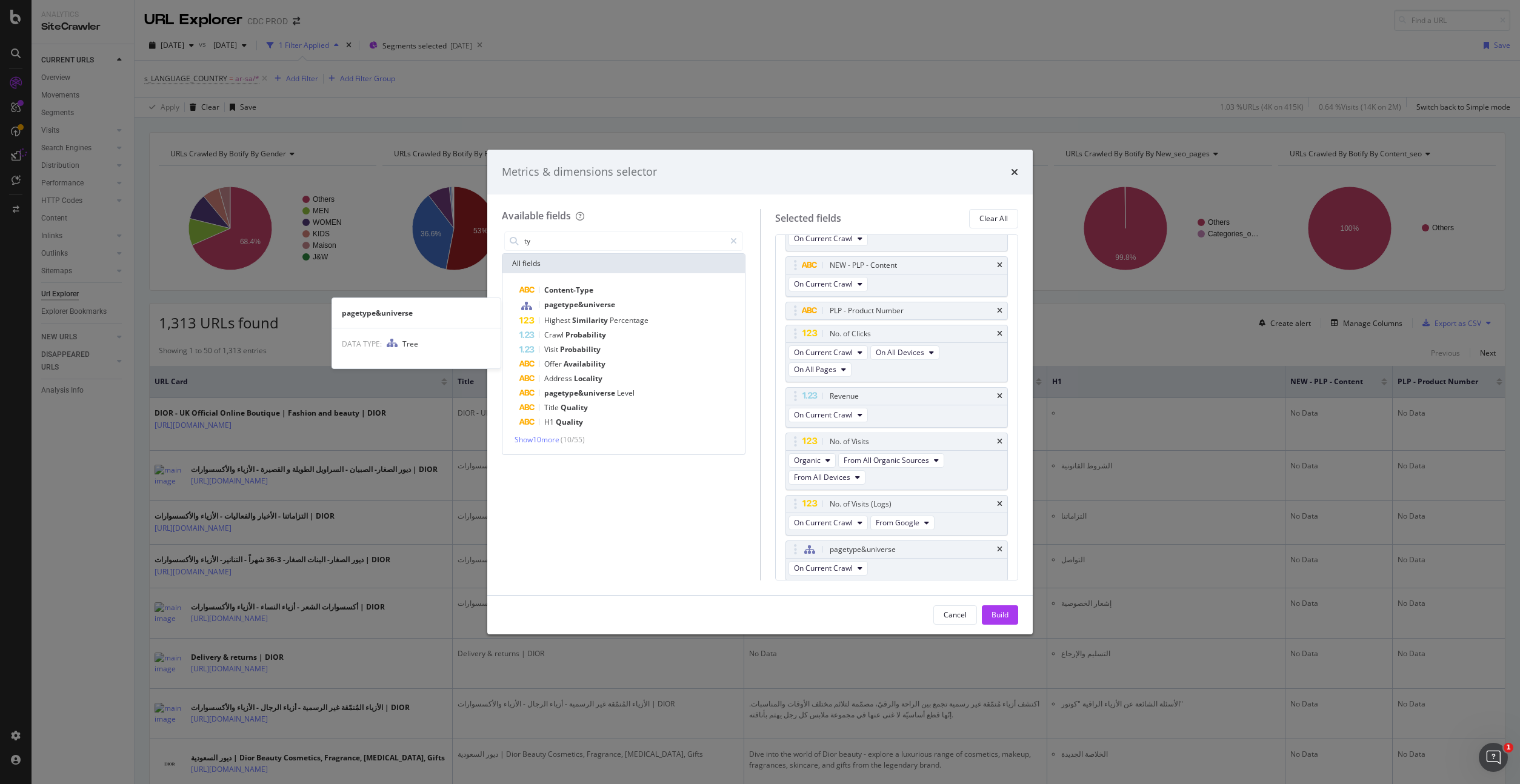
scroll to position [126, 0]
click at [1007, 612] on div "Build" at bounding box center [999, 614] width 17 height 10
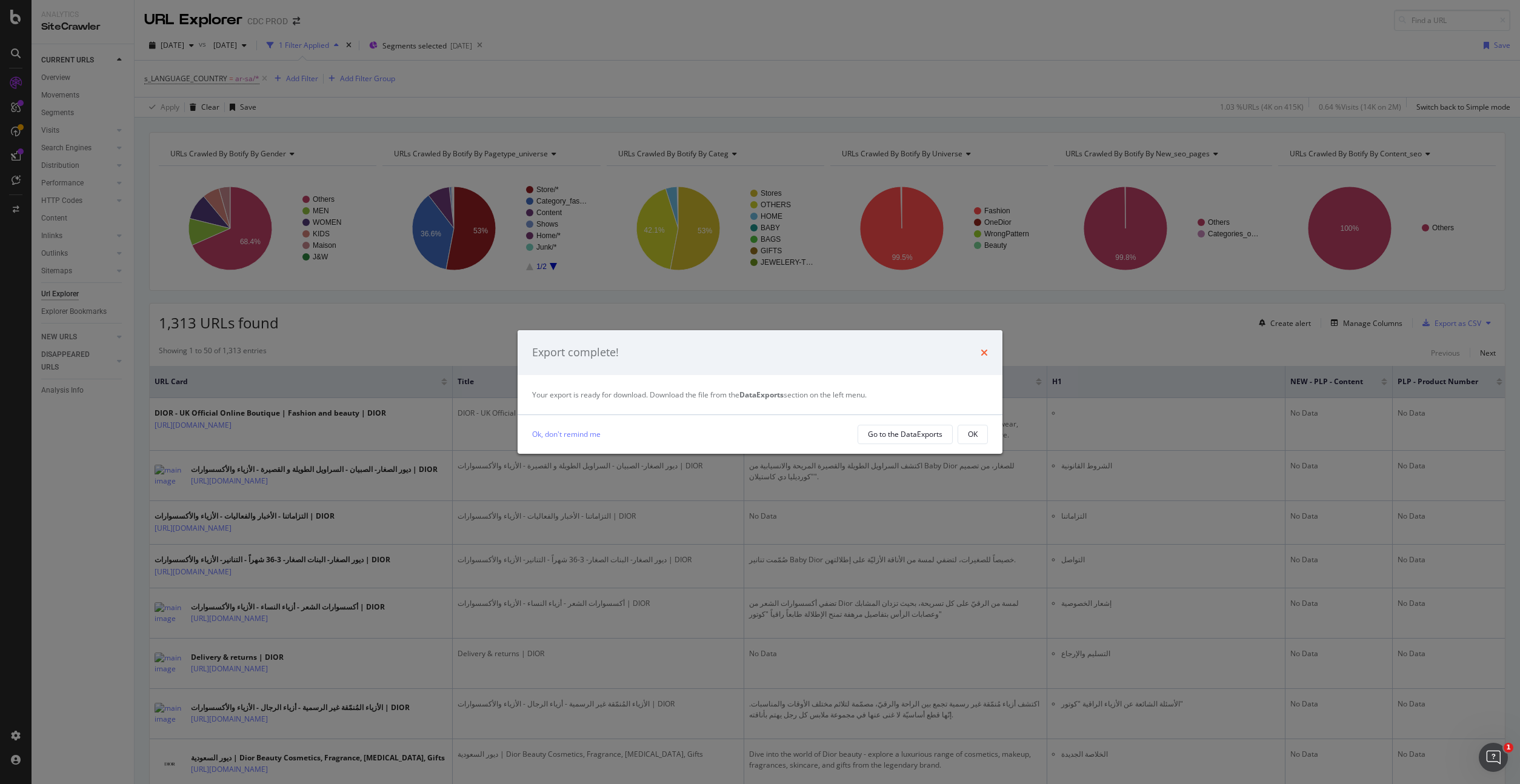
click at [984, 350] on icon "times" at bounding box center [984, 352] width 7 height 9
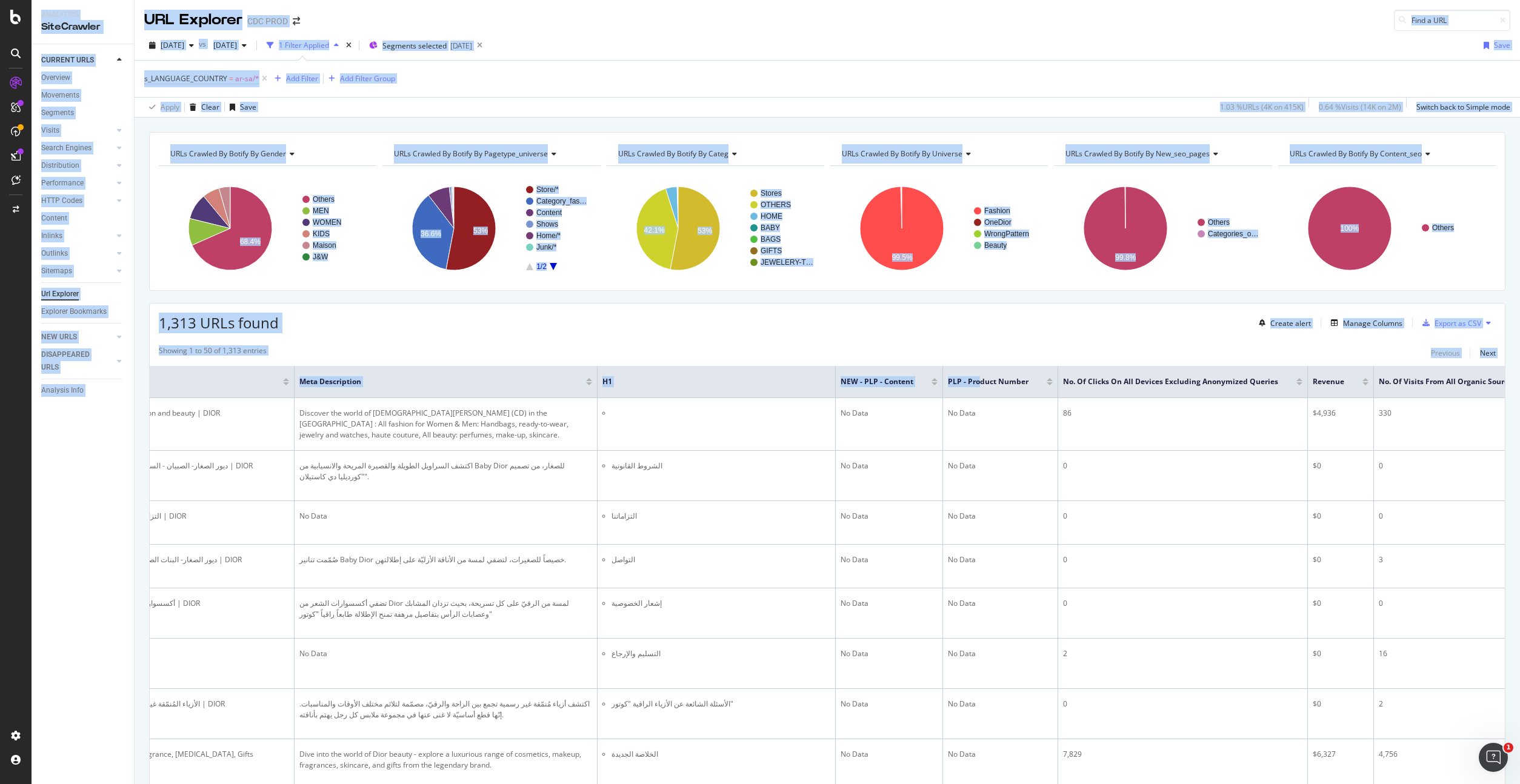
scroll to position [0, 668]
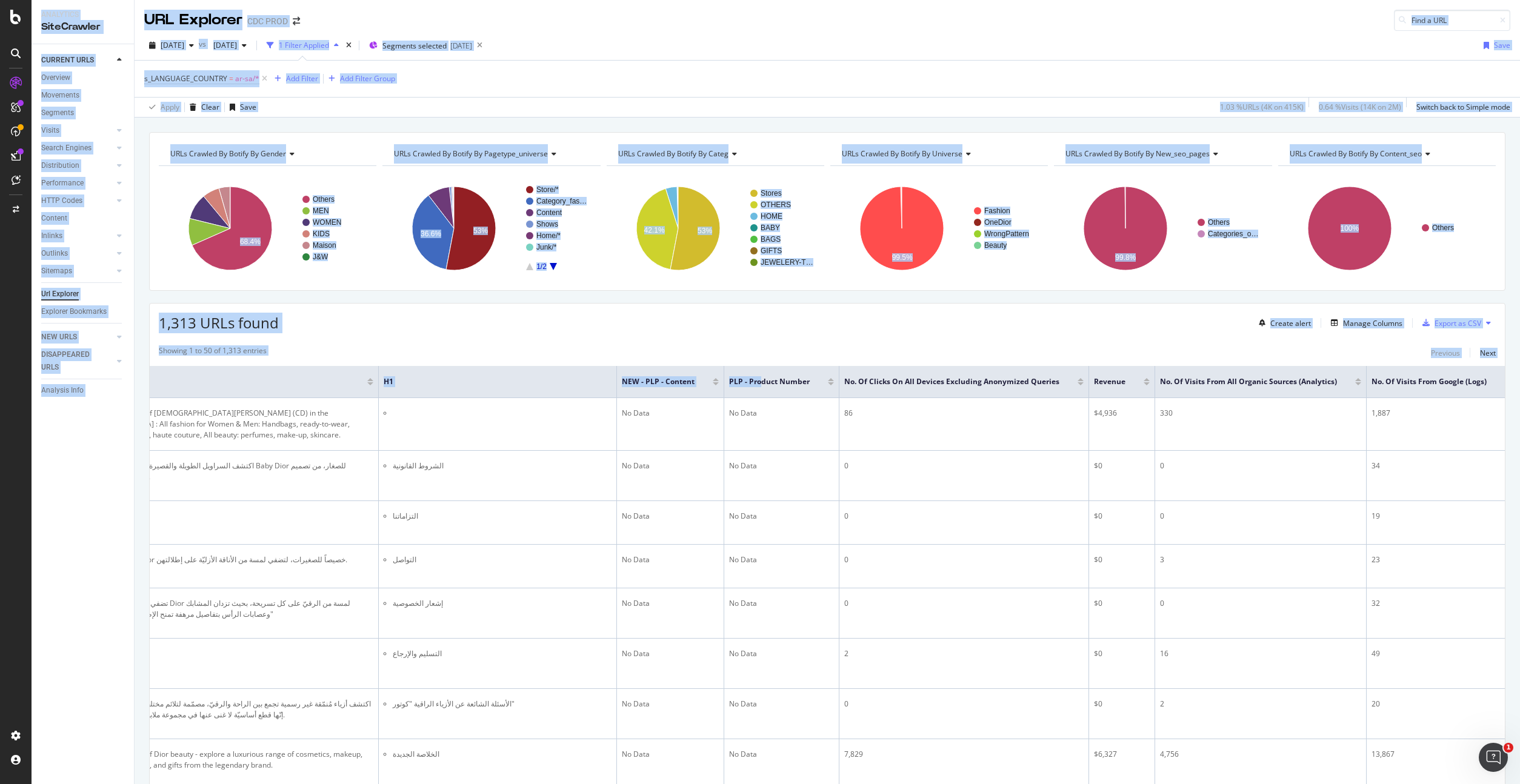
drag, startPoint x: 1281, startPoint y: 379, endPoint x: 1539, endPoint y: 382, distance: 258.0
click at [1519, 382] on html "Analytics SiteCrawler CURRENT URLS Overview Movements Segments Visits Analysis …" at bounding box center [760, 392] width 1520 height 784
click at [1371, 323] on div "Manage Columns" at bounding box center [1373, 323] width 60 height 10
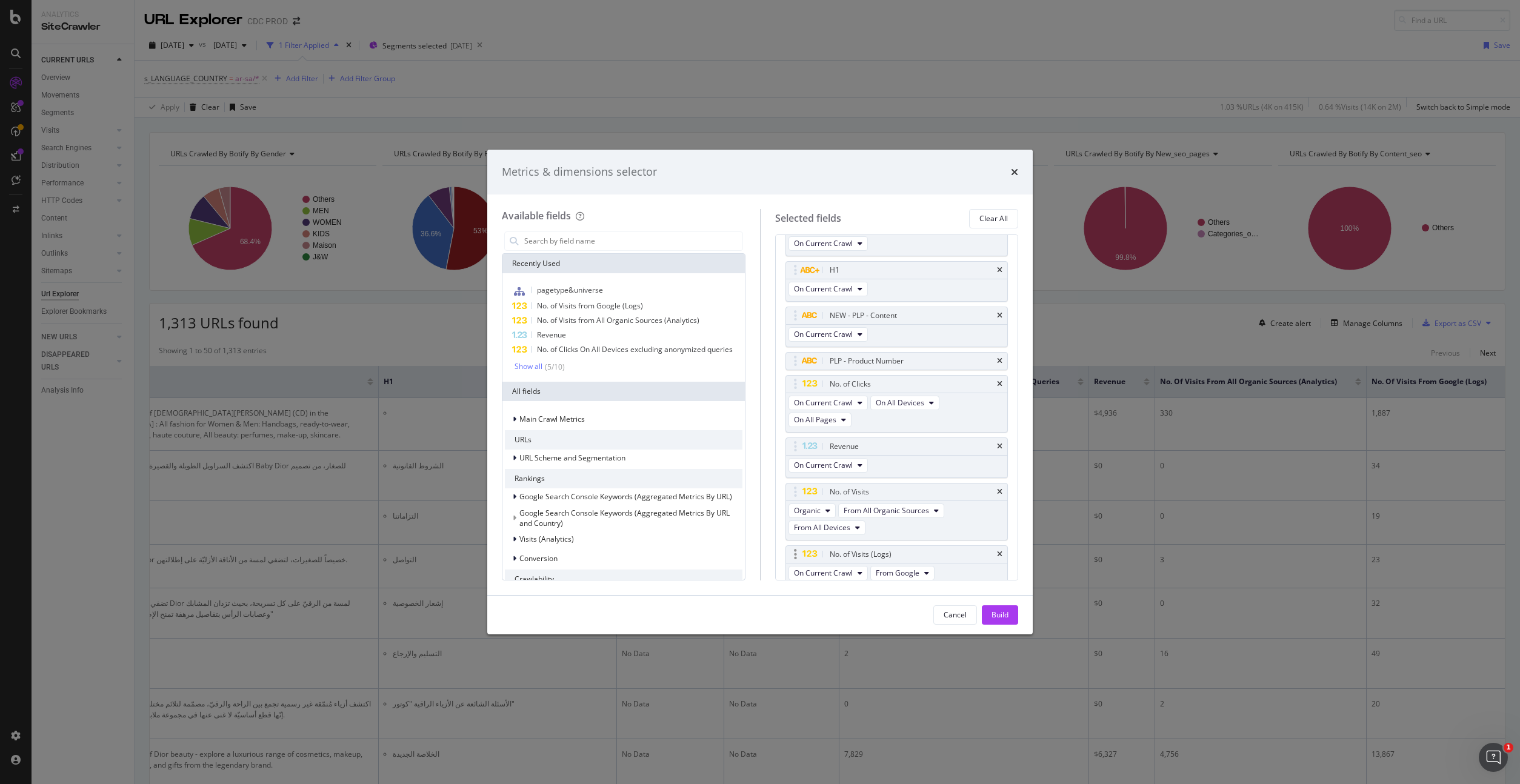
scroll to position [0, 0]
drag, startPoint x: 794, startPoint y: 344, endPoint x: 798, endPoint y: 253, distance: 91.1
click at [798, 253] on body "Analytics SiteCrawler CURRENT URLS Overview Movements Segments Visits Analysis …" at bounding box center [760, 392] width 1520 height 784
drag, startPoint x: 789, startPoint y: 507, endPoint x: 785, endPoint y: 250, distance: 257.0
click at [785, 250] on body "Analytics SiteCrawler CURRENT URLS Overview Movements Segments Visits Analysis …" at bounding box center [760, 392] width 1520 height 784
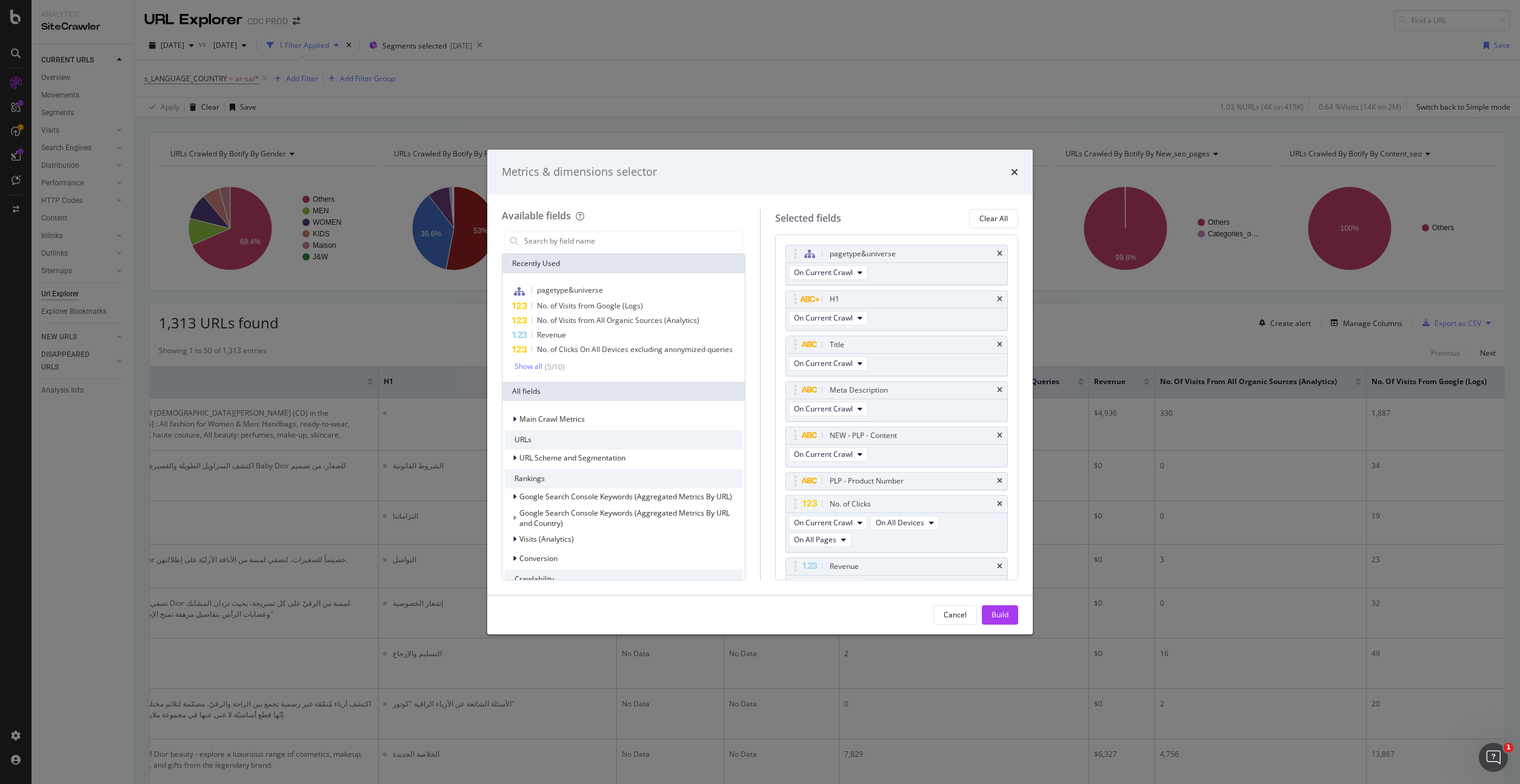
drag, startPoint x: 999, startPoint y: 616, endPoint x: 1042, endPoint y: 566, distance: 65.9
click at [999, 616] on div "Build" at bounding box center [999, 614] width 17 height 10
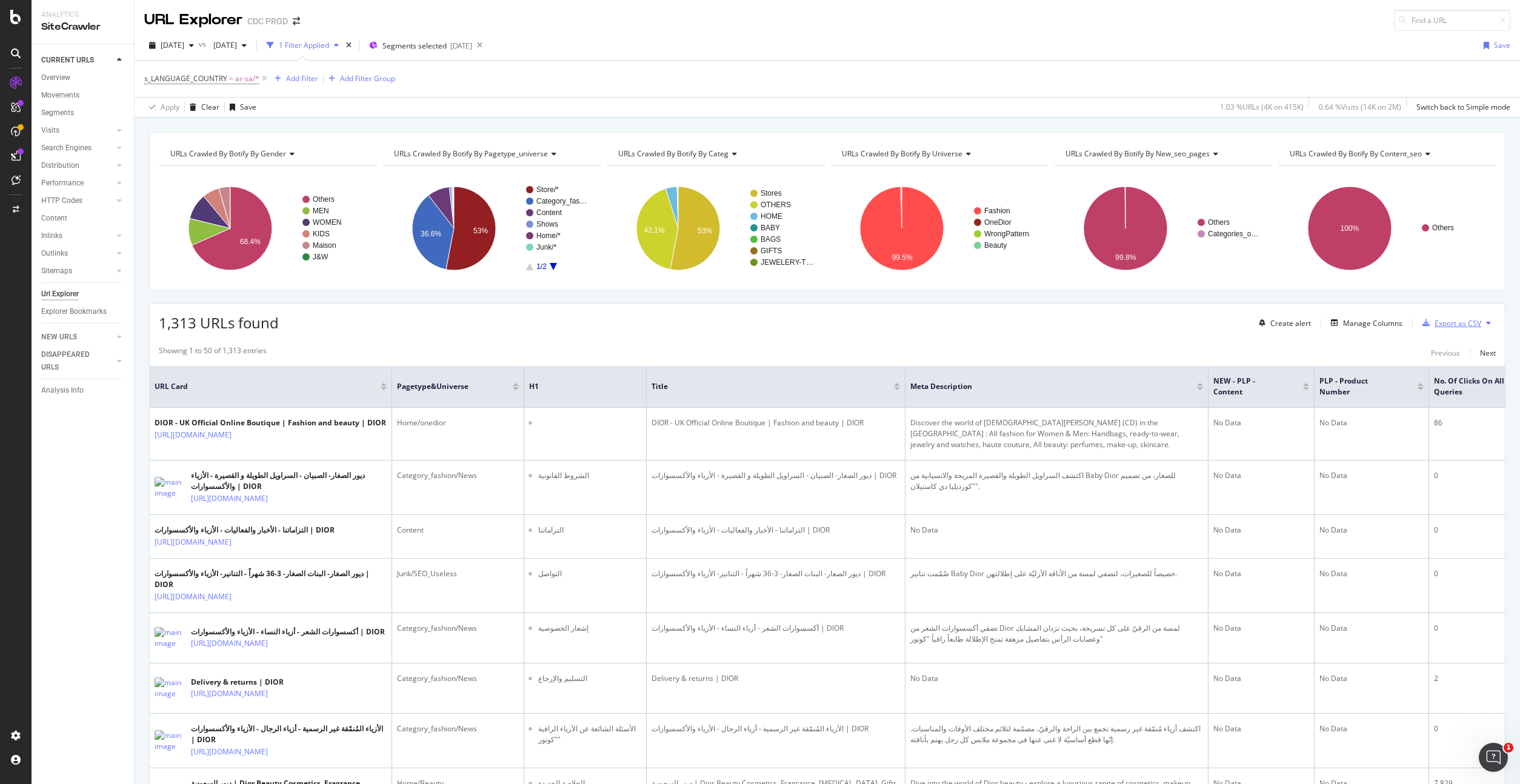
click at [1459, 326] on div "Export as CSV" at bounding box center [1458, 323] width 47 height 10
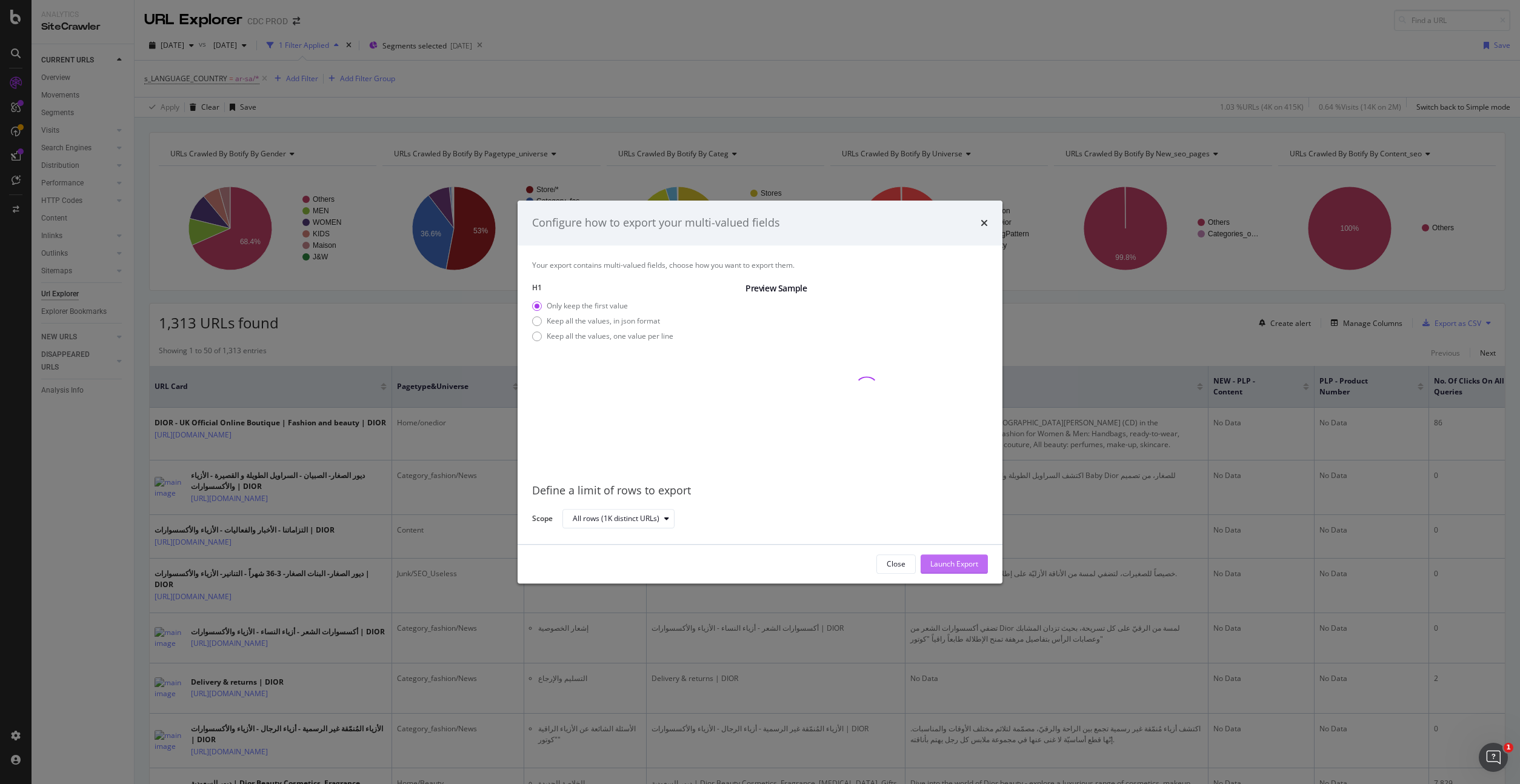
click at [958, 556] on div "Launch Export" at bounding box center [954, 564] width 48 height 18
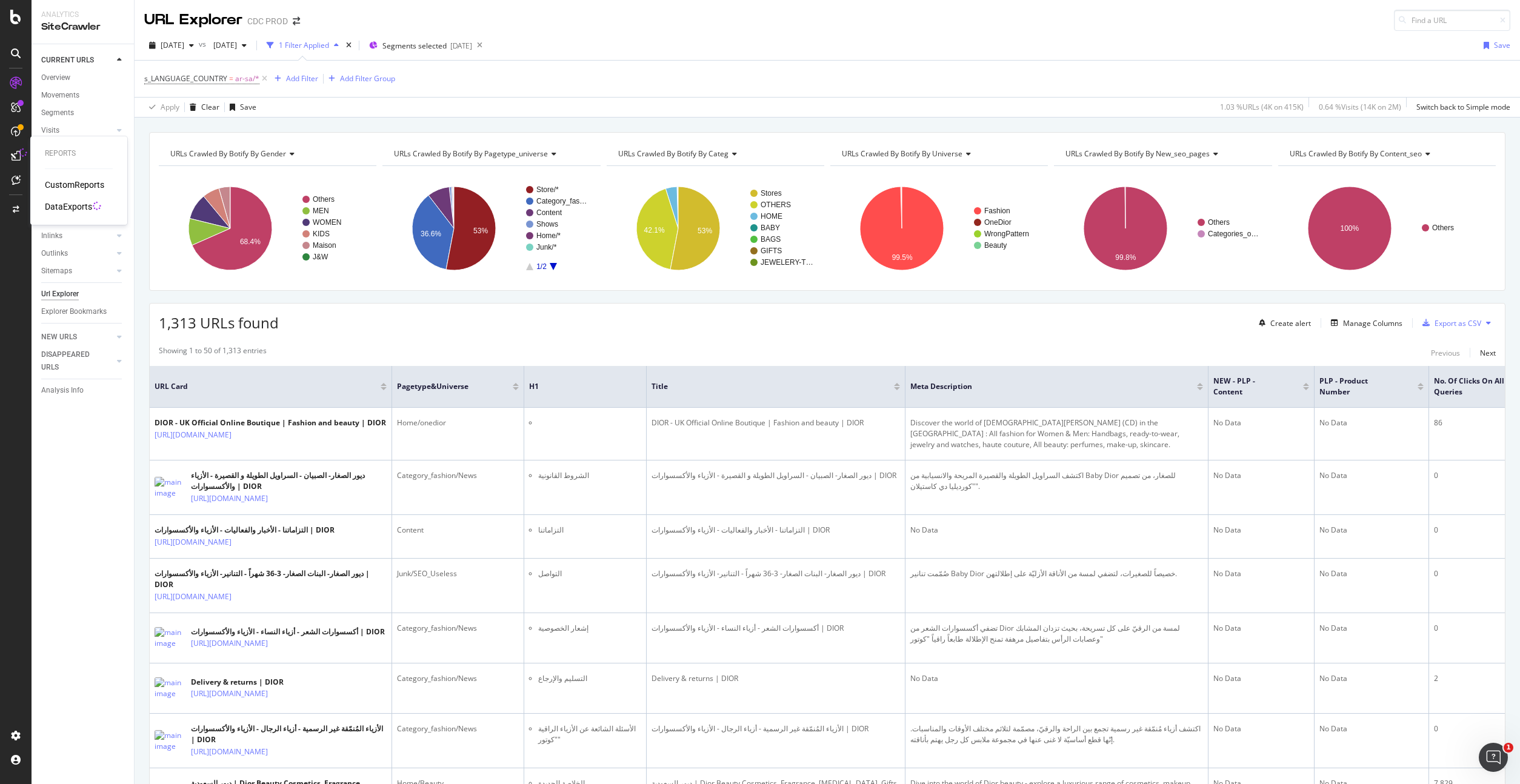
click at [69, 202] on div "DataExports" at bounding box center [68, 206] width 48 height 12
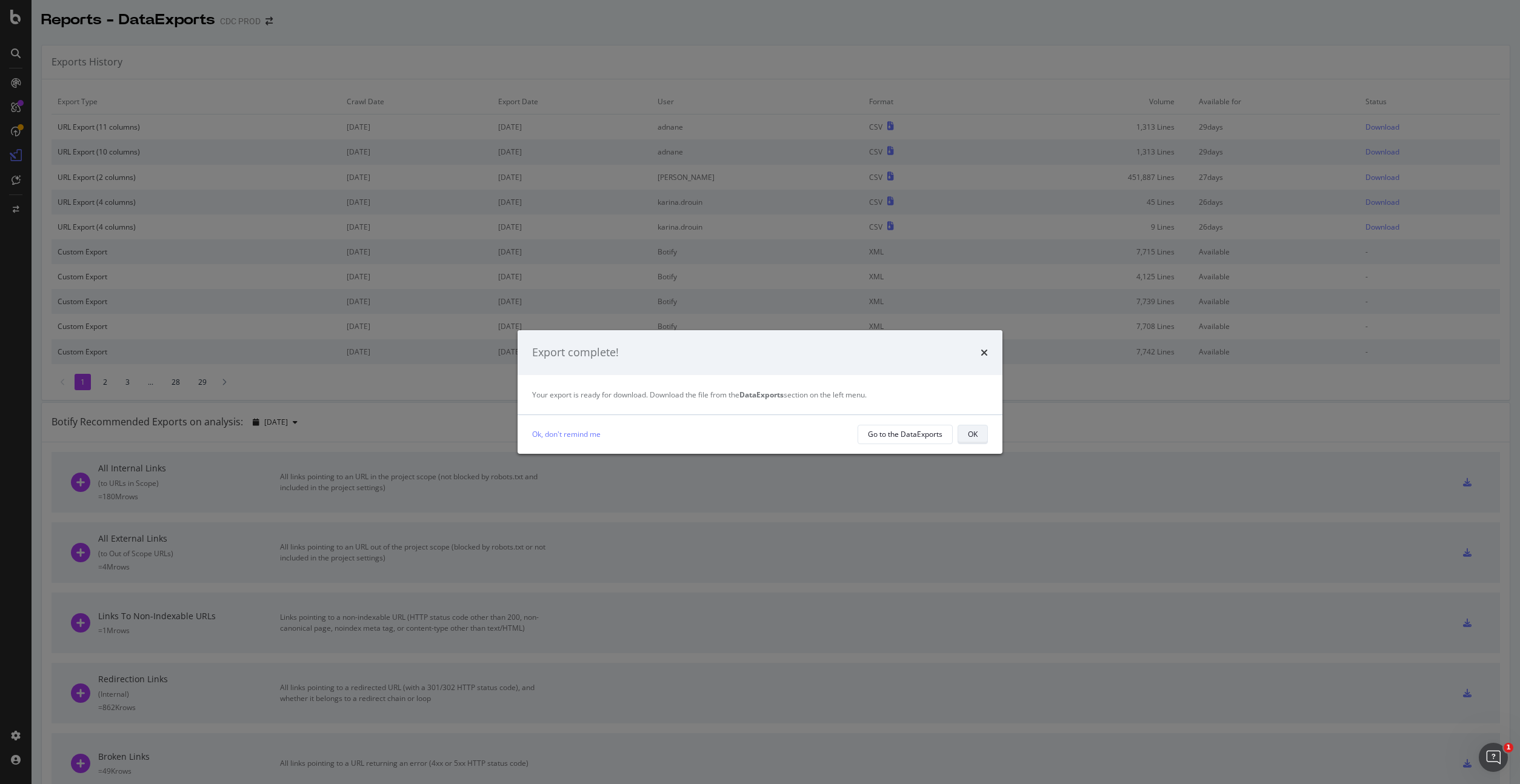
click at [972, 433] on div "OK" at bounding box center [972, 434] width 9 height 10
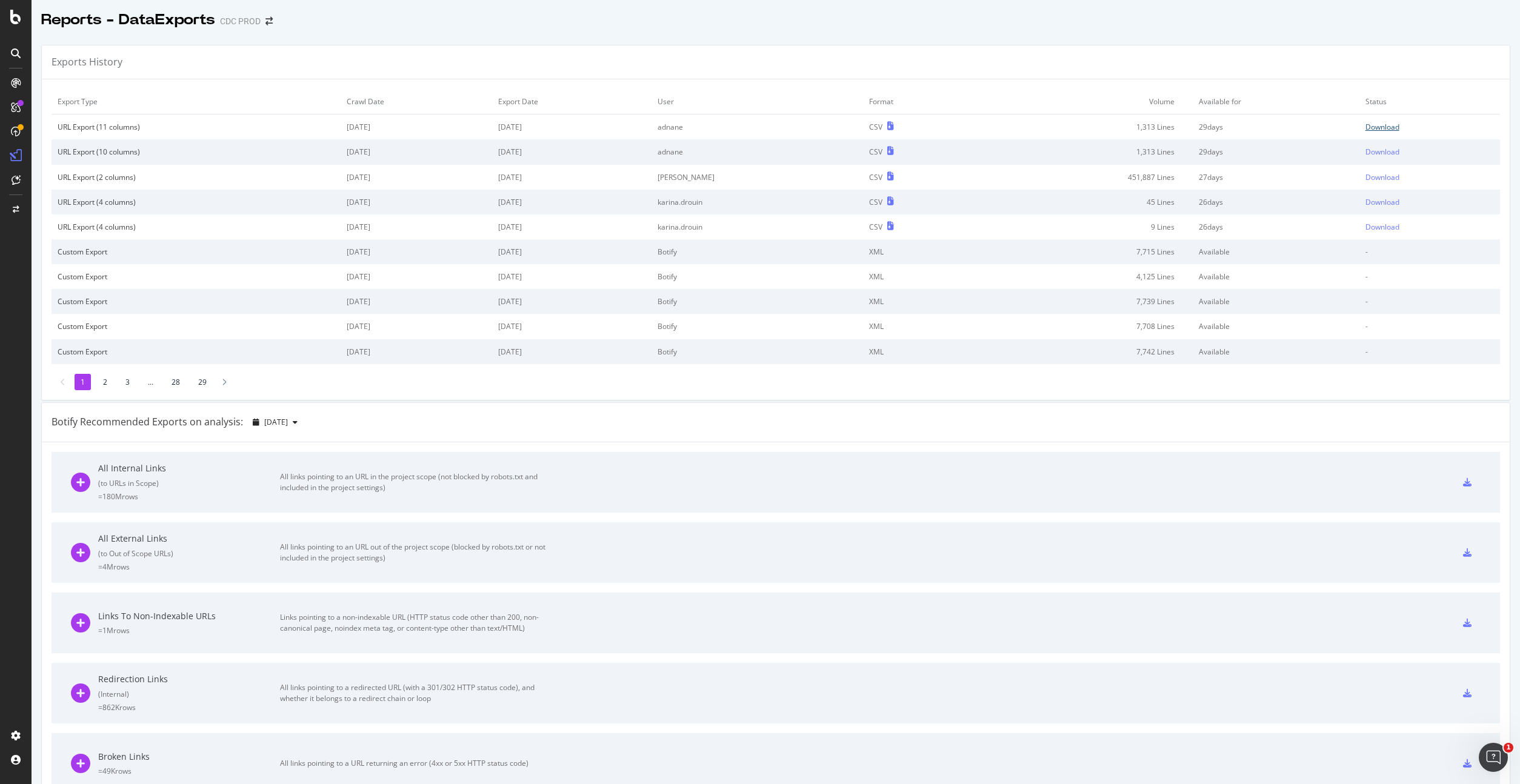
click at [1375, 126] on div "Download" at bounding box center [1382, 127] width 34 height 10
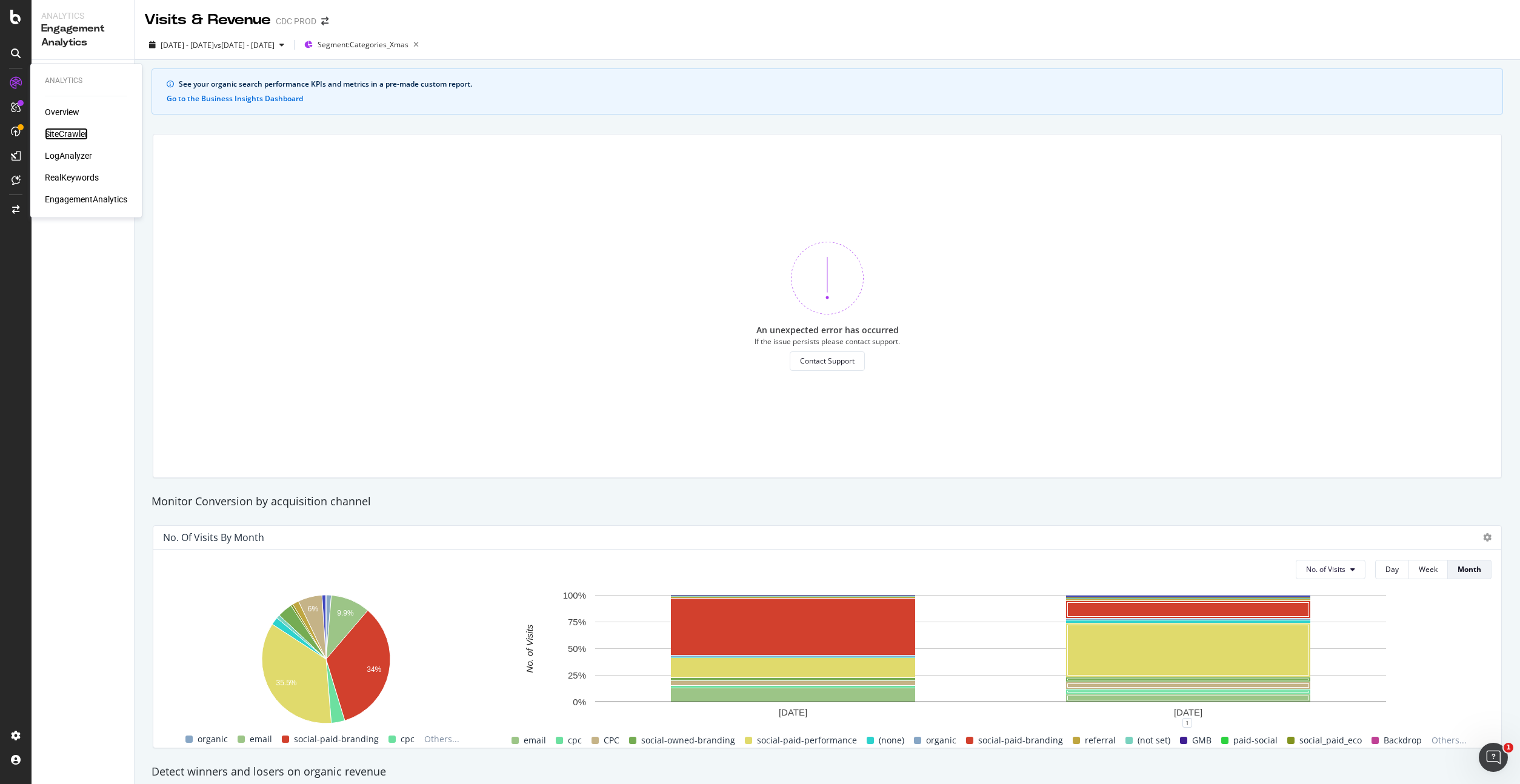
click at [72, 133] on div "SiteCrawler" at bounding box center [66, 134] width 43 height 12
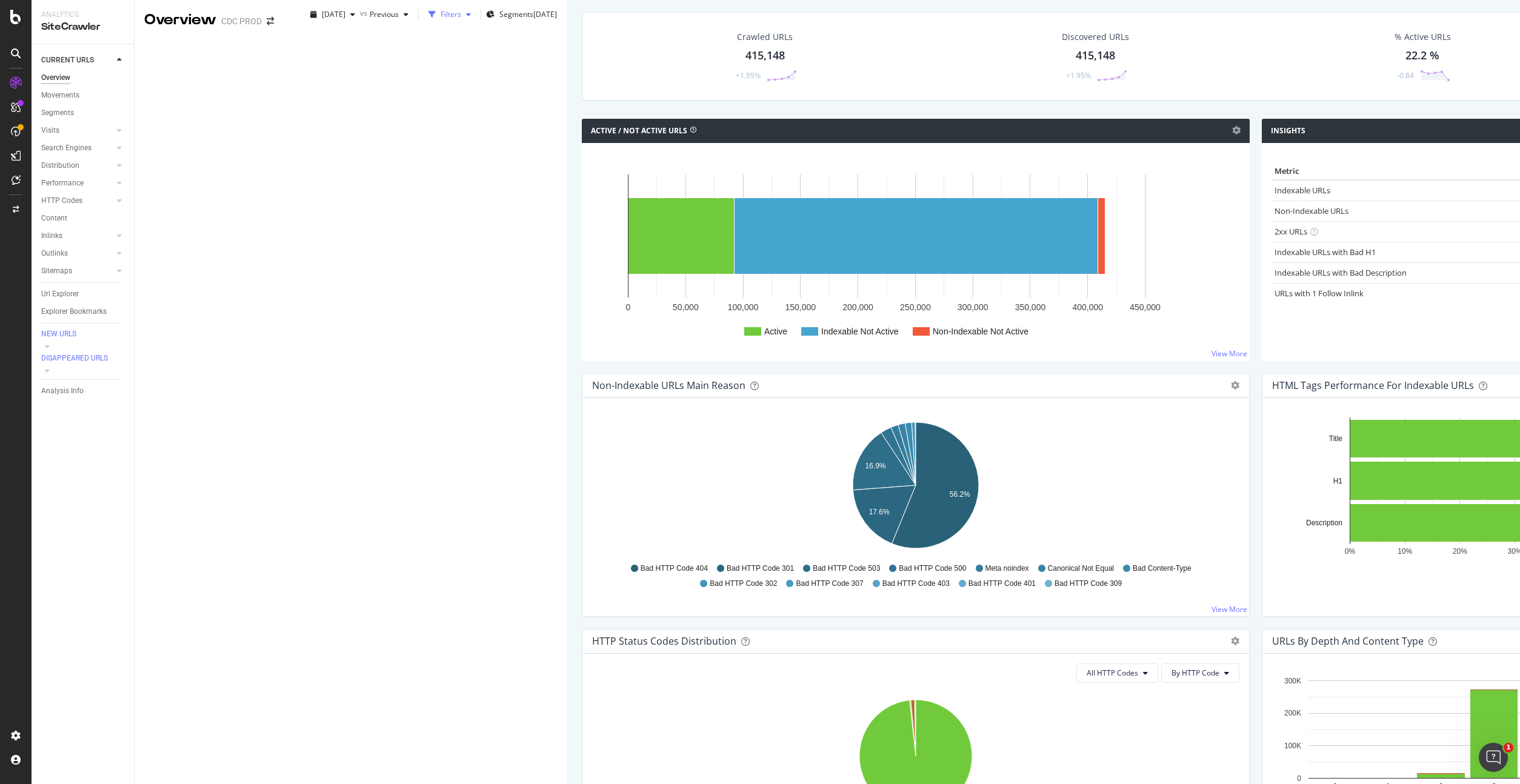
click at [440, 19] on div "Filters" at bounding box center [450, 14] width 21 height 10
click at [316, 40] on div "Add Filter" at bounding box center [332, 34] width 32 height 10
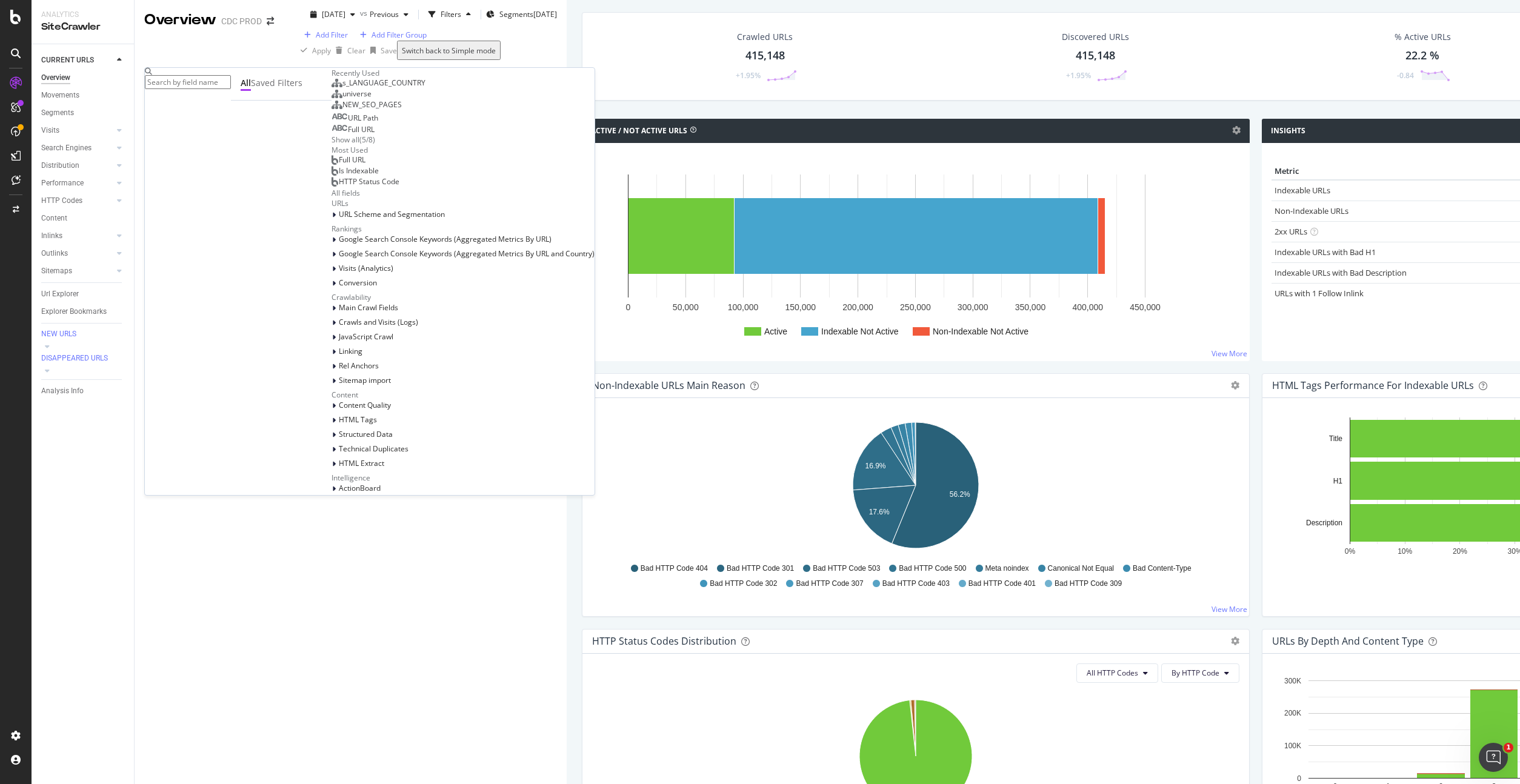
click at [342, 88] on span "s_LANGUAGE_COUNTRY" at bounding box center [384, 82] width 83 height 10
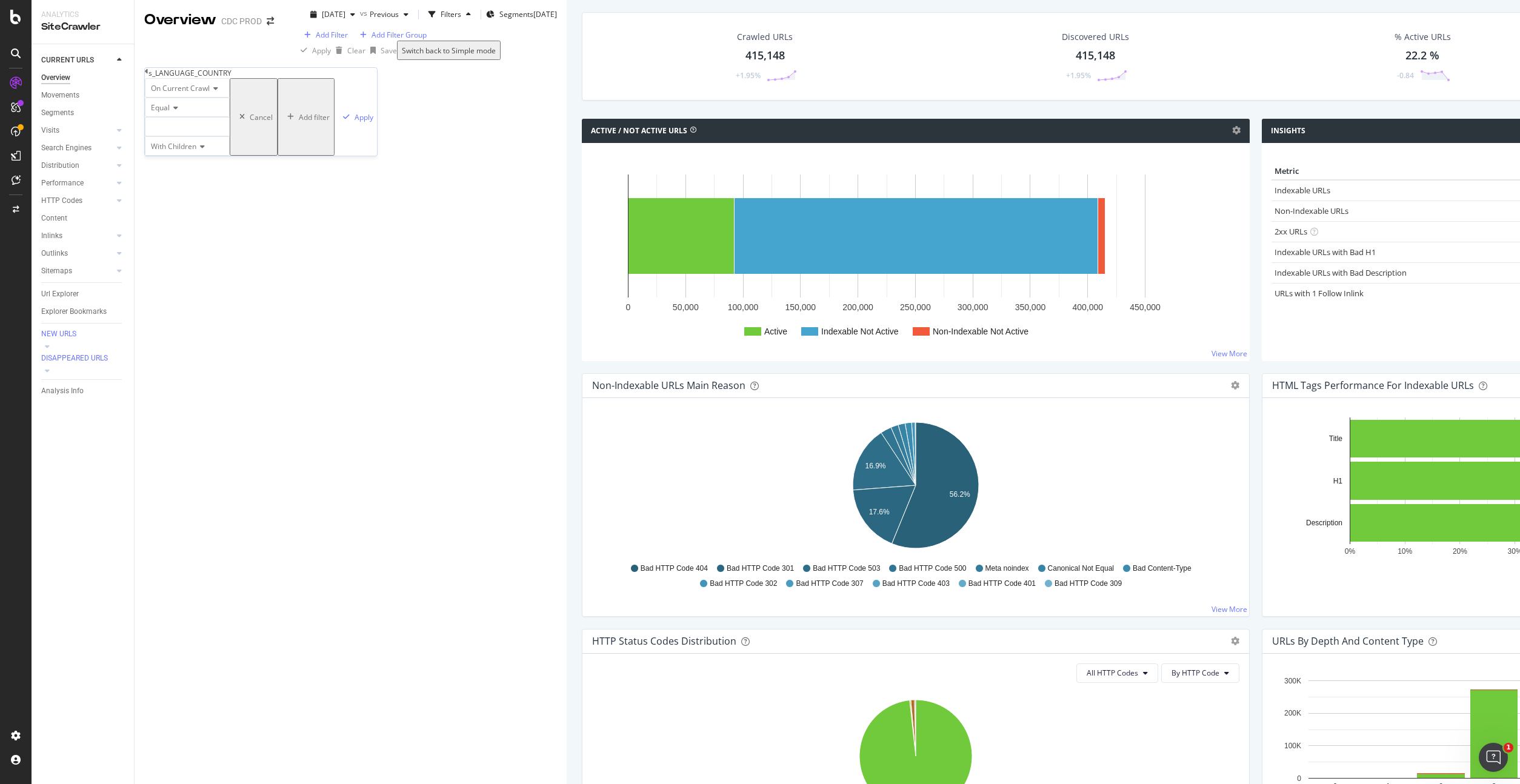
click at [199, 136] on div at bounding box center [187, 126] width 85 height 19
click at [198, 263] on span "4,311 URLS" at bounding box center [195, 268] width 41 height 10
click at [355, 123] on div "Apply" at bounding box center [364, 117] width 19 height 10
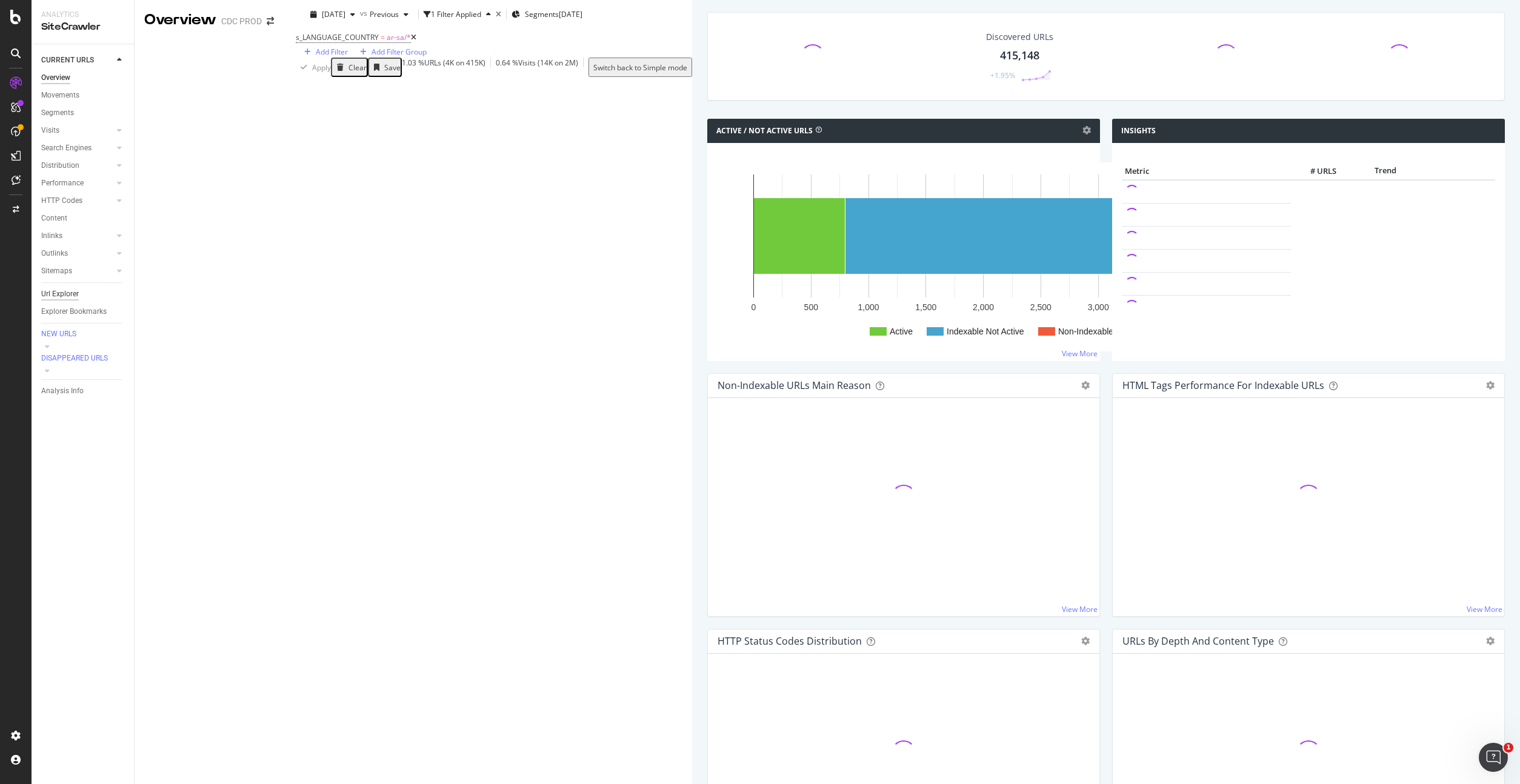
click at [74, 296] on div "Url Explorer" at bounding box center [60, 293] width 38 height 13
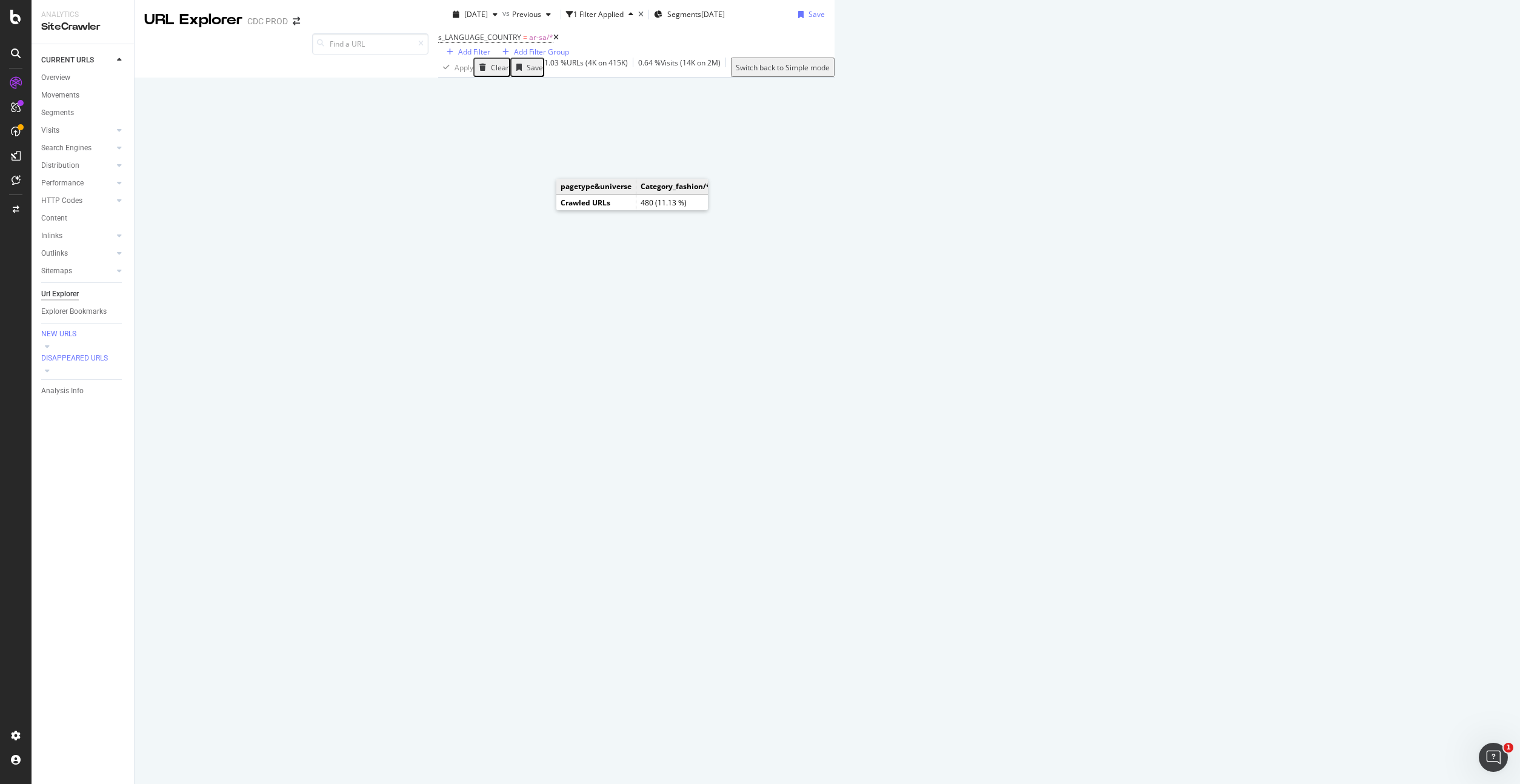
click at [1019, 80] on rect "A chart." at bounding box center [1045, 76] width 53 height 7
click at [1061, 224] on div "Manage Columns" at bounding box center [1031, 219] width 60 height 10
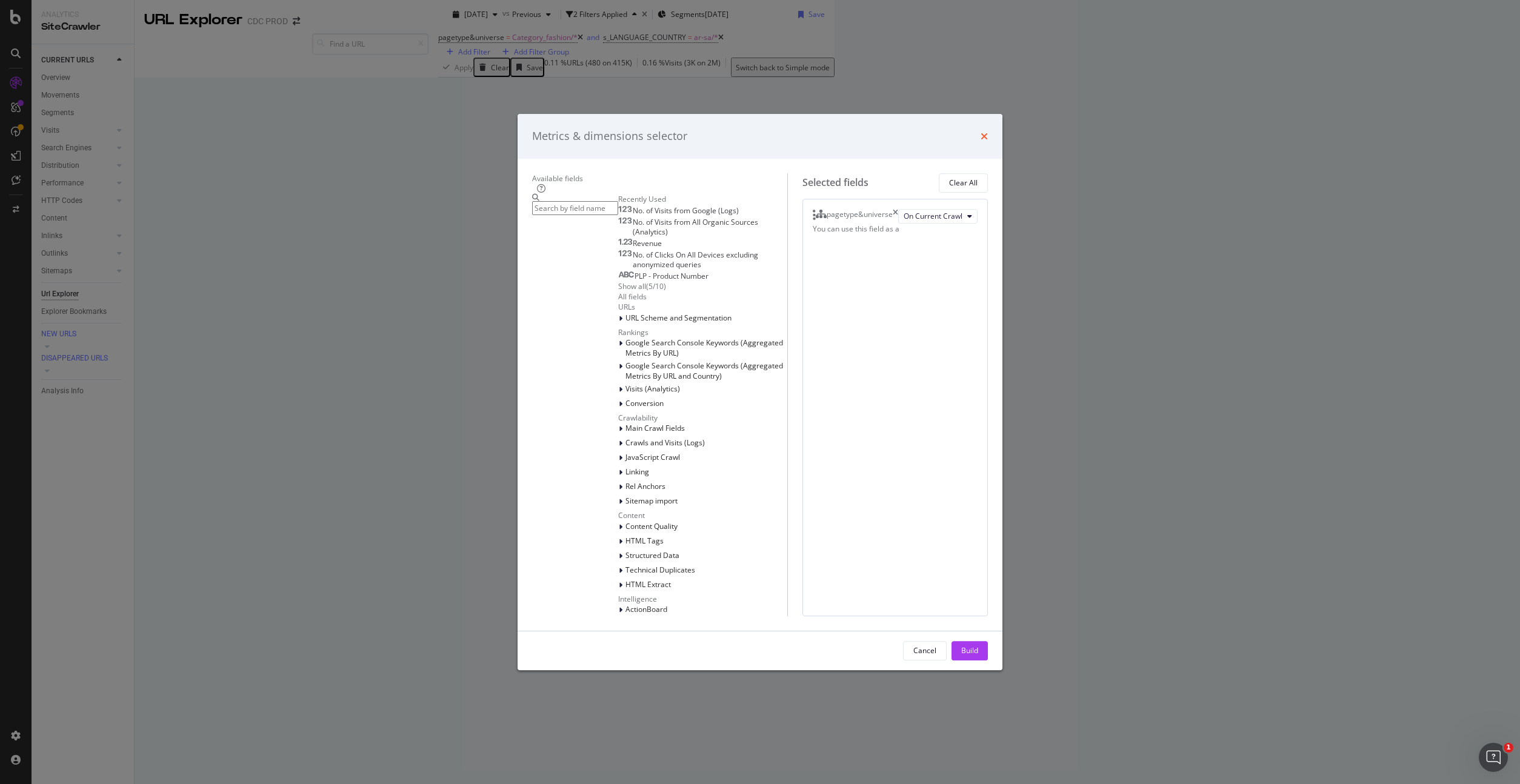
click at [988, 141] on icon "times" at bounding box center [984, 136] width 7 height 9
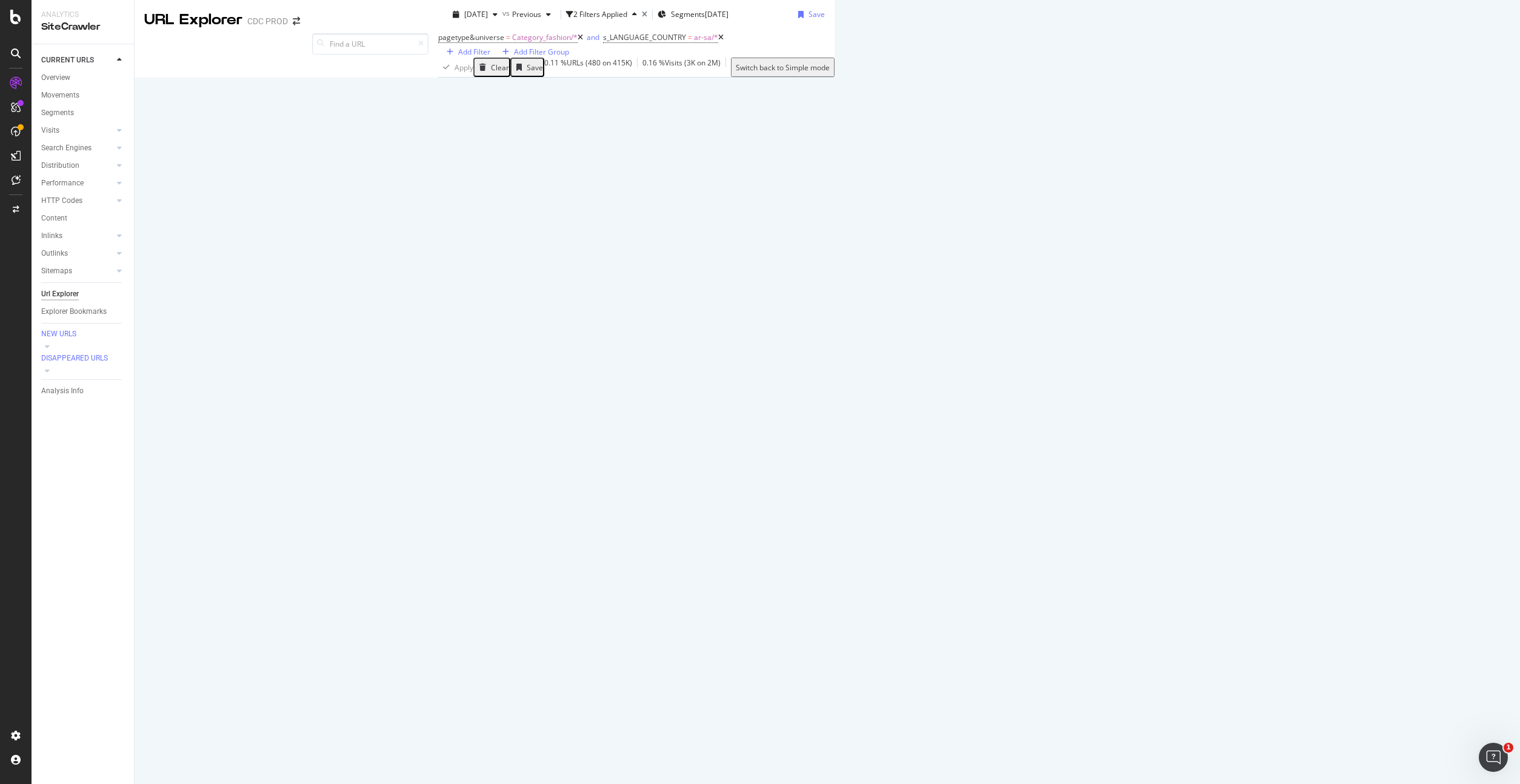
click at [485, 58] on div "Add Filter Add Filter Group" at bounding box center [581, 52] width 286 height 11
click at [477, 57] on div "Add Filter" at bounding box center [474, 52] width 32 height 10
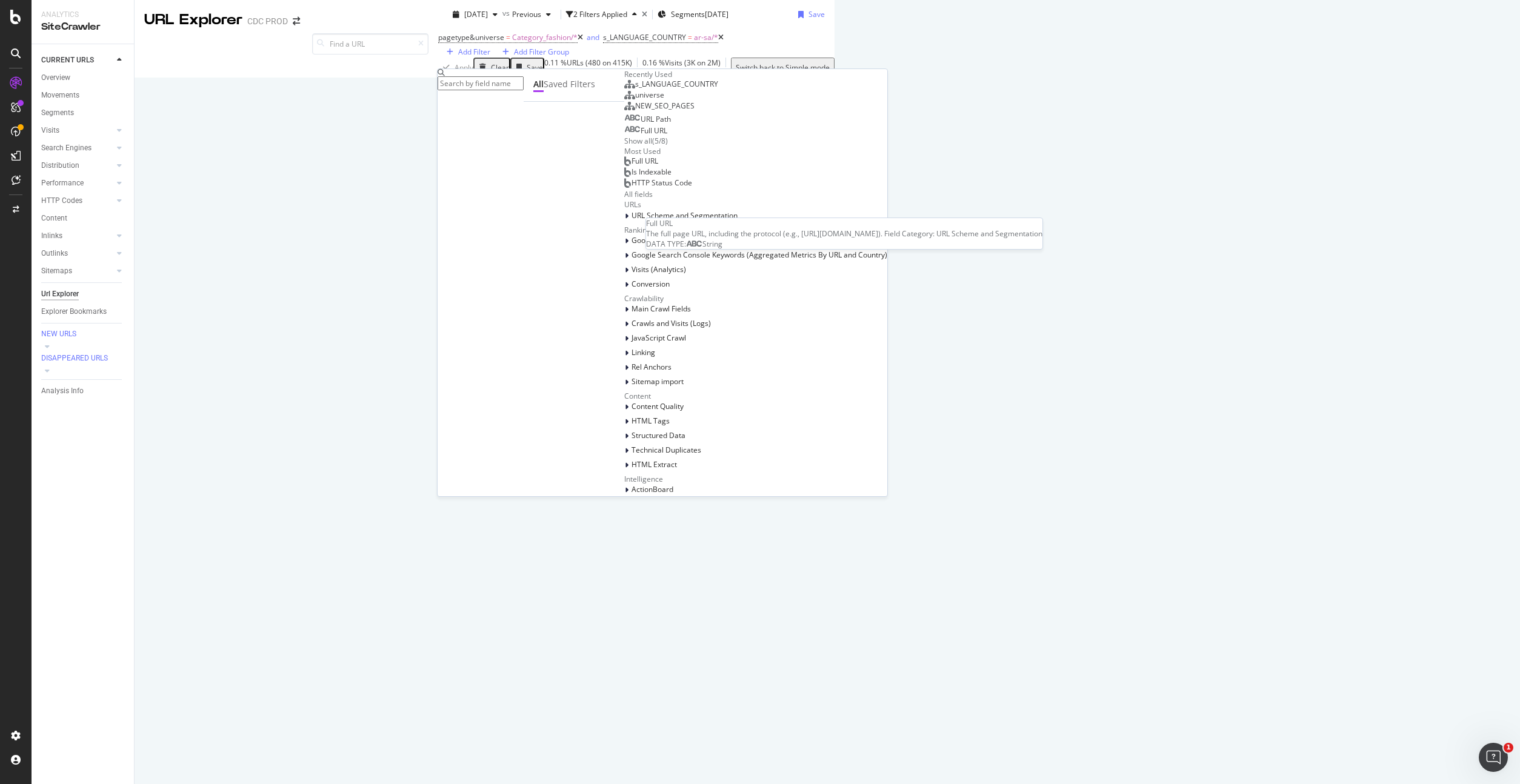
click at [624, 136] on div "Full URL" at bounding box center [645, 131] width 43 height 9
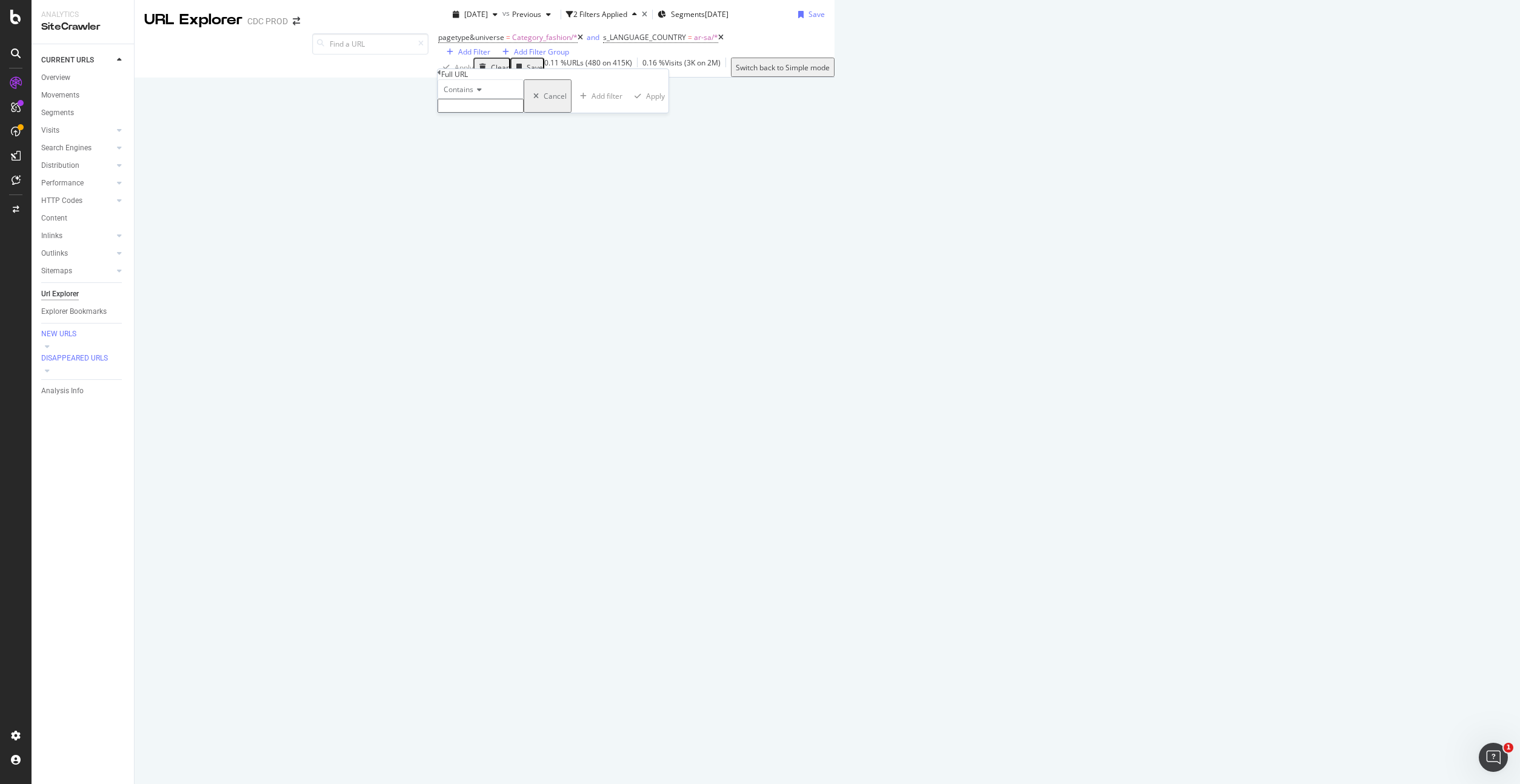
click at [484, 113] on input "text" at bounding box center [481, 105] width 86 height 14
paste input "https://backstage-hidden-production-fashion.dior.com/ar_sa/fashion/أزياء-الرجا…"
type input "https://backstage-hidden-production-fashion.dior.com/ar_sa/fashion/أزياء-الرجا…"
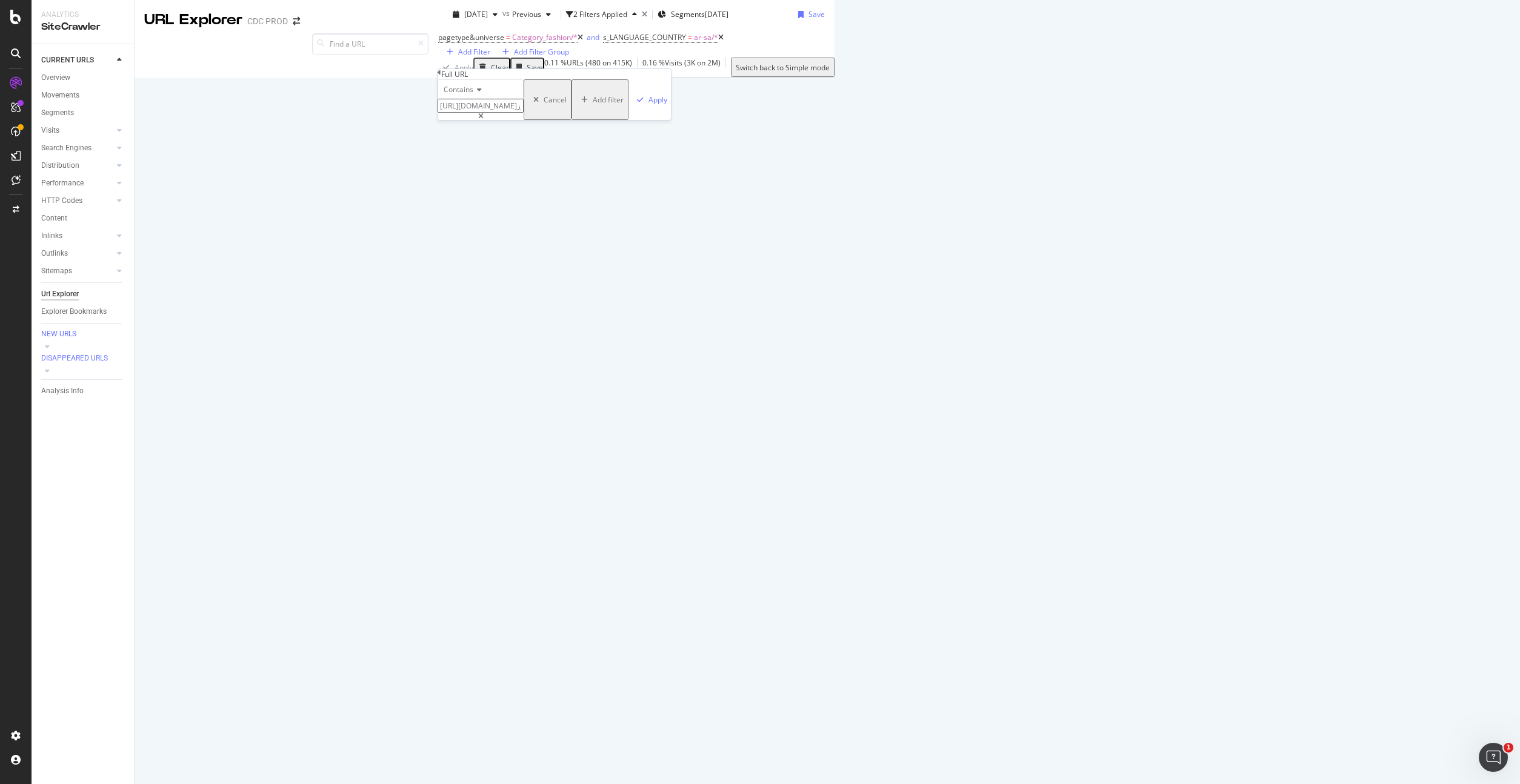
click at [481, 93] on icon at bounding box center [477, 89] width 9 height 7
click at [468, 111] on span "Equal to" at bounding box center [454, 105] width 27 height 10
click at [483, 120] on icon at bounding box center [481, 116] width 5 height 7
click at [517, 113] on input "text" at bounding box center [481, 105] width 86 height 14
paste input "https://www.dior.com/ar_sa/fashion/أزياء-الرجال/الأحذية/أحذية-‏سنيكرز-b30"
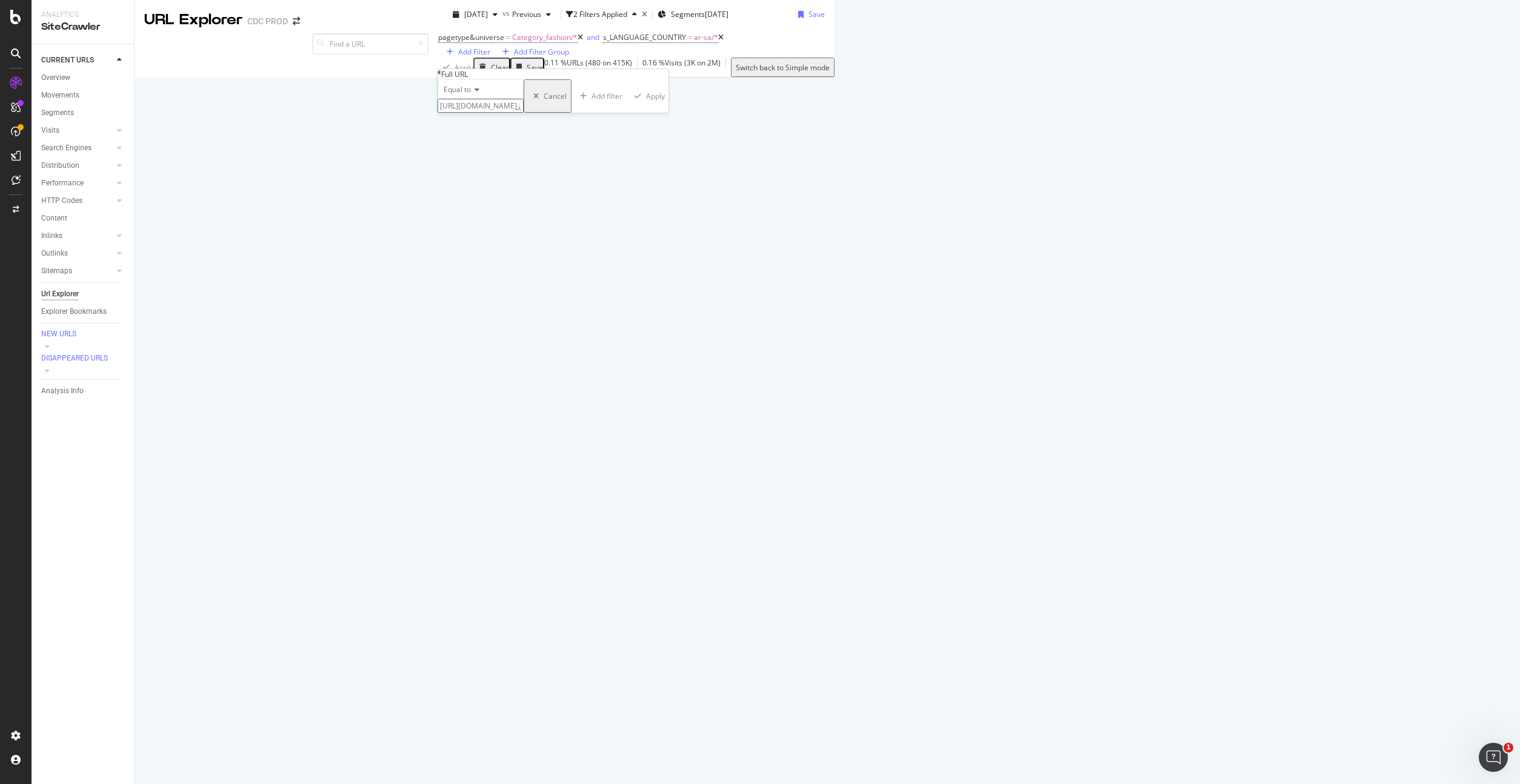
scroll to position [0, 123]
type input "https://www.dior.com/ar_sa/fashion/أزياء-الرجال/الأحذية/أحذية-‏سنيكرز-b30"
click at [648, 105] on div "Apply" at bounding box center [657, 99] width 19 height 10
click at [778, 42] on span "https://www.dior.com/ar_sa/fashion/أزياء-الرجال/الأحذية/أحذية-‏سنيكرز-b30" at bounding box center [836, 37] width 115 height 10
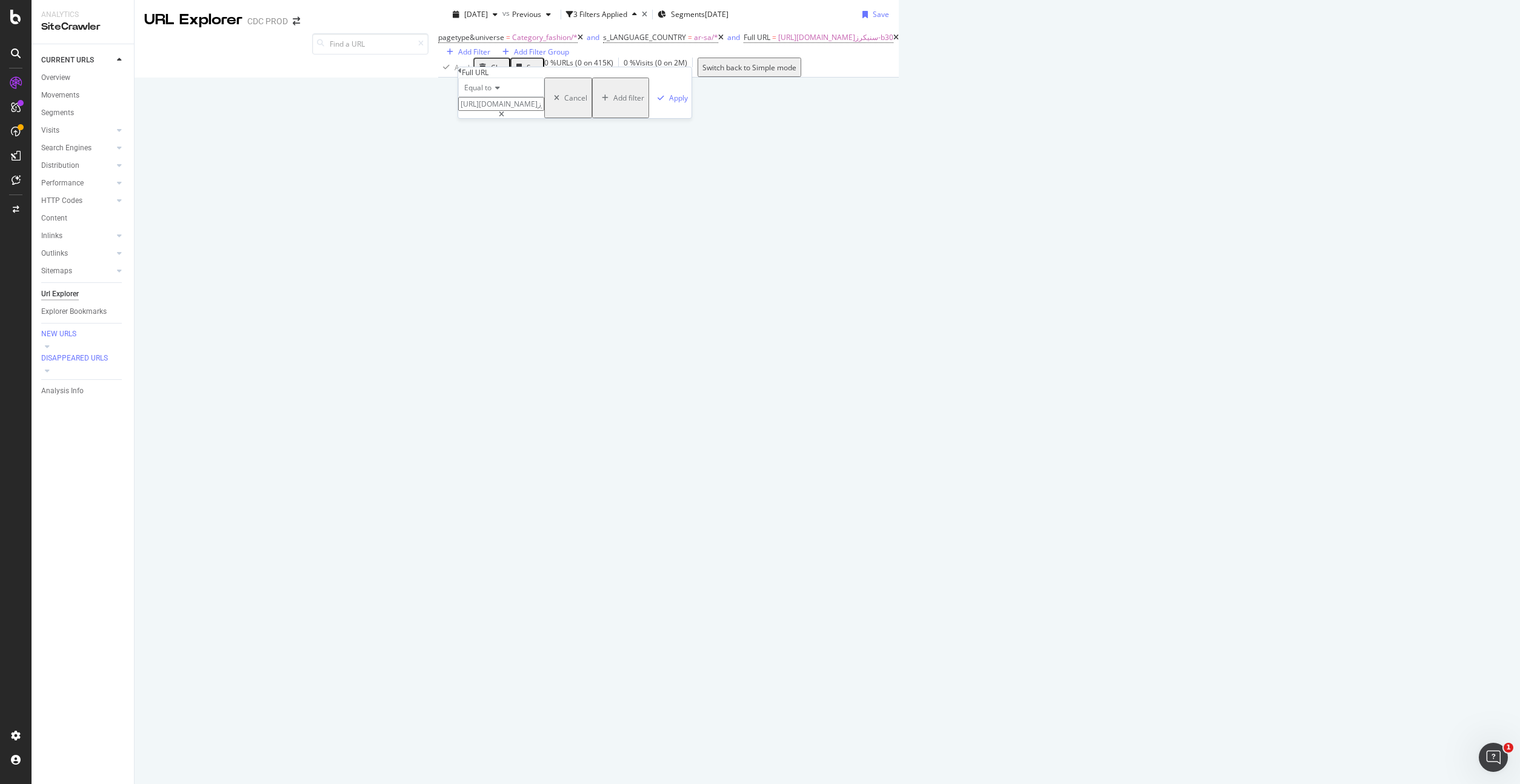
click at [497, 92] on icon at bounding box center [495, 88] width 9 height 7
click at [509, 186] on div "Contains" at bounding box center [501, 180] width 85 height 13
click at [522, 111] on input "https://www.dior.com/ar_sa/fashion/أزياء-الرجال/الأحذية/أحذية-‏سنيكرز-b30" at bounding box center [501, 104] width 86 height 14
click at [504, 118] on icon at bounding box center [501, 114] width 5 height 7
click at [540, 111] on input "text" at bounding box center [501, 104] width 86 height 14
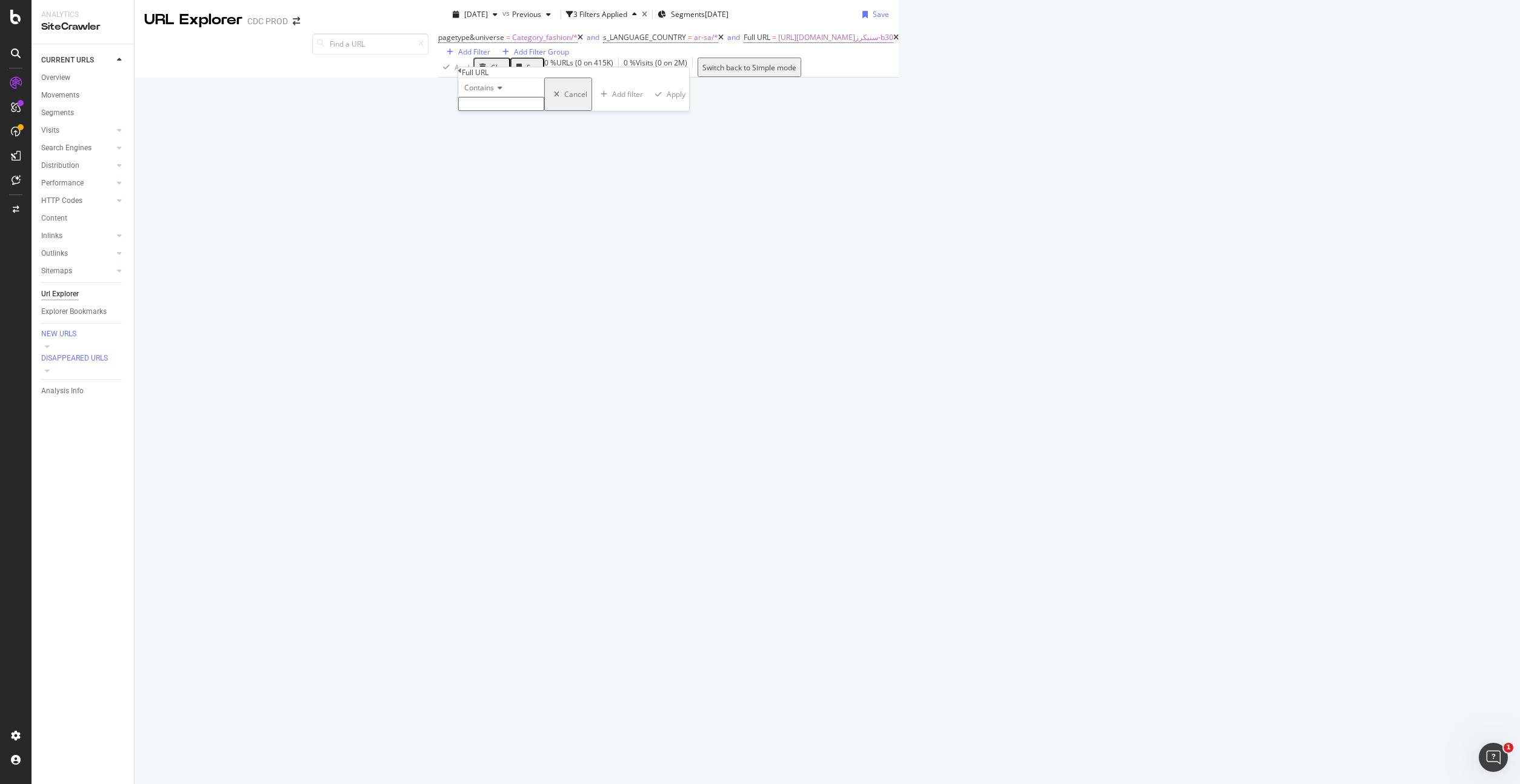
paste input "https://www.dior.com/ar_sa/fashion/أزياء-الرجال/الأحذية/أحذية-‏سنيكرز-b30"
drag, startPoint x: 565, startPoint y: 127, endPoint x: 474, endPoint y: 125, distance: 91.0
click at [474, 111] on input "https://www.dior.com/ar_sa/fashion/أزياء-الرجال/الأحذية/أحذية-‏سنيكرز-b30" at bounding box center [501, 104] width 86 height 14
type input "b30"
click at [669, 103] on div "Apply" at bounding box center [678, 97] width 19 height 10
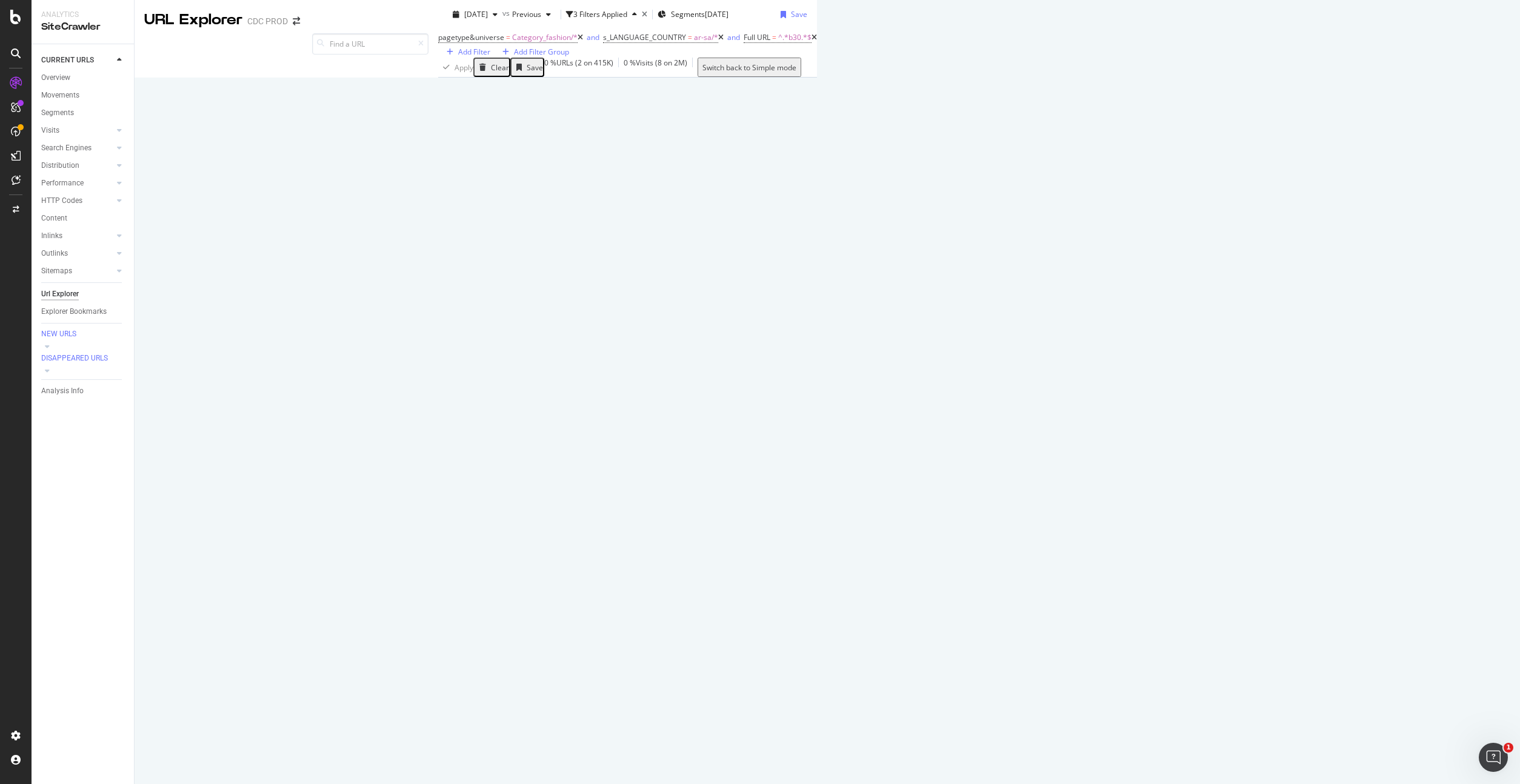
click at [1046, 212] on div "Manage Columns" at bounding box center [1016, 207] width 60 height 10
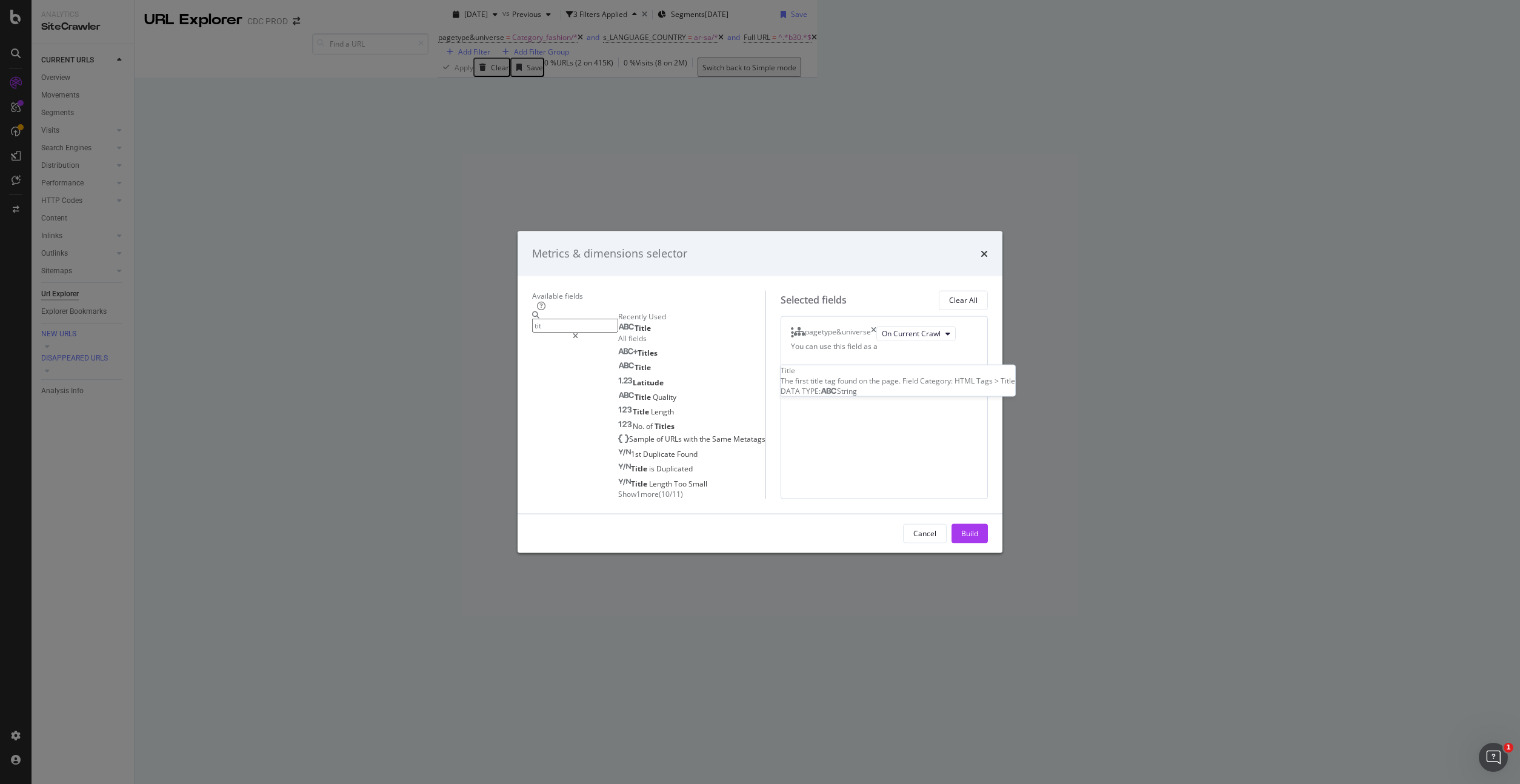
type input "tit"
click at [618, 324] on div "Title" at bounding box center [634, 328] width 33 height 9
click at [978, 542] on div "Build" at bounding box center [969, 533] width 17 height 18
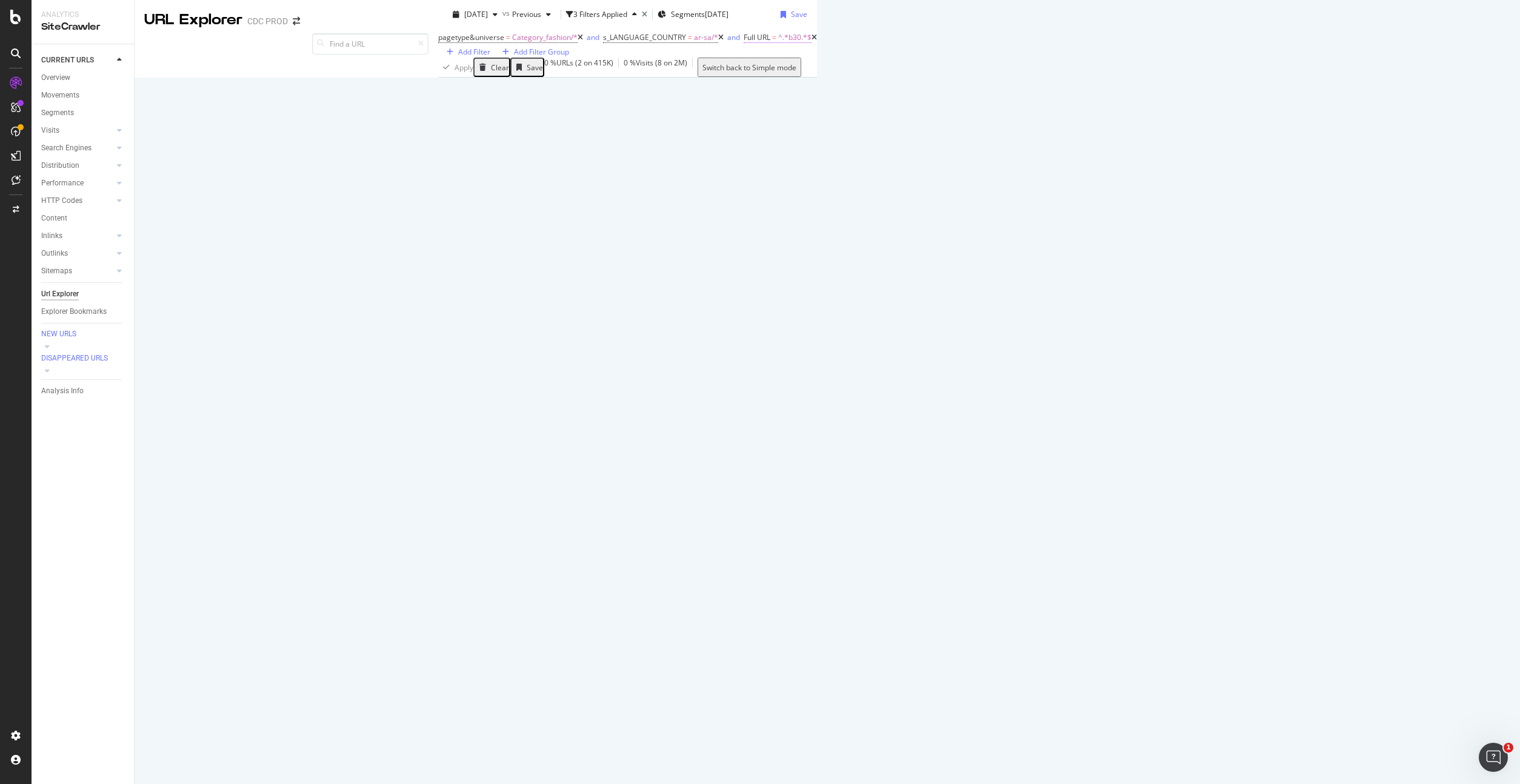
click at [778, 42] on span "^.*b30.*$" at bounding box center [795, 37] width 34 height 10
click at [506, 111] on input "b30" at bounding box center [501, 104] width 86 height 14
drag, startPoint x: 535, startPoint y: 126, endPoint x: 529, endPoint y: 125, distance: 6.1
click at [529, 111] on input "b30" at bounding box center [501, 104] width 86 height 14
click at [493, 92] on span "Contains" at bounding box center [479, 87] width 29 height 10
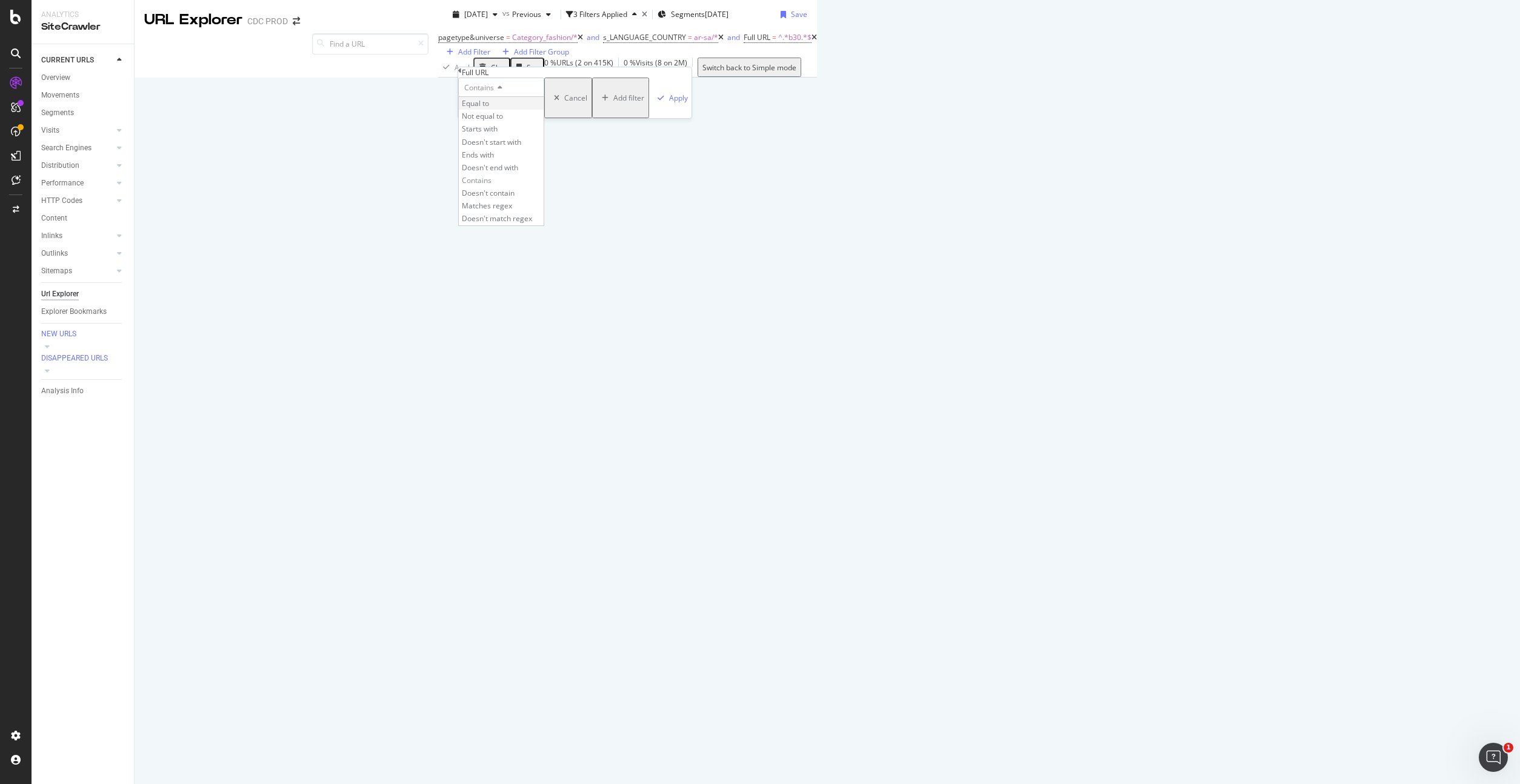
click at [507, 110] on div "Equal to" at bounding box center [501, 103] width 85 height 13
drag, startPoint x: 507, startPoint y: 129, endPoint x: 456, endPoint y: 131, distance: 51.0
click at [456, 131] on body "Analytics SiteCrawler CURRENT URLS Overview Movements Segments Visits Analysis …" at bounding box center [760, 392] width 1520 height 784
paste input "[URL][DOMAIN_NAME]"
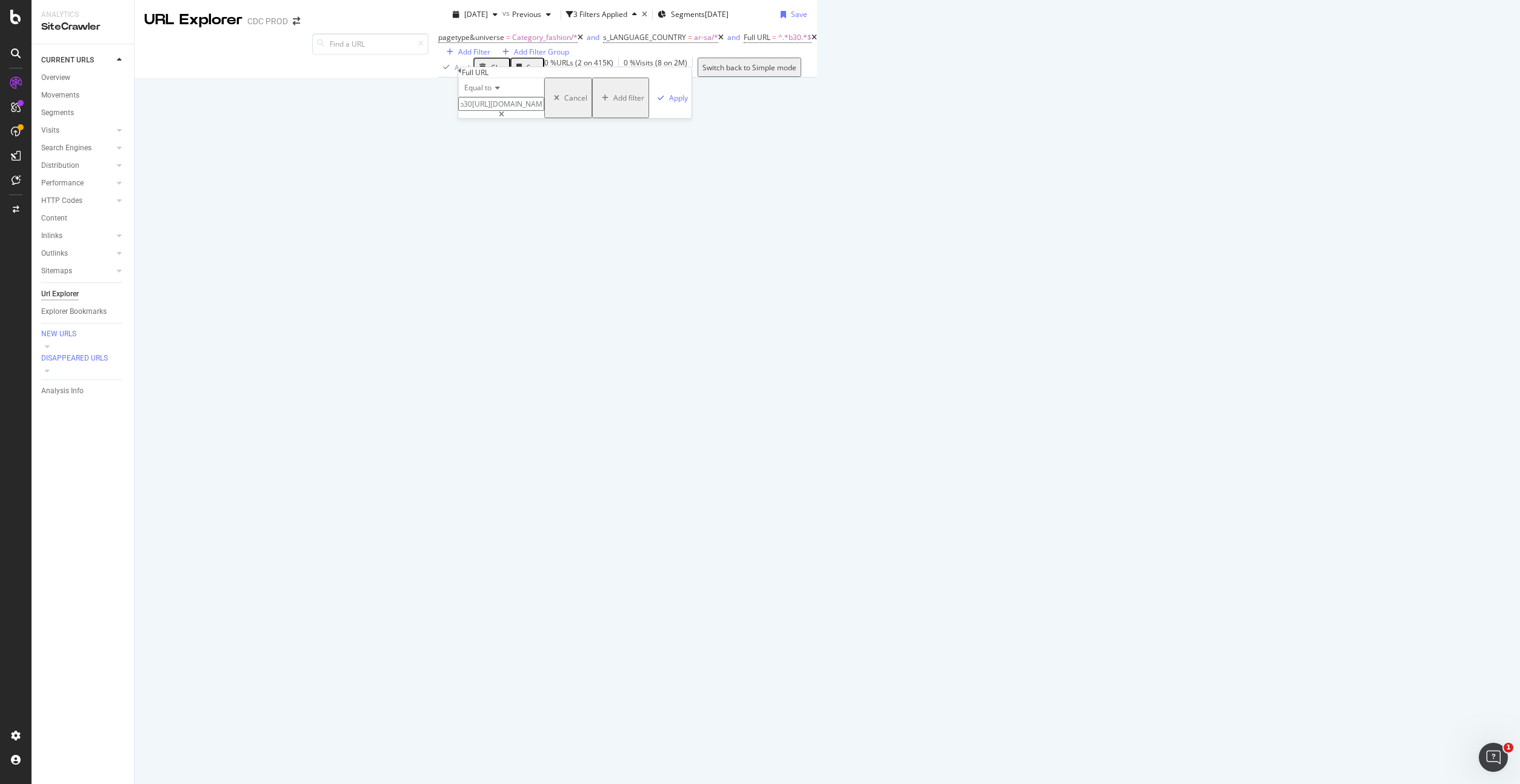
type input "b30https://www.dior.com/ar_sa"
click at [504, 118] on icon at bounding box center [501, 114] width 5 height 7
click at [544, 111] on input "text" at bounding box center [501, 104] width 86 height 14
paste input "[URL][DOMAIN_NAME]"
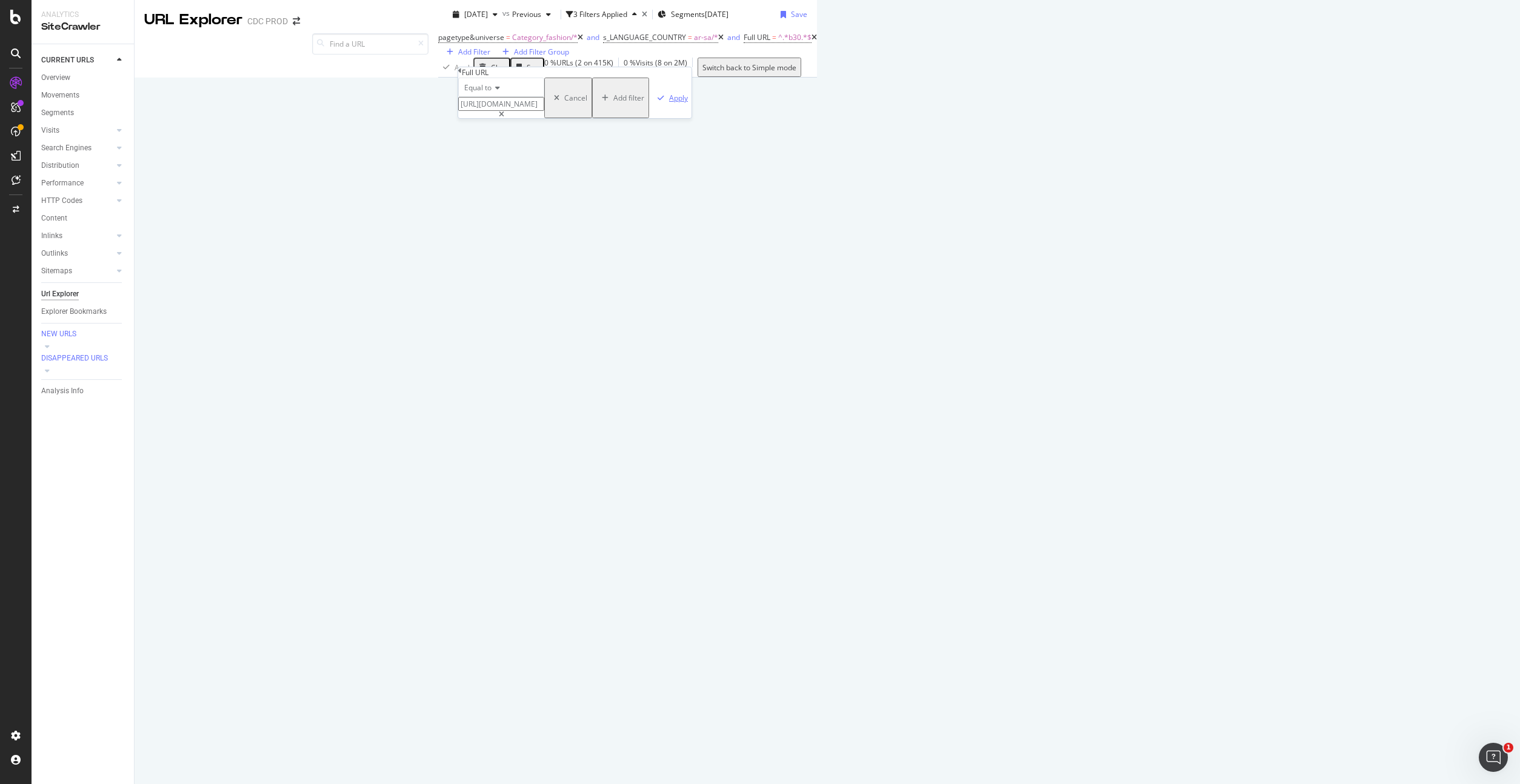
type input "[URL][DOMAIN_NAME]"
click at [669, 103] on div "Apply" at bounding box center [678, 97] width 19 height 10
click at [578, 41] on icon at bounding box center [580, 38] width 5 height 7
drag, startPoint x: 1172, startPoint y: 419, endPoint x: 1383, endPoint y: 423, distance: 211.0
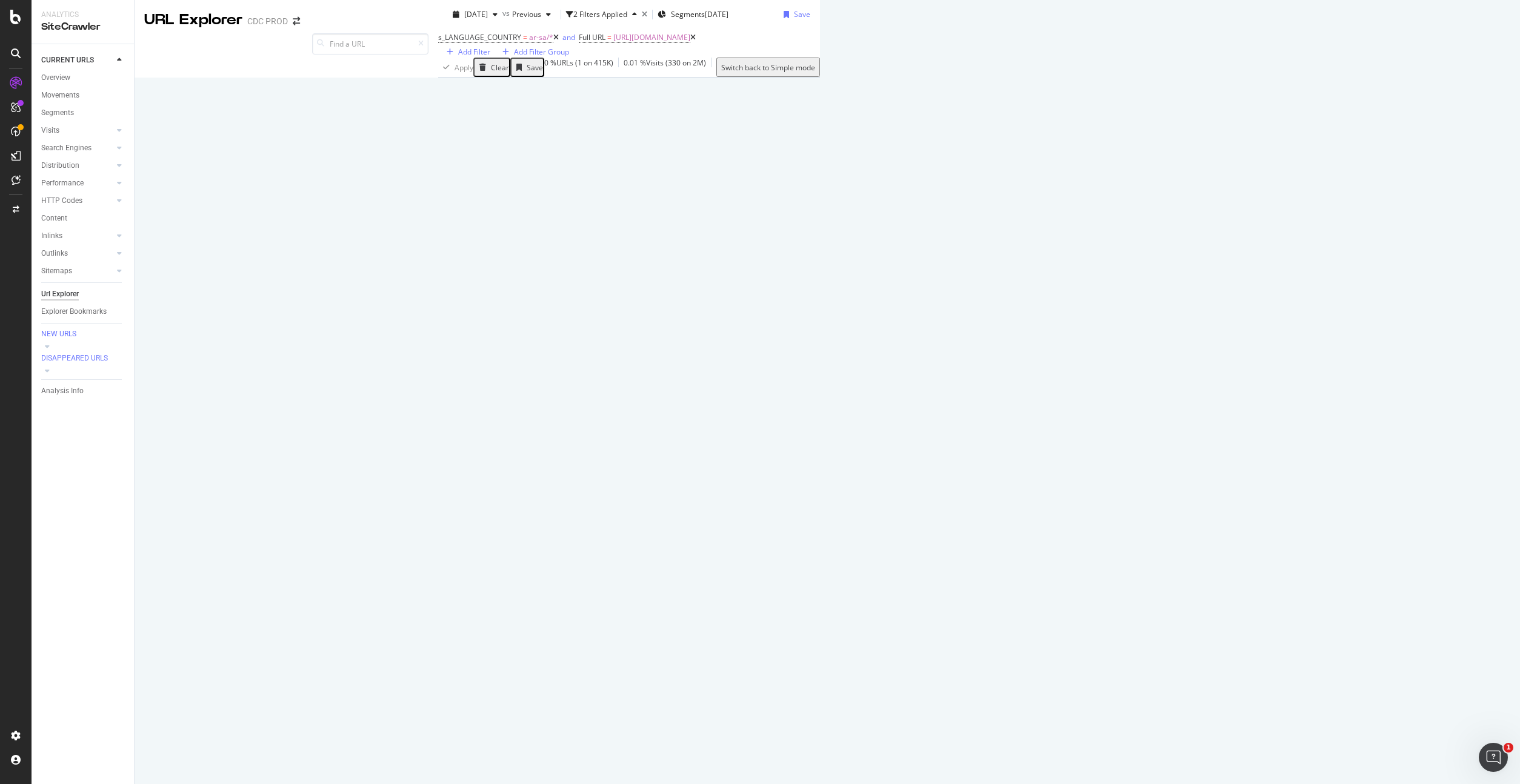
click at [1025, 224] on div "Manage Columns" at bounding box center [995, 219] width 60 height 10
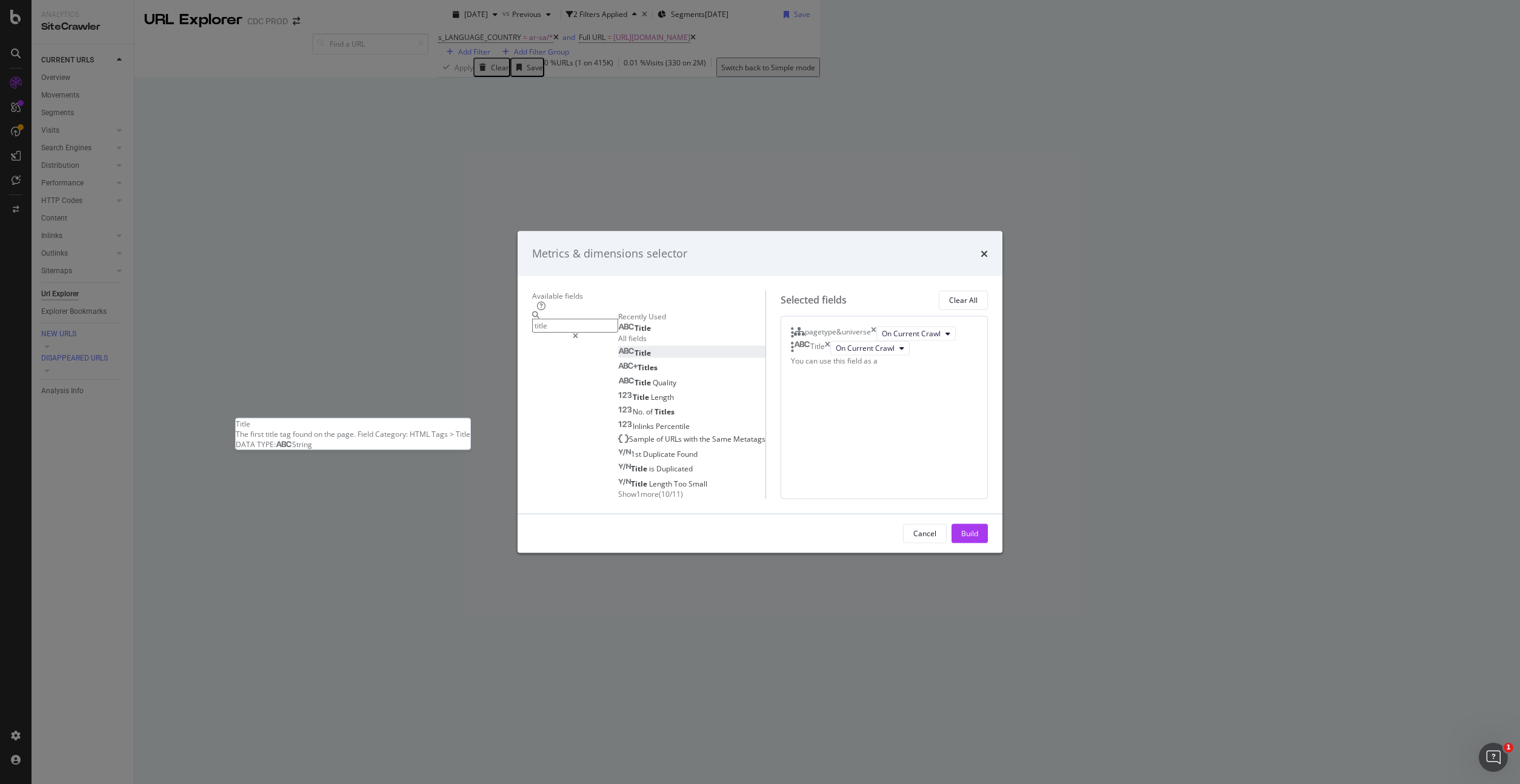
type input "title"
click at [618, 348] on div "Title" at bounding box center [634, 352] width 33 height 10
click at [940, 490] on div "pagetype&universe On Current Crawl Title On Current Crawl Previous Title On Com…" at bounding box center [884, 407] width 207 height 183
drag, startPoint x: 997, startPoint y: 616, endPoint x: 1033, endPoint y: 613, distance: 36.1
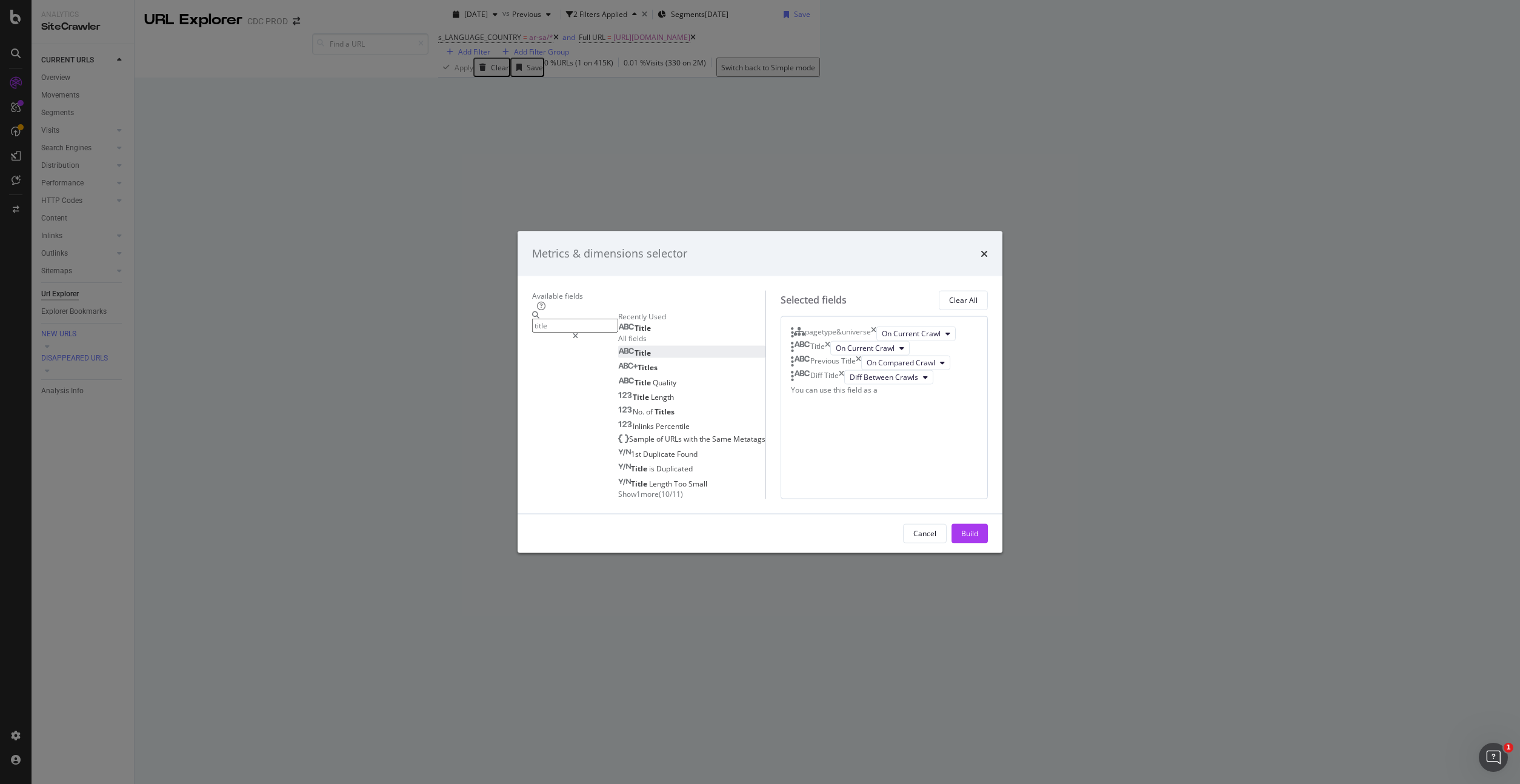
click at [978, 539] on div "Build" at bounding box center [969, 533] width 17 height 10
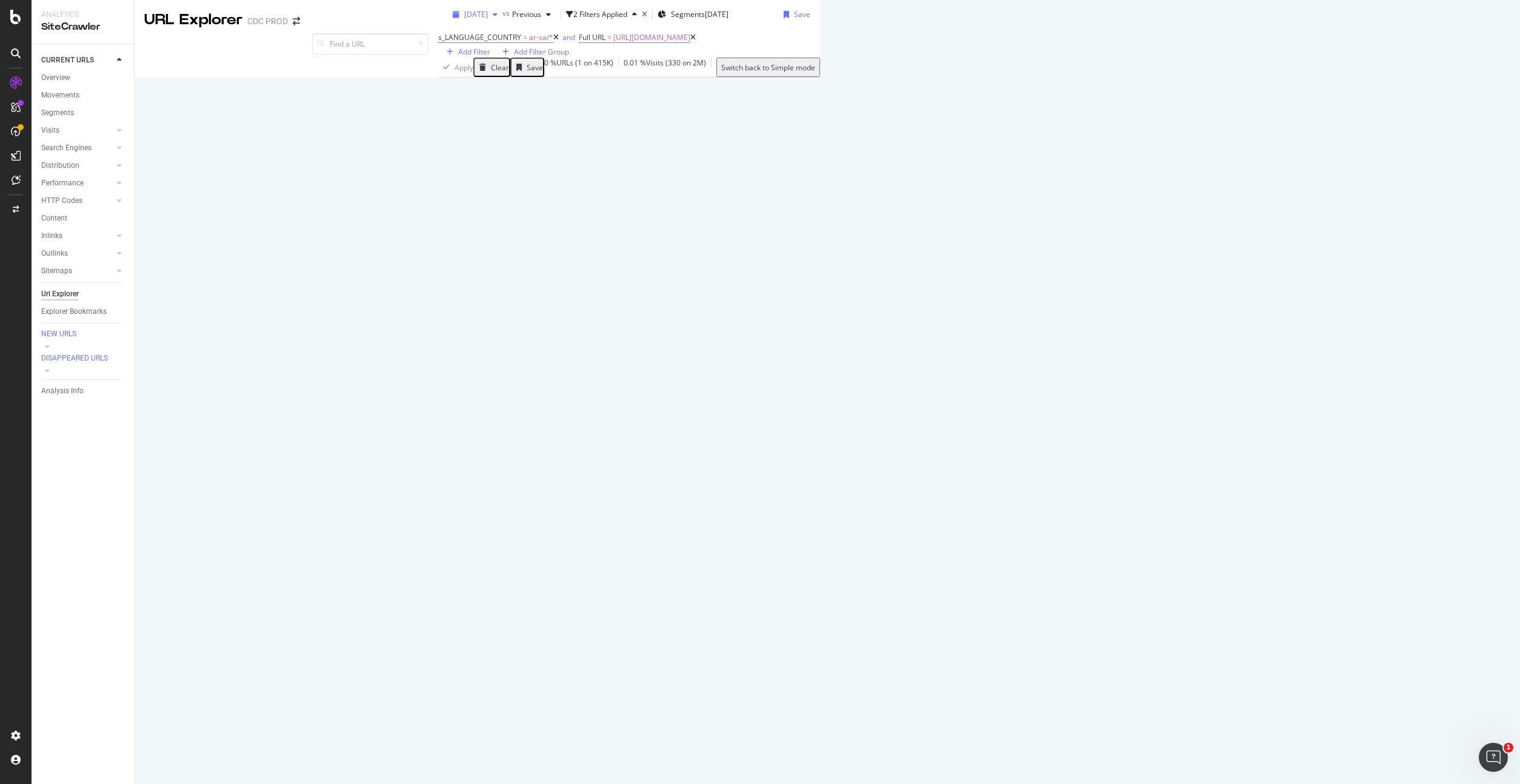
click at [464, 19] on span "[DATE]" at bounding box center [476, 14] width 23 height 10
click at [211, 111] on div "[DATE]" at bounding box center [194, 111] width 65 height 11
click at [464, 19] on span "[DATE]" at bounding box center [476, 14] width 23 height 10
click at [204, 151] on div "[DATE]" at bounding box center [194, 156] width 65 height 11
click at [464, 19] on span "[DATE]" at bounding box center [476, 14] width 23 height 10
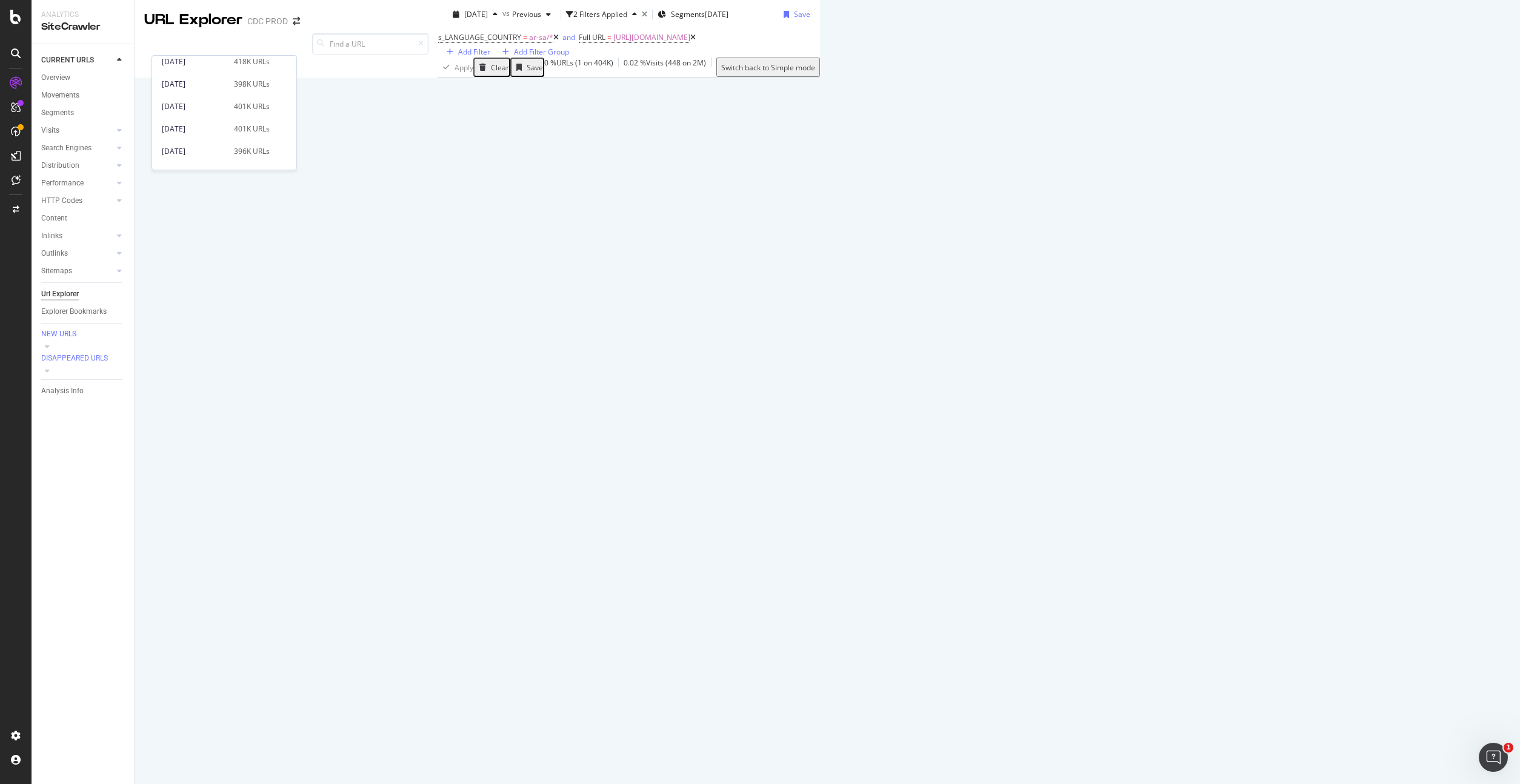
scroll to position [141, 0]
click at [225, 107] on div "2025 Aug. 8th 401K URLs" at bounding box center [215, 105] width 108 height 11
click at [464, 19] on span "[DATE]" at bounding box center [476, 14] width 23 height 10
click at [225, 88] on div "2025 Jun. 13th 400K URLs" at bounding box center [215, 85] width 108 height 11
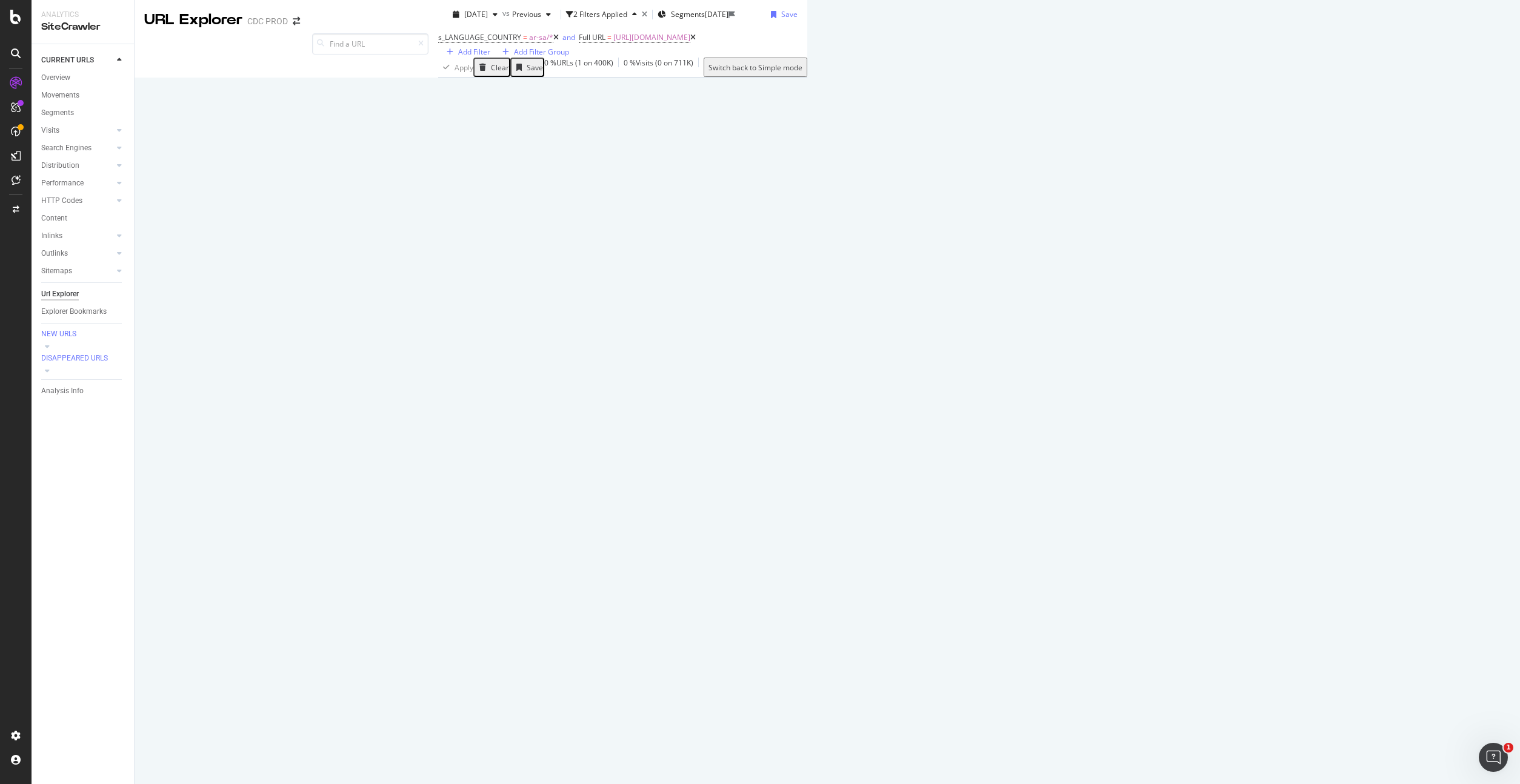
click at [926, 360] on icon at bounding box center [930, 356] width 9 height 7
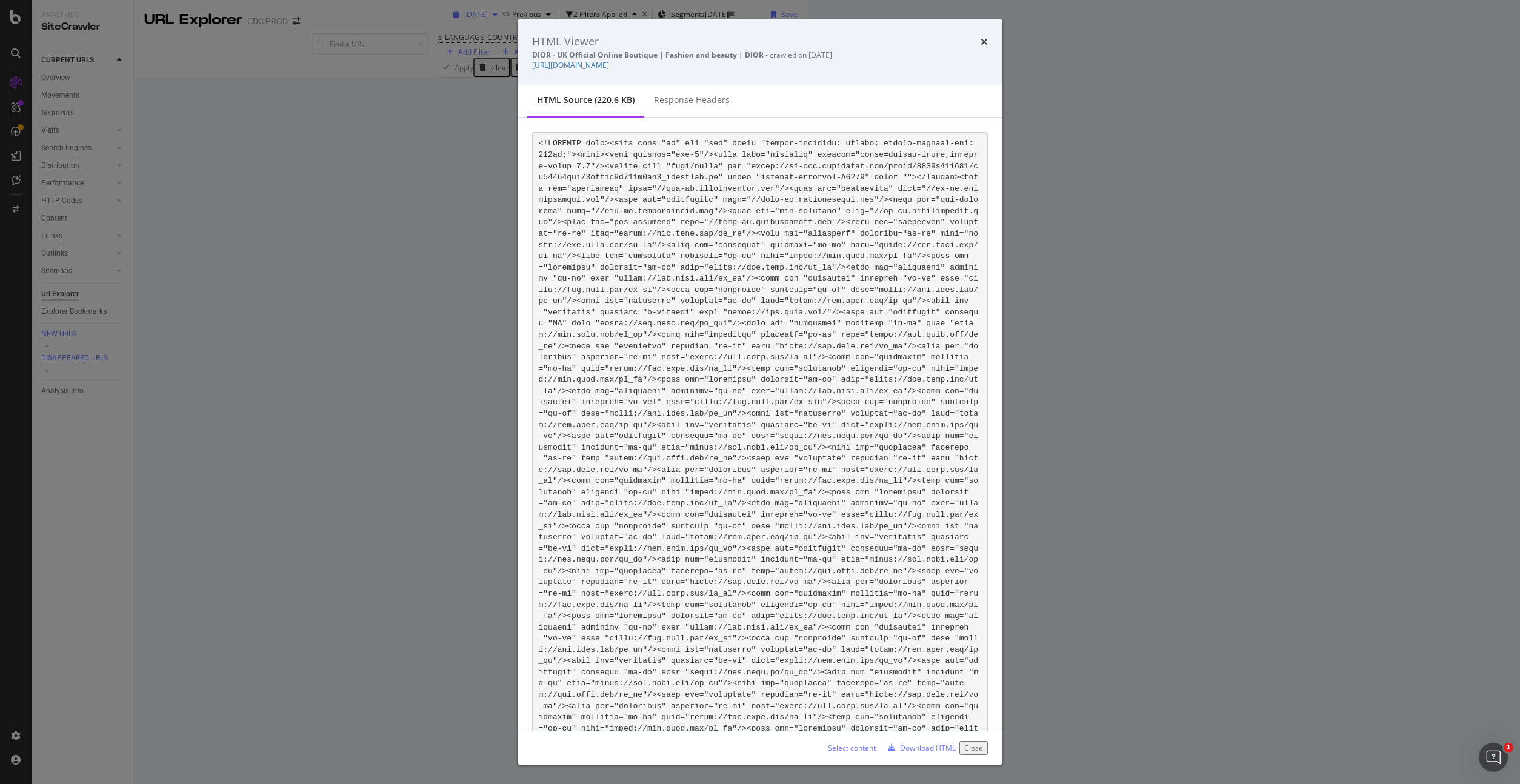
click at [168, 35] on div "HTML Viewer DIOR - UK Official Online Boutique | Fashion and beauty | DIOR - cr…" at bounding box center [760, 392] width 1520 height 784
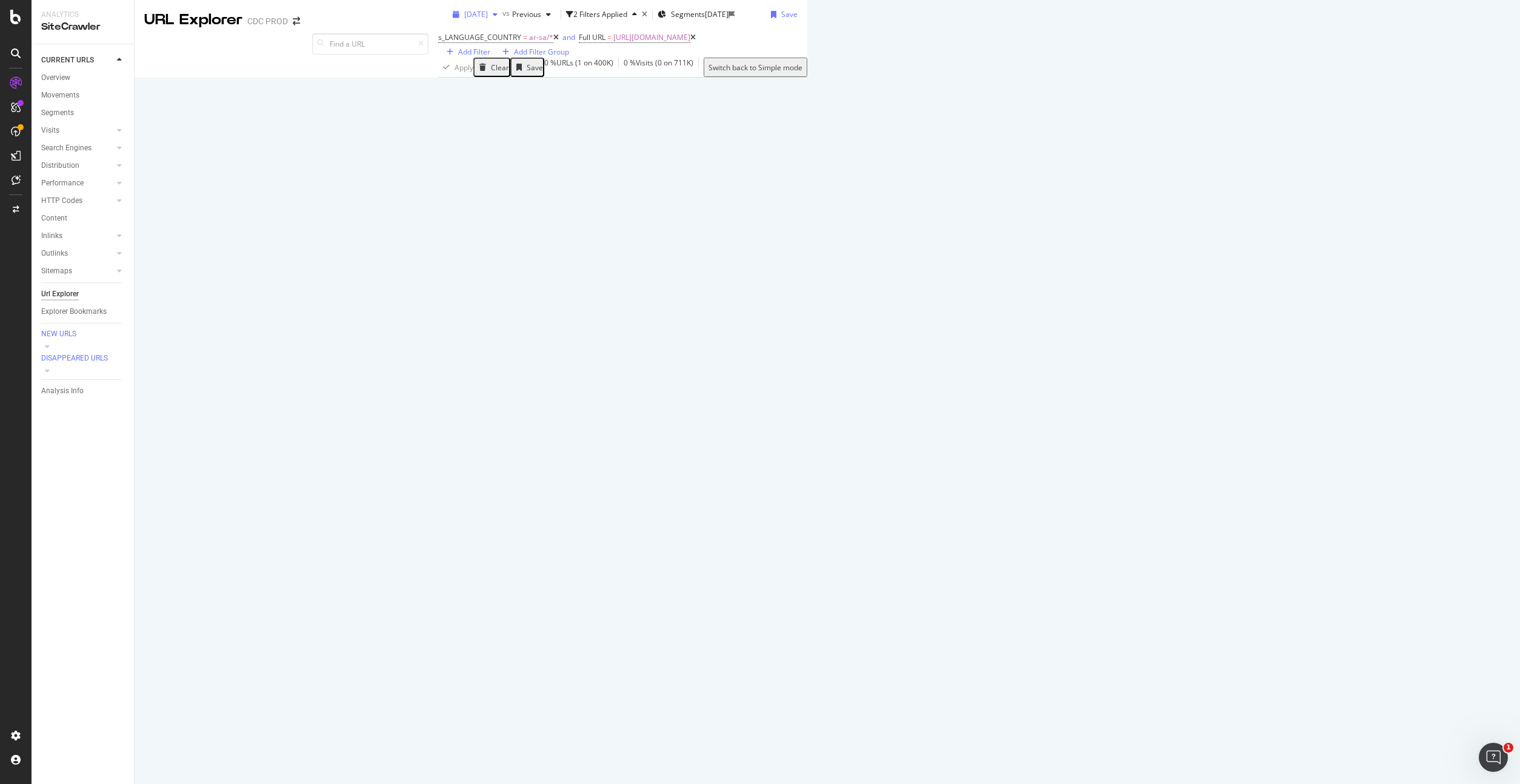
click at [464, 19] on span "[DATE]" at bounding box center [476, 14] width 23 height 10
click at [206, 84] on div "[DATE]" at bounding box center [194, 89] width 65 height 11
click at [938, 360] on icon at bounding box center [943, 356] width 9 height 7
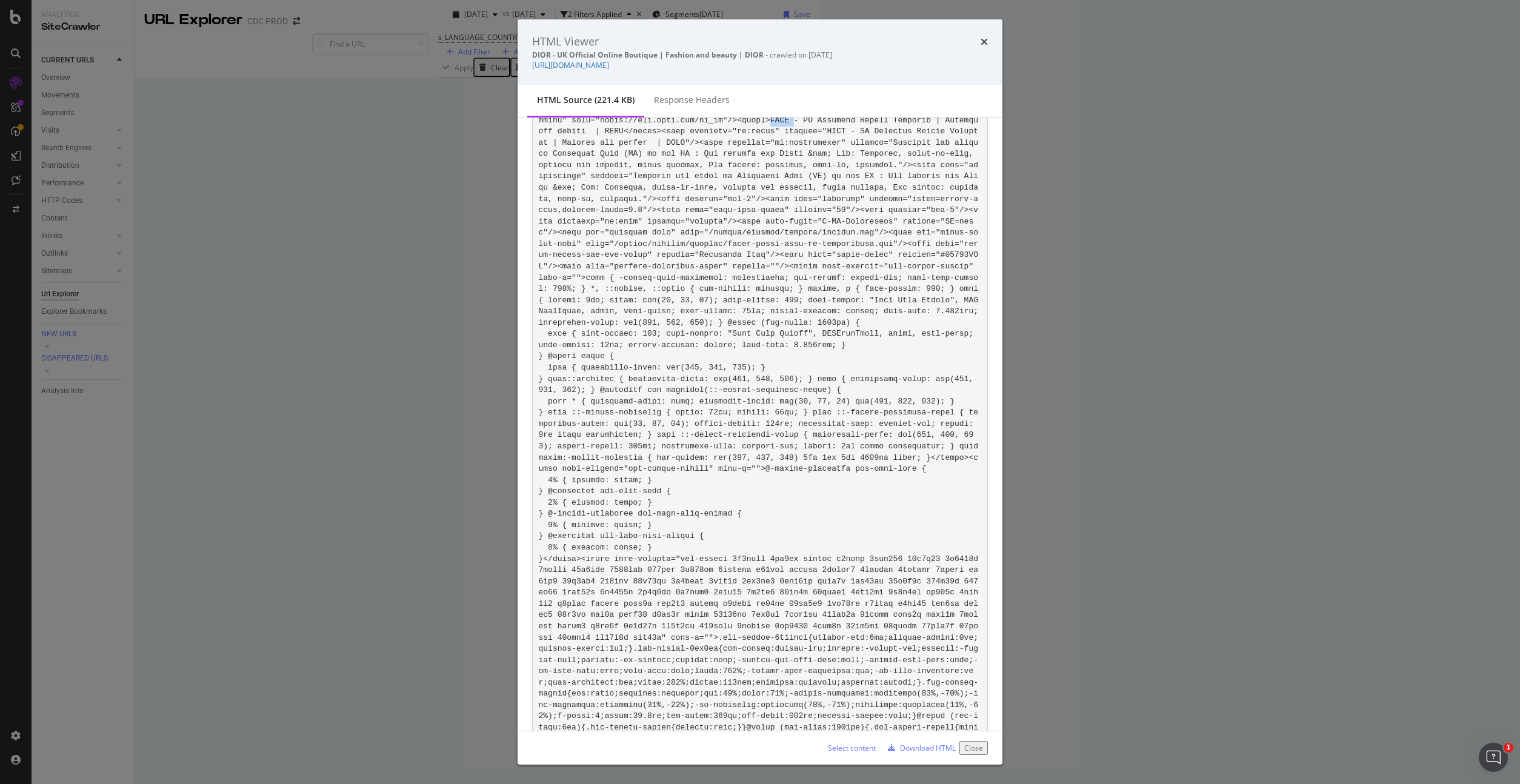
scroll to position [685, 0]
drag, startPoint x: 814, startPoint y: 131, endPoint x: 682, endPoint y: 149, distance: 133.2
click at [985, 40] on icon "times" at bounding box center [984, 42] width 7 height 9
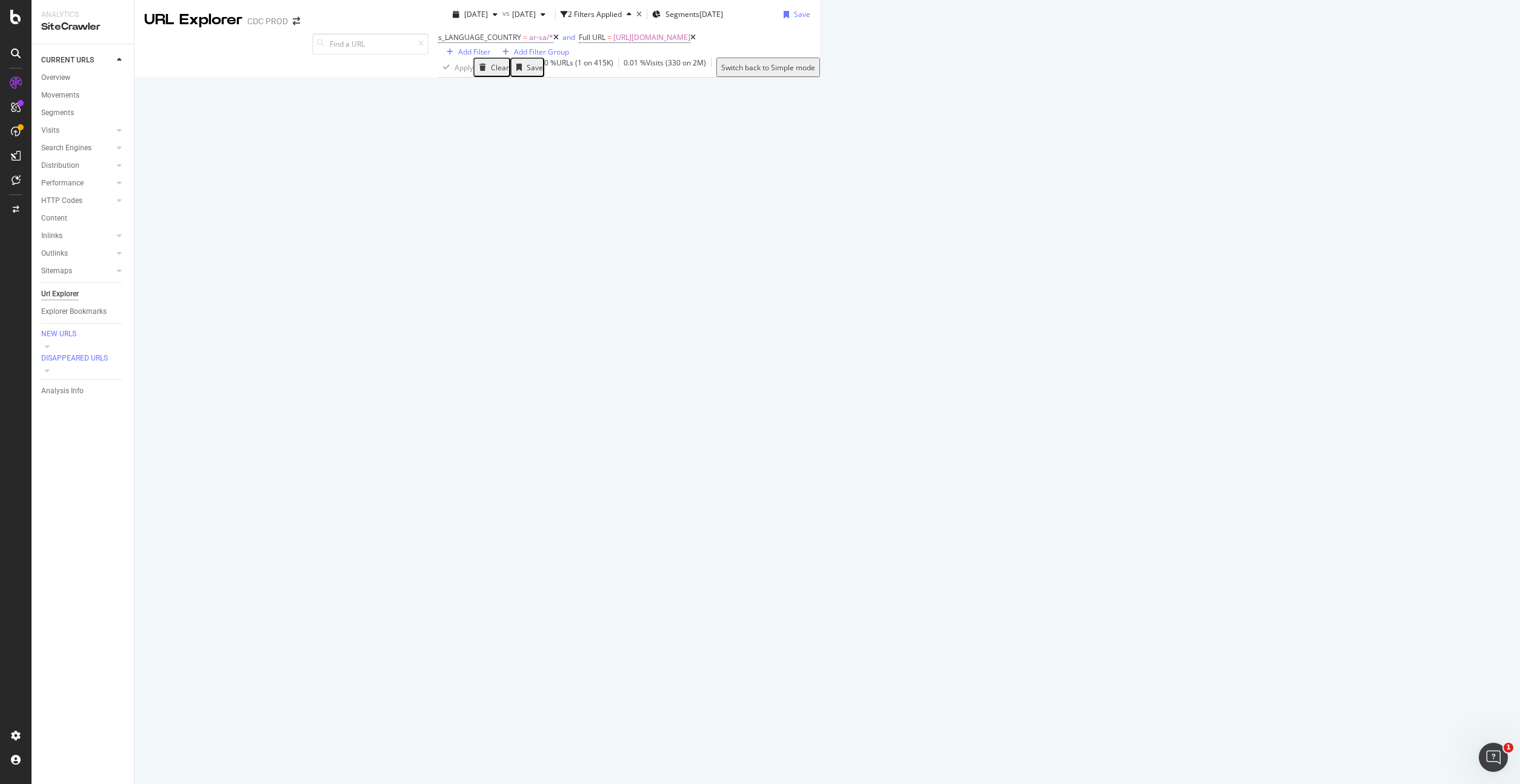
click at [841, 145] on div "URLs Crawled By Botify By gender Chart (by Value) Table Expand Export as CSV Ex…" at bounding box center [841, 77] width 0 height 135
